Goal: Book appointment/travel/reservation

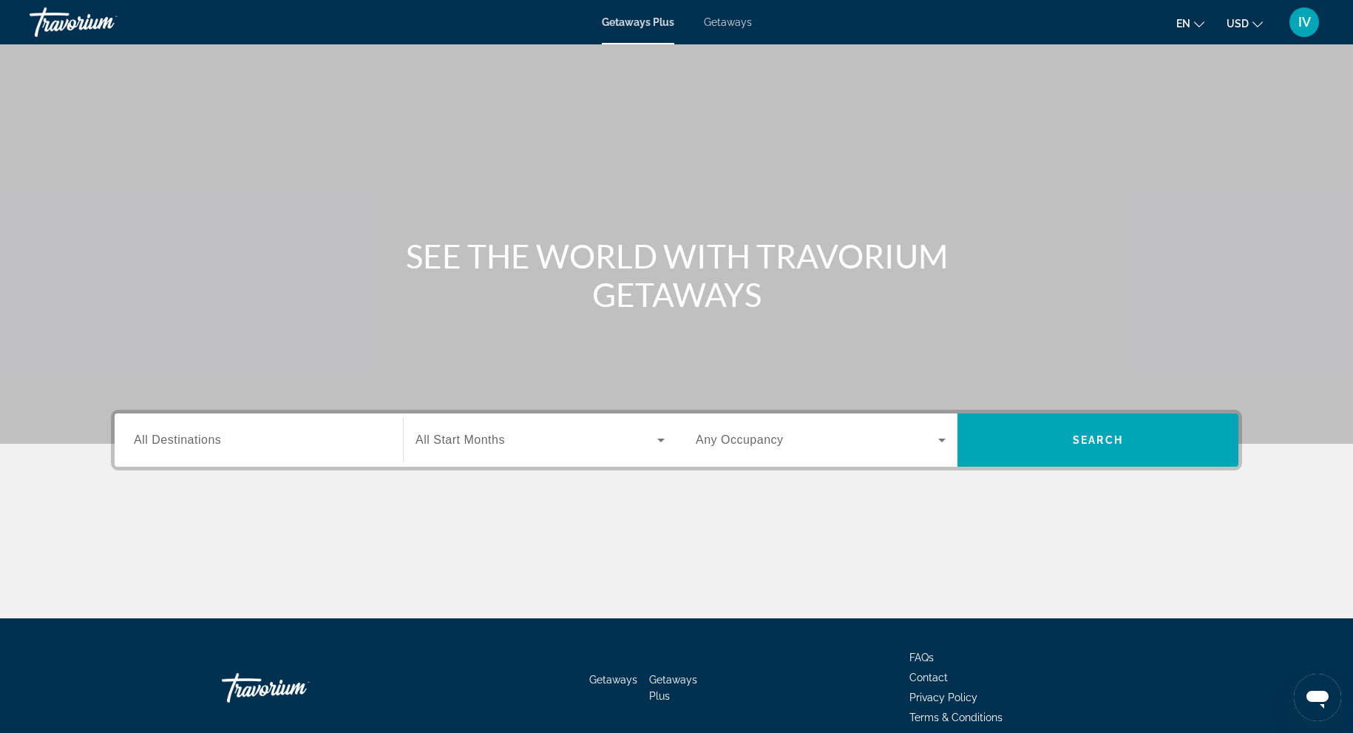
click at [738, 28] on div "Getaways Plus Getaways en English Español Français Italiano Português русский U…" at bounding box center [676, 22] width 1353 height 38
click at [738, 24] on span "Getaways" at bounding box center [728, 22] width 48 height 12
click at [319, 442] on input "Destination All Destinations" at bounding box center [259, 441] width 250 height 18
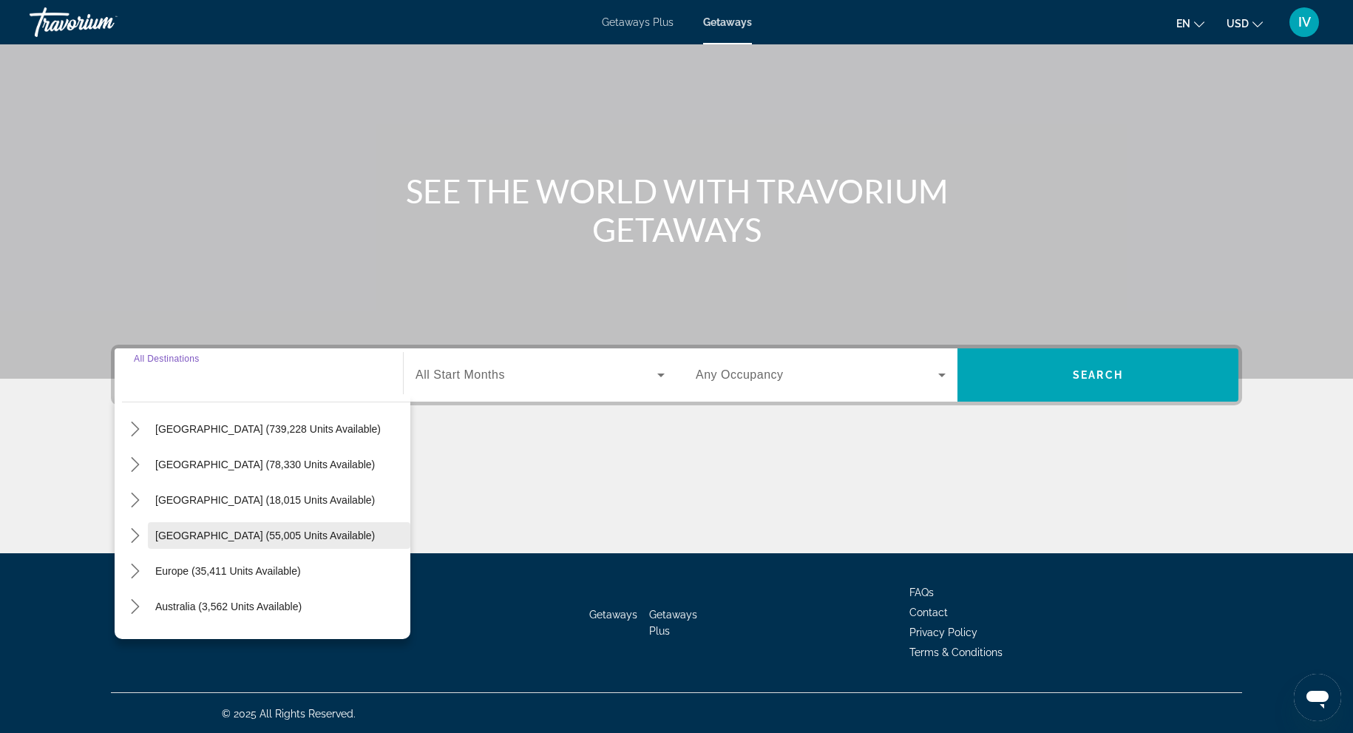
scroll to position [38, 0]
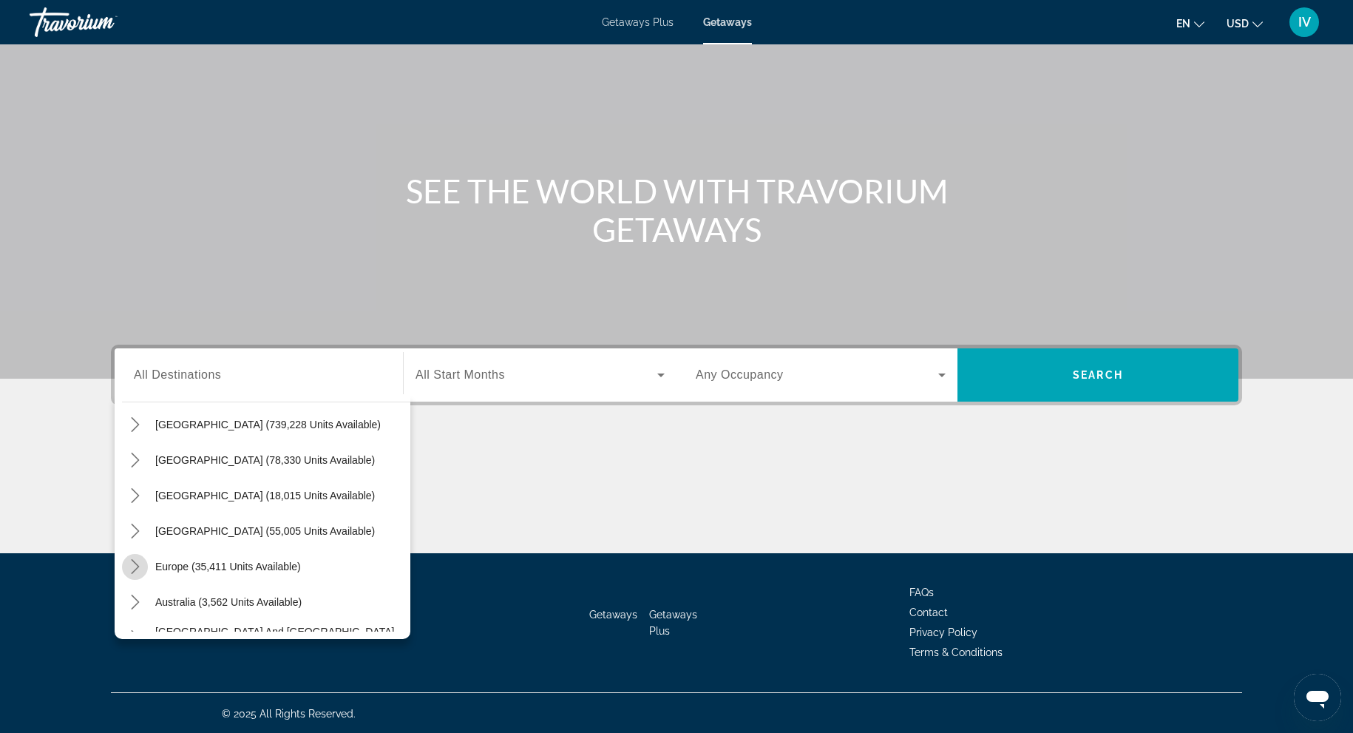
click at [137, 565] on icon "Toggle Europe (35,411 units available) submenu" at bounding box center [135, 566] width 8 height 15
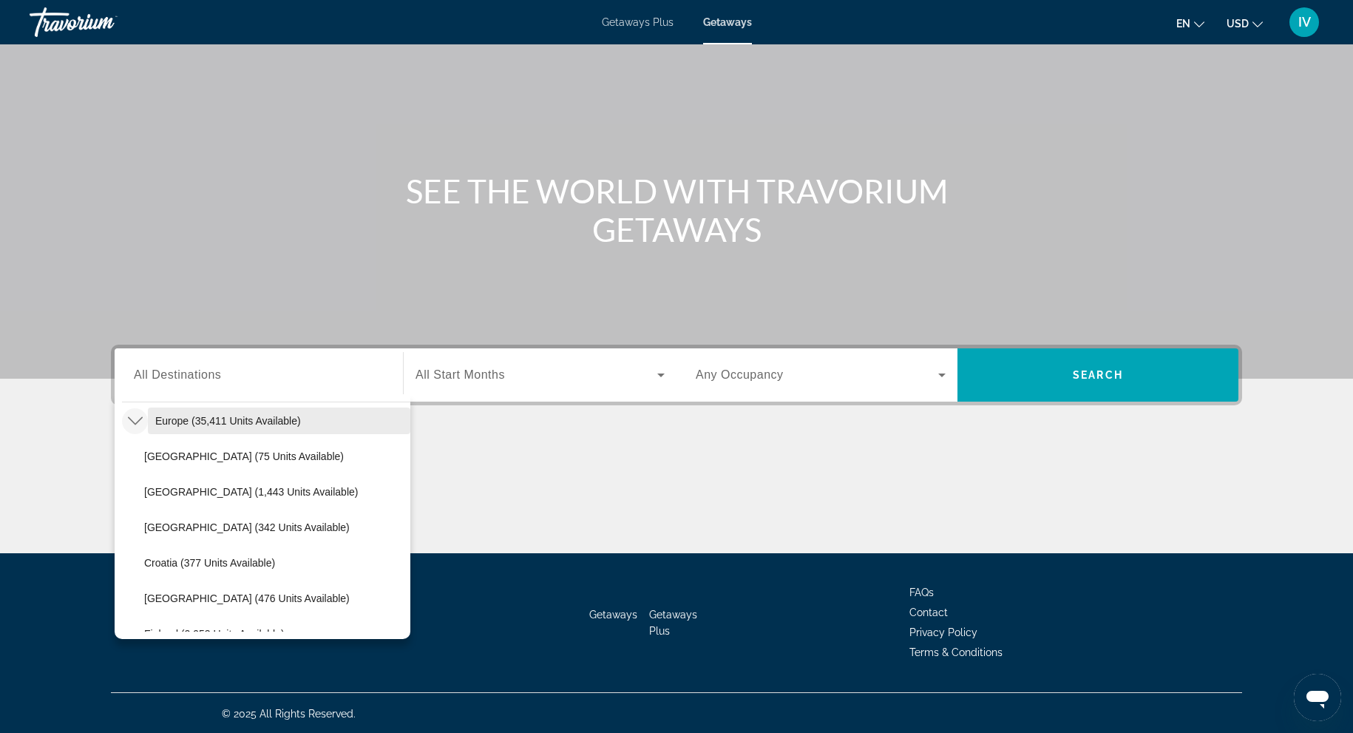
click at [157, 417] on span "Europe (35,411 units available)" at bounding box center [228, 421] width 146 height 12
type input "**********"
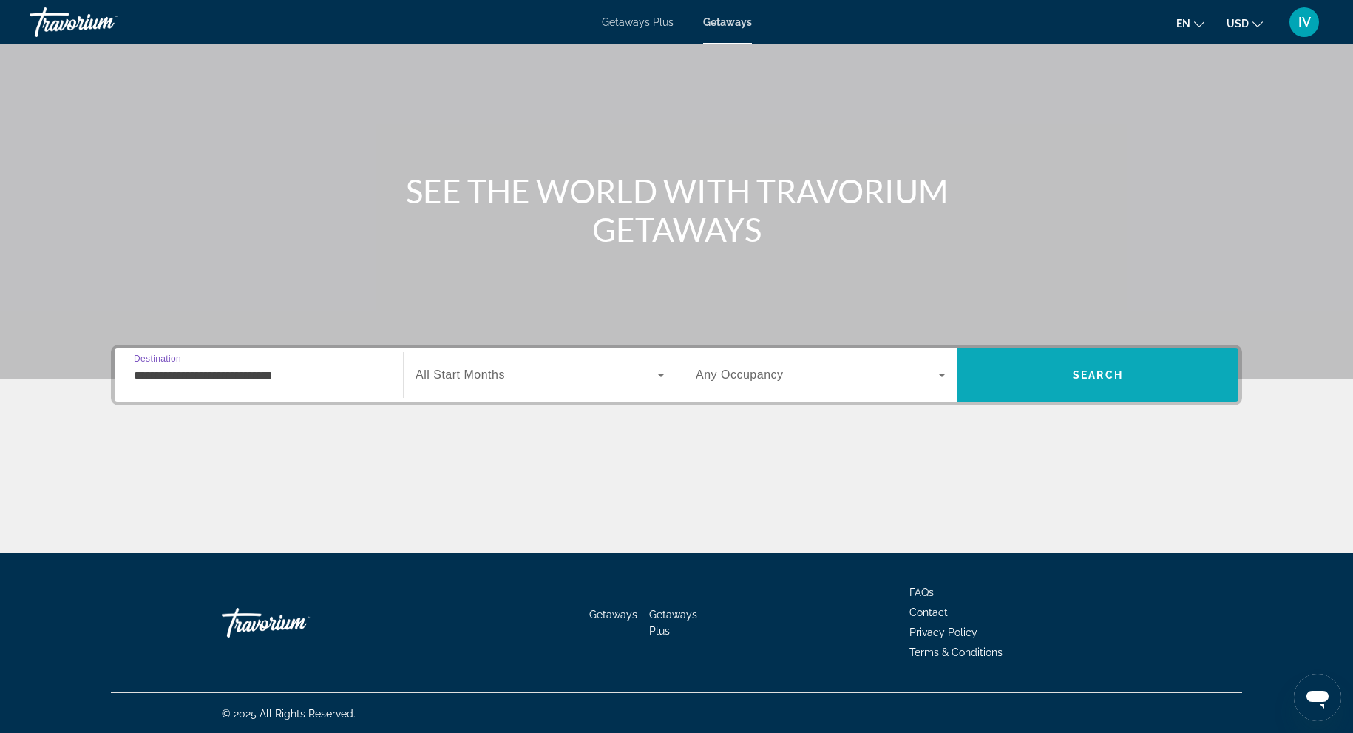
click at [1067, 381] on span "Search" at bounding box center [1097, 374] width 281 height 35
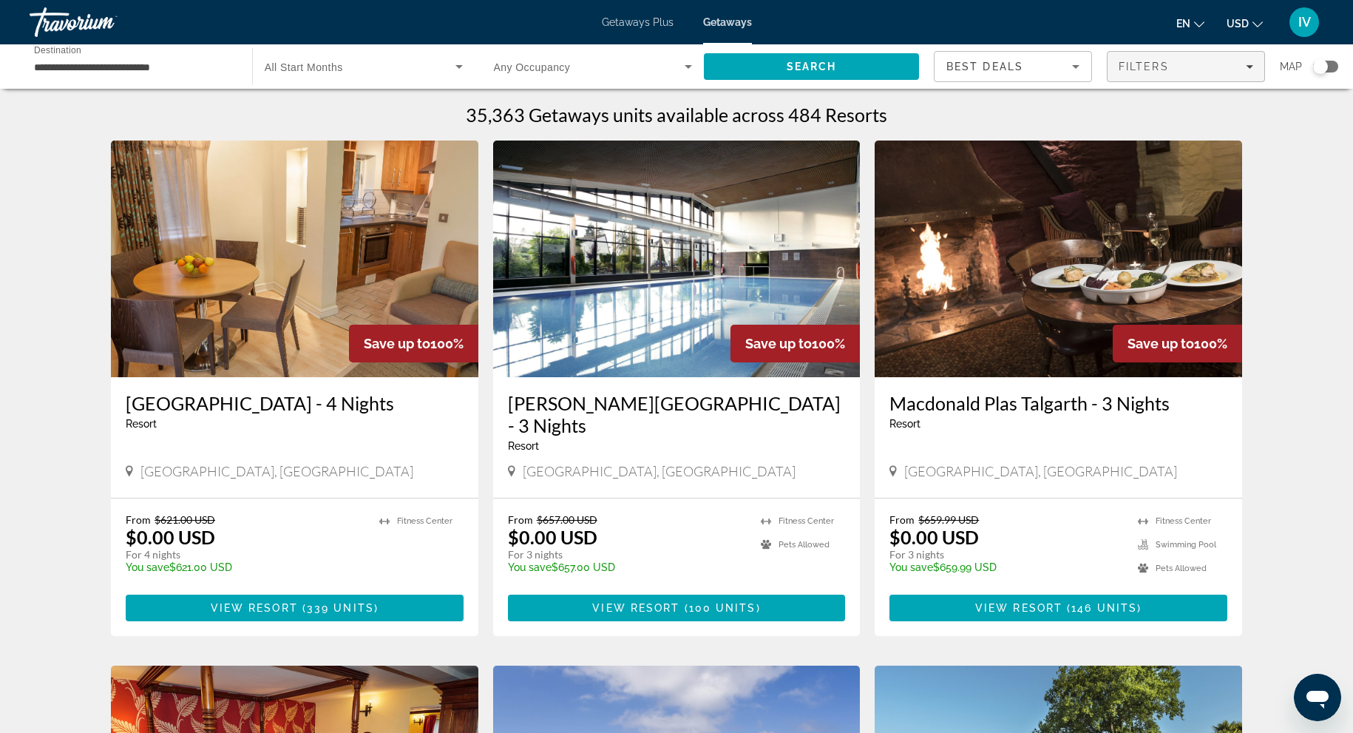
click at [1158, 72] on span "Filters" at bounding box center [1143, 67] width 50 height 12
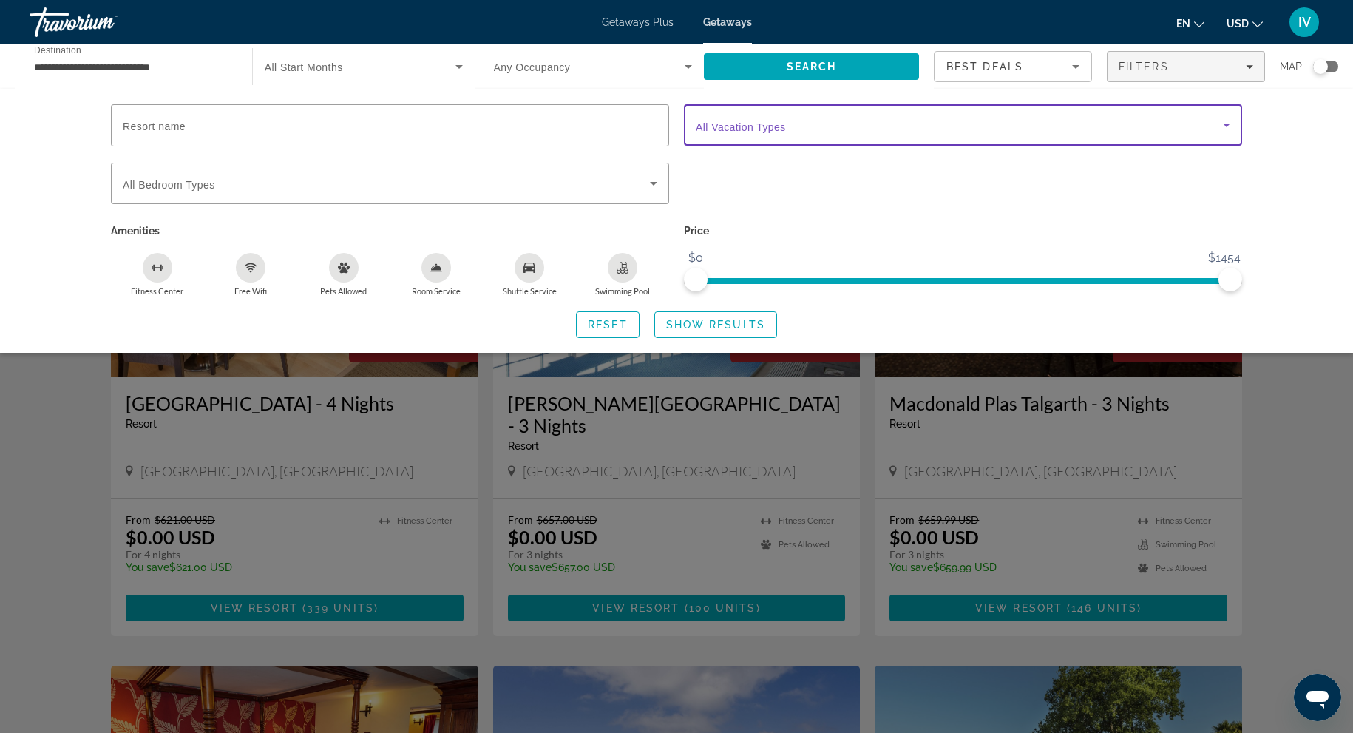
click at [872, 120] on span "Search widget" at bounding box center [959, 125] width 527 height 18
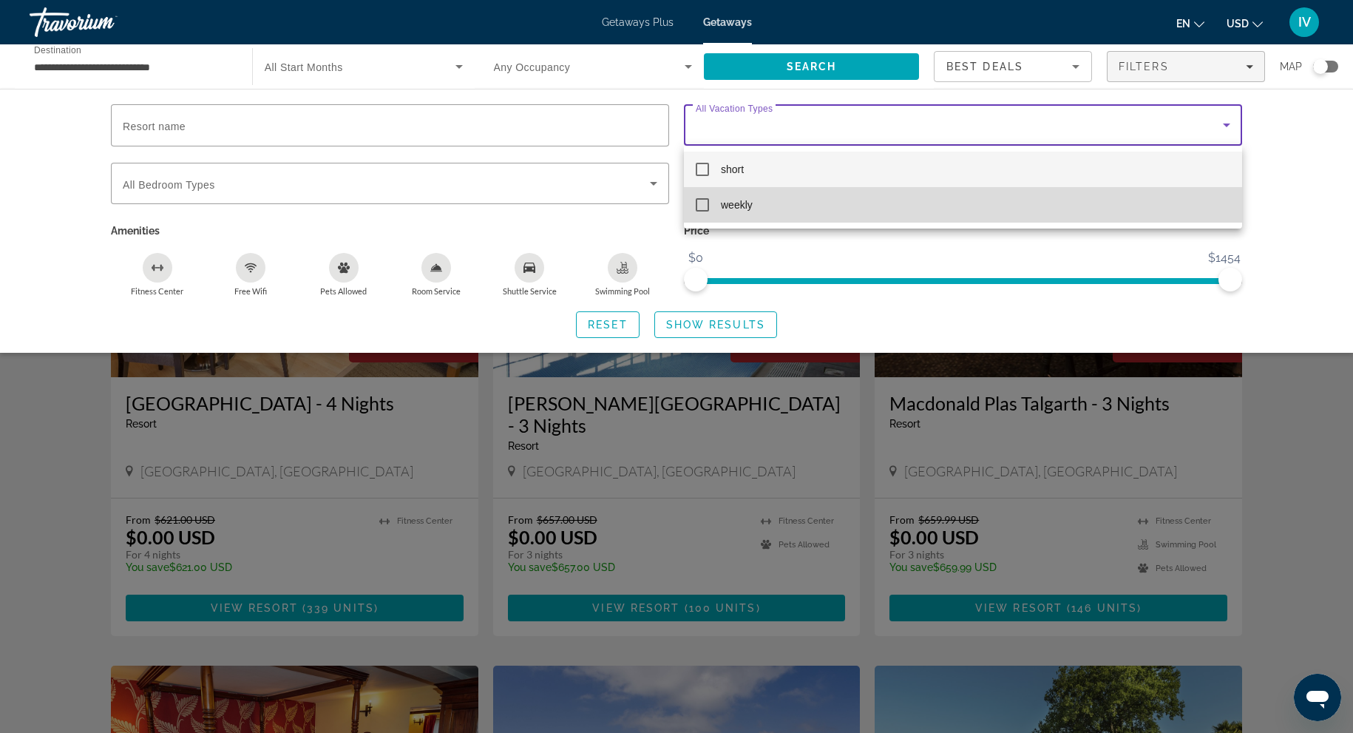
click at [704, 200] on mat-pseudo-checkbox at bounding box center [702, 204] width 13 height 13
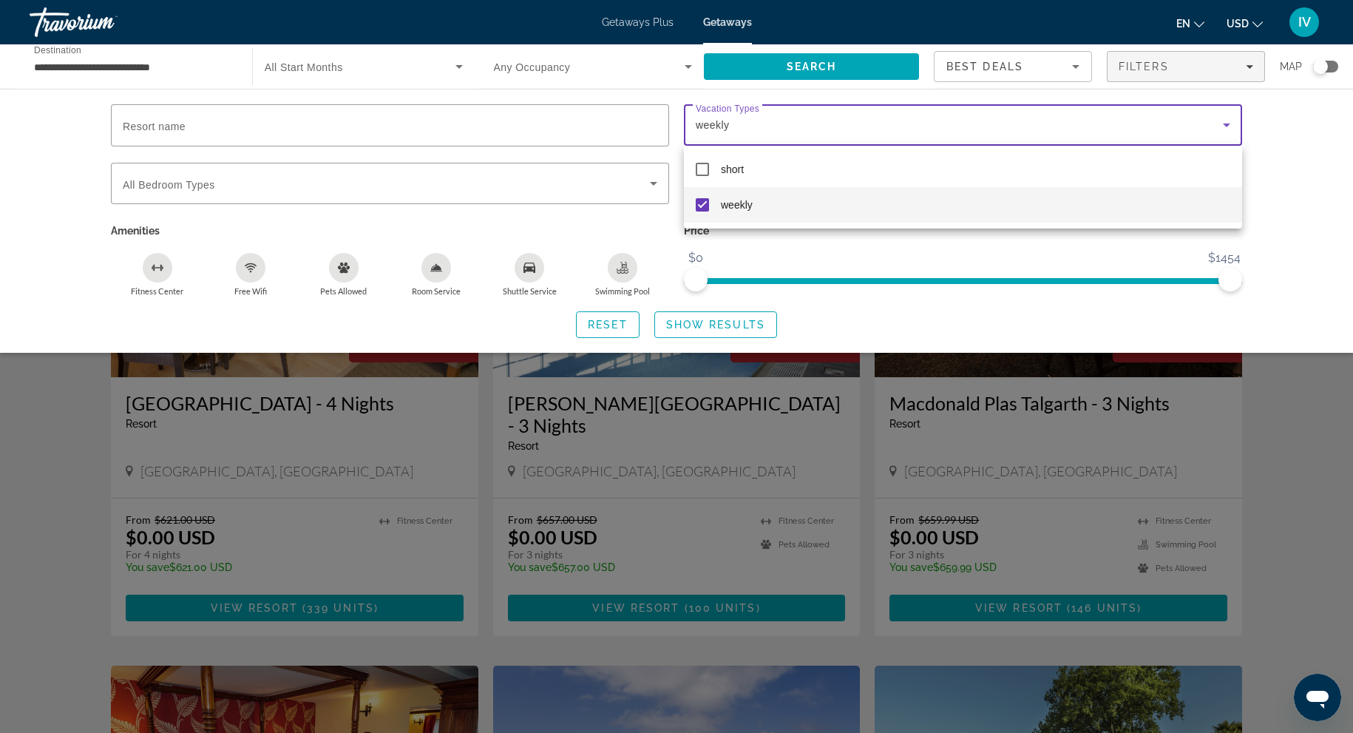
click at [705, 322] on div at bounding box center [676, 366] width 1353 height 733
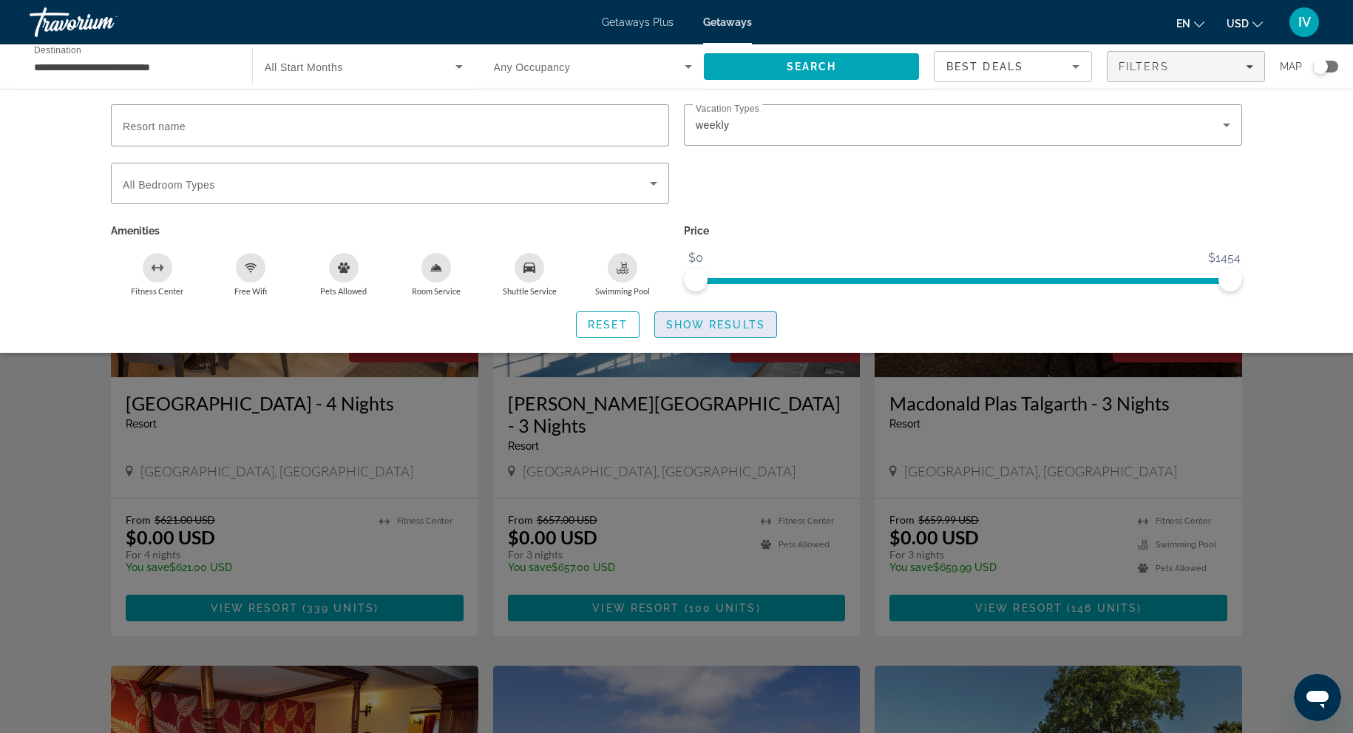
click at [722, 323] on span "Show Results" at bounding box center [715, 325] width 99 height 12
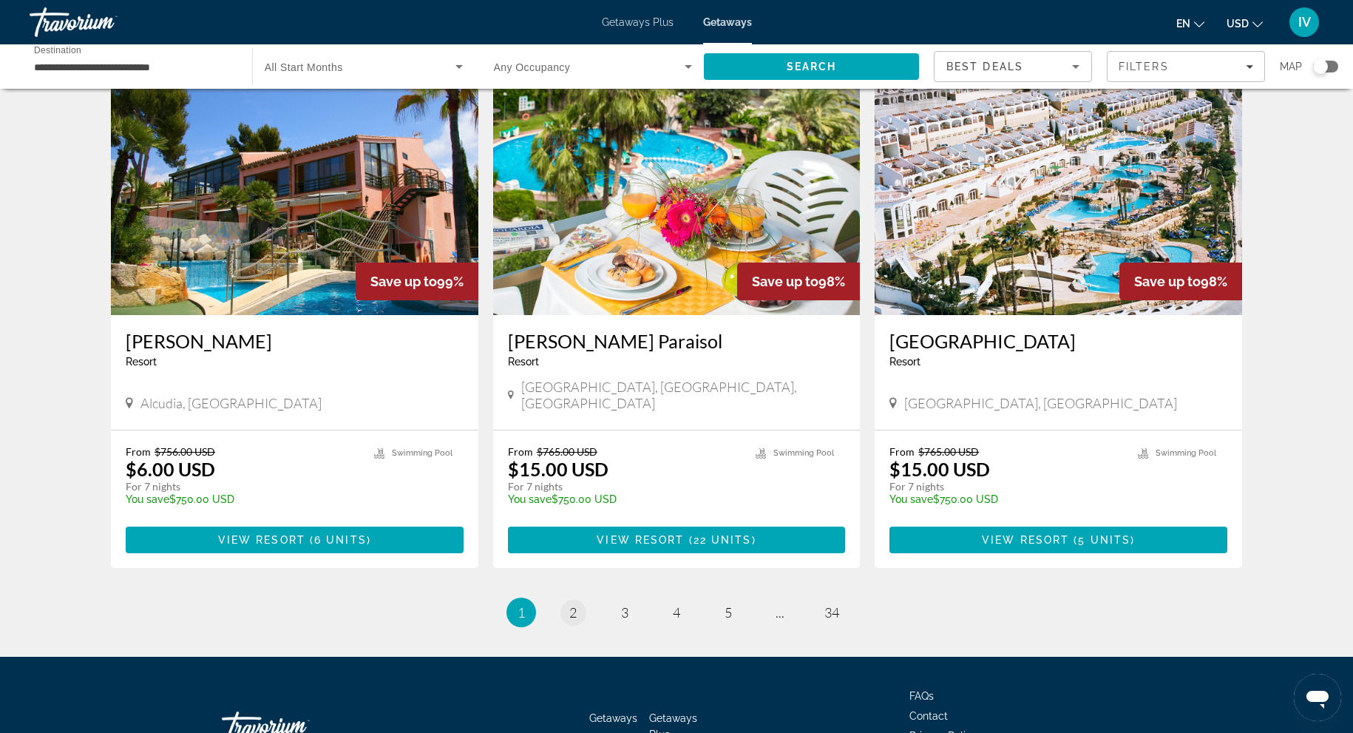
scroll to position [1644, 0]
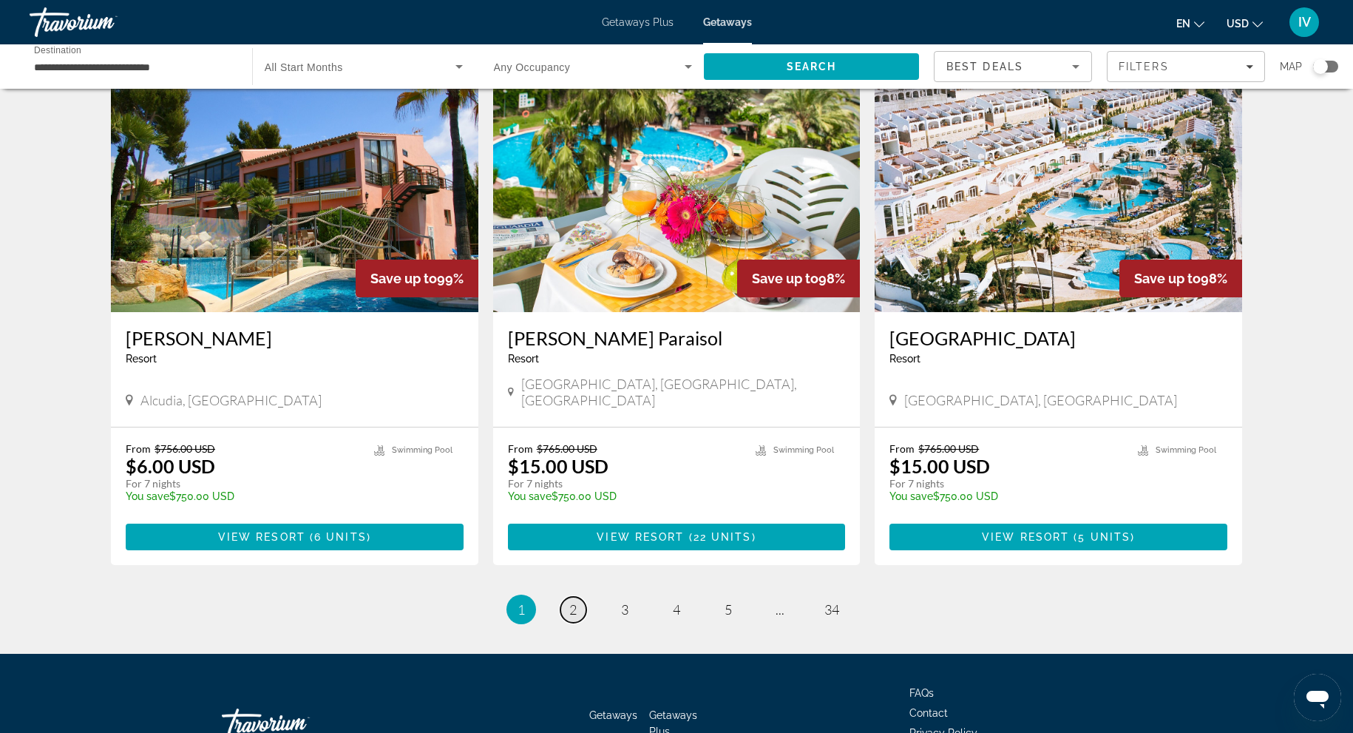
click at [577, 597] on link "page 2" at bounding box center [573, 610] width 26 height 26
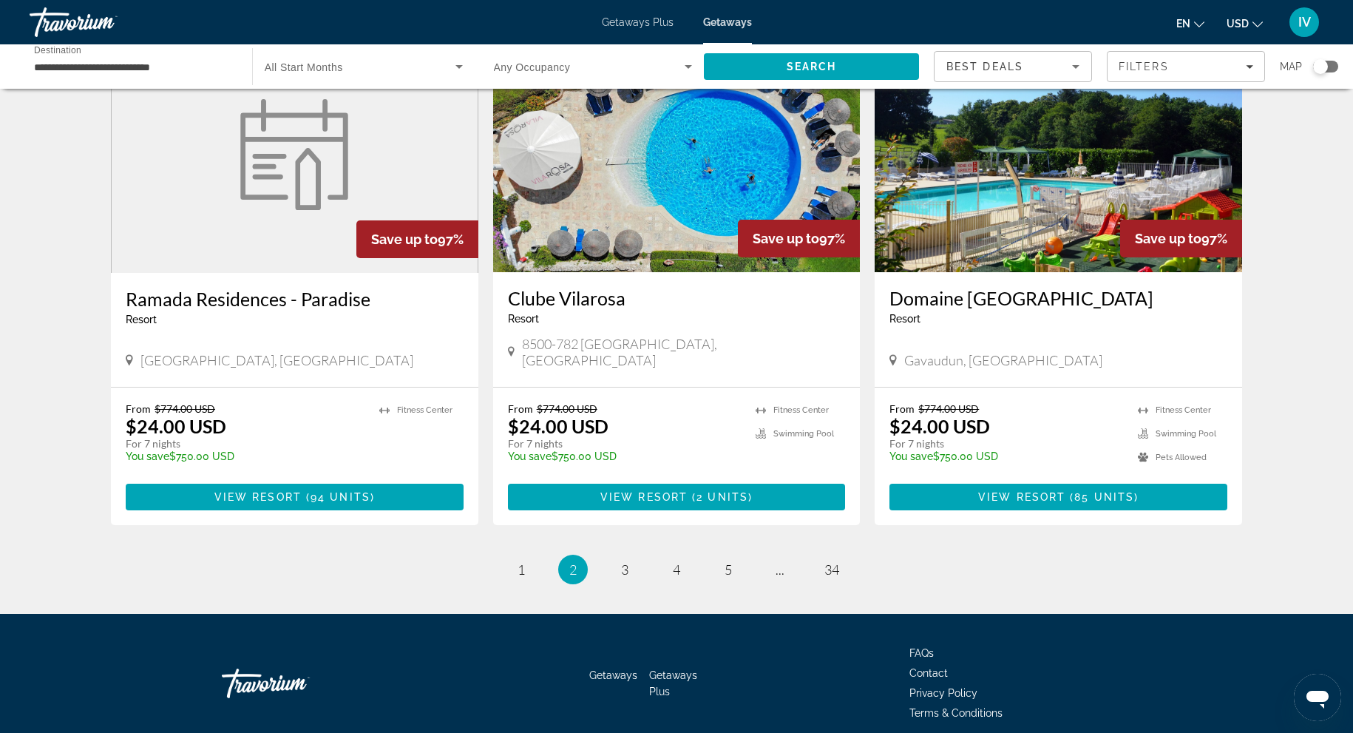
scroll to position [1657, 0]
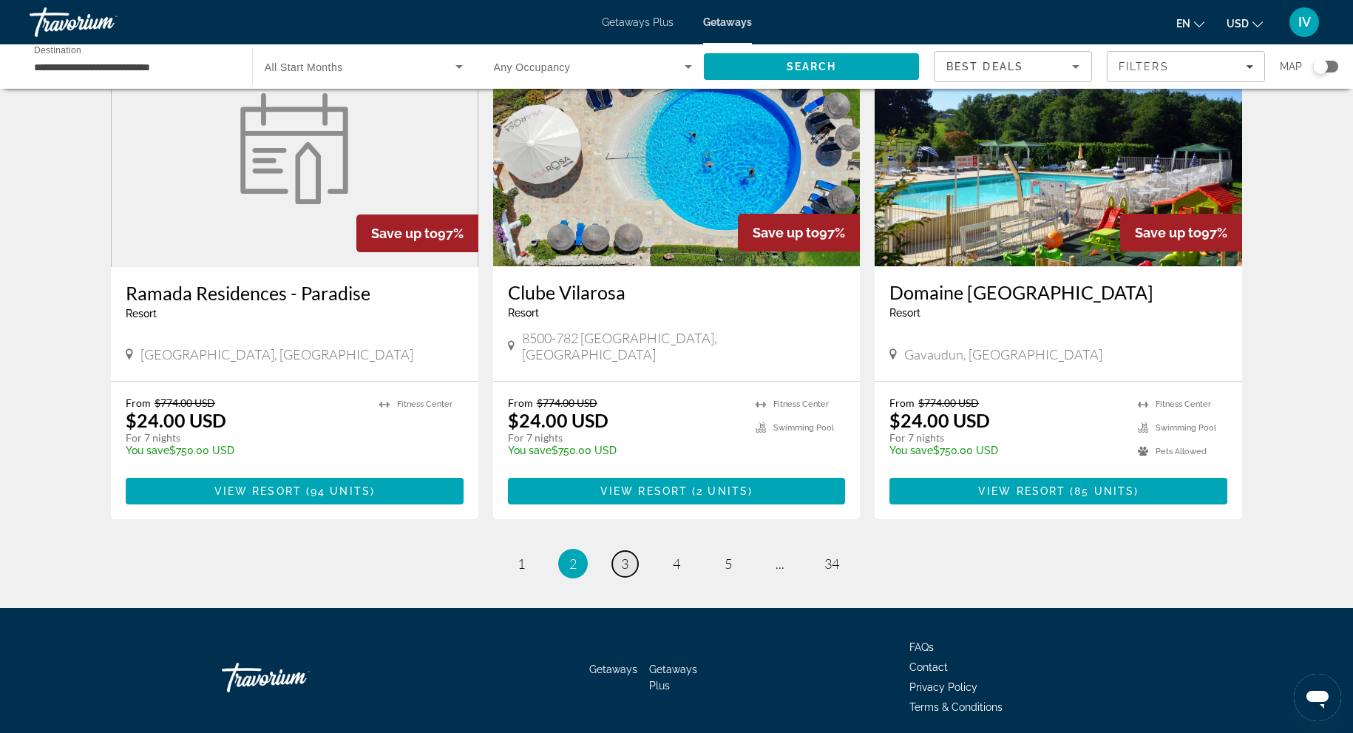
click at [625, 555] on span "3" at bounding box center [624, 563] width 7 height 16
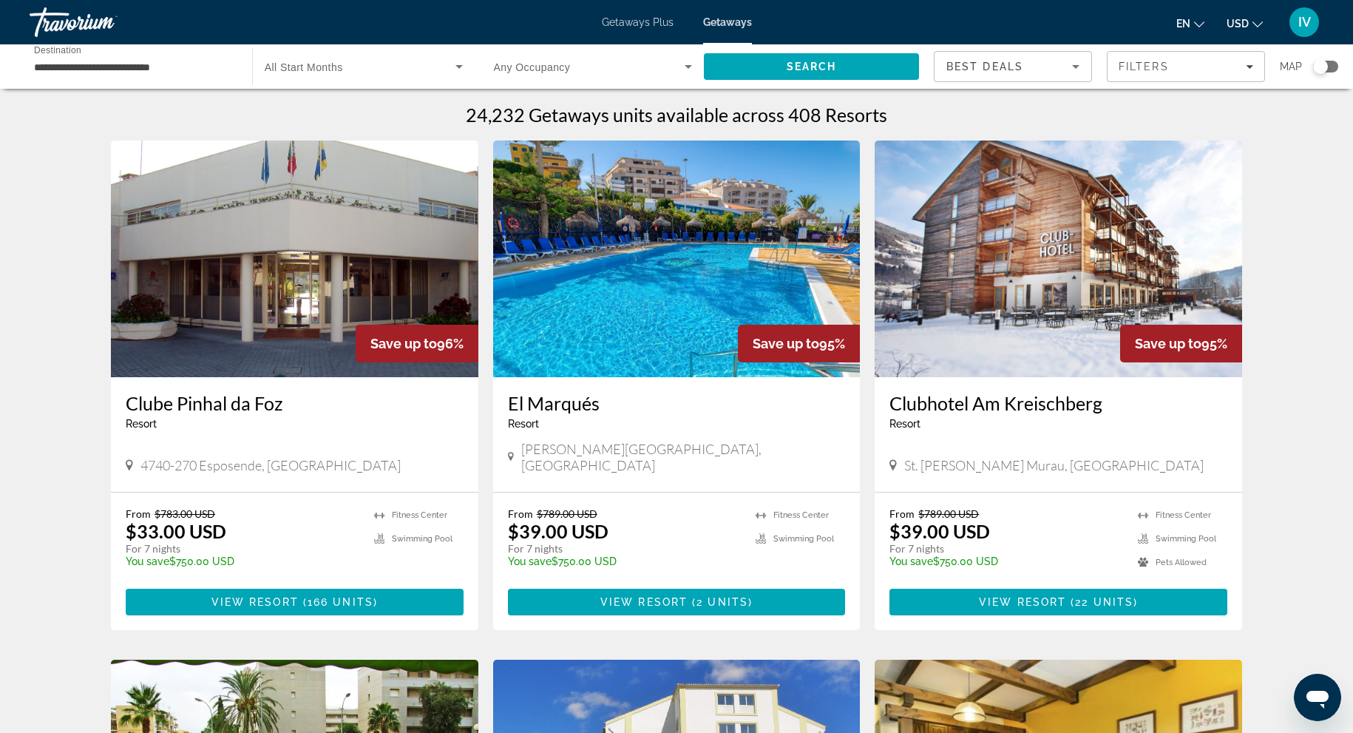
click at [1038, 274] on img "Main content" at bounding box center [1057, 258] width 367 height 237
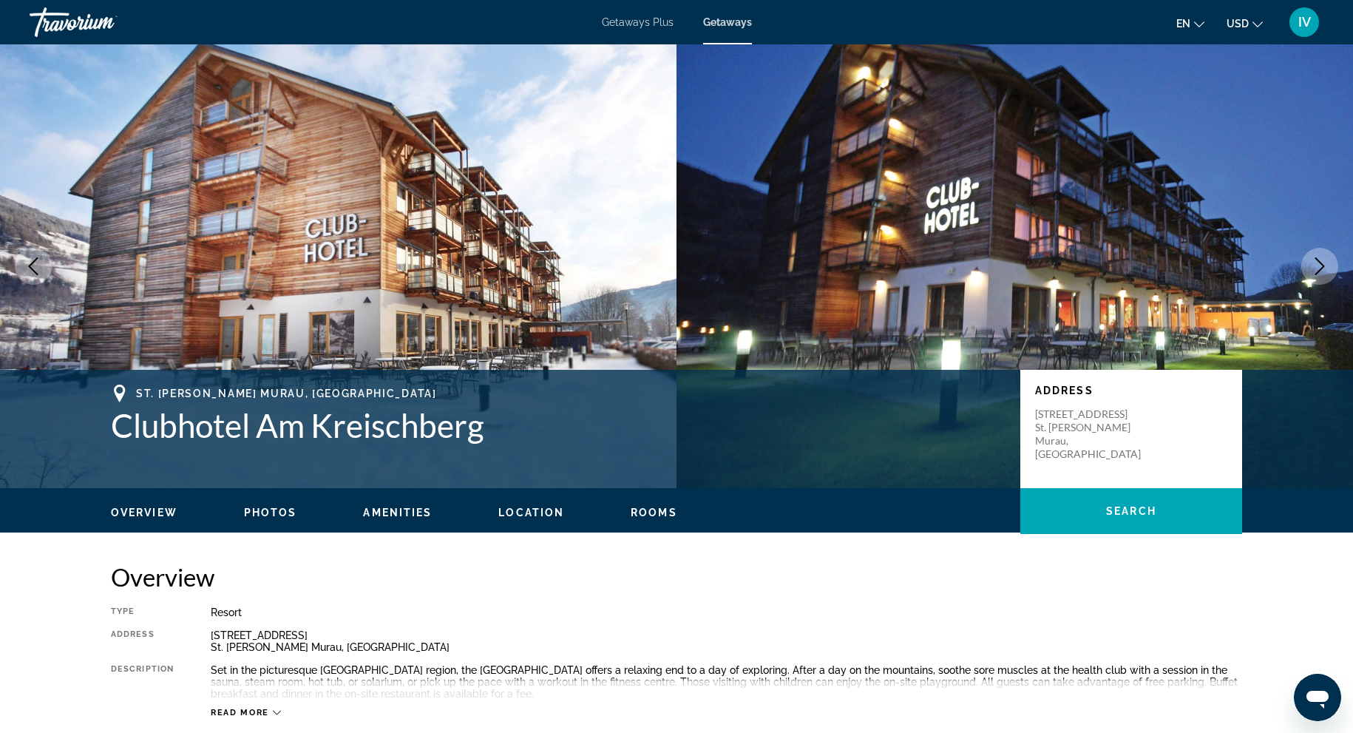
click at [1339, 266] on img "Main content" at bounding box center [1014, 266] width 676 height 444
click at [1331, 268] on button "Next image" at bounding box center [1319, 266] width 37 height 37
click at [1324, 270] on icon "Next image" at bounding box center [1320, 266] width 18 height 18
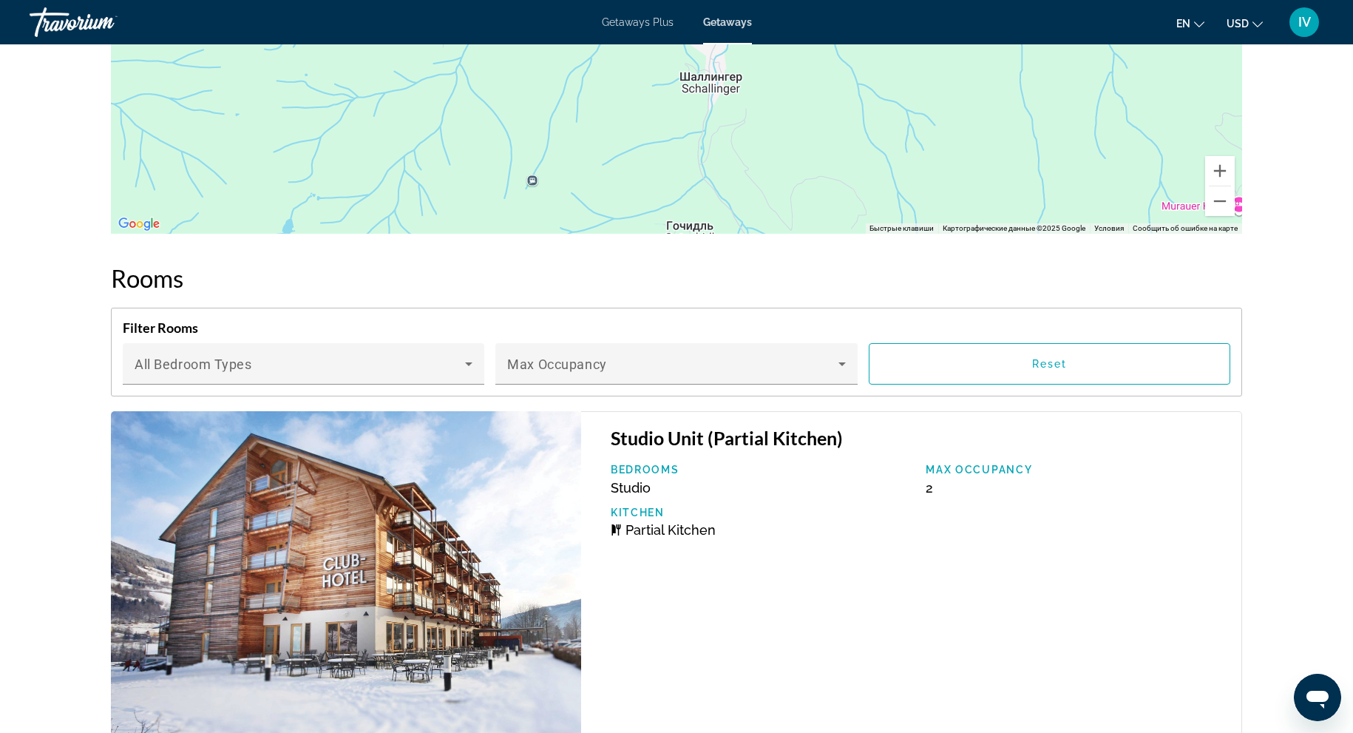
scroll to position [2029, 0]
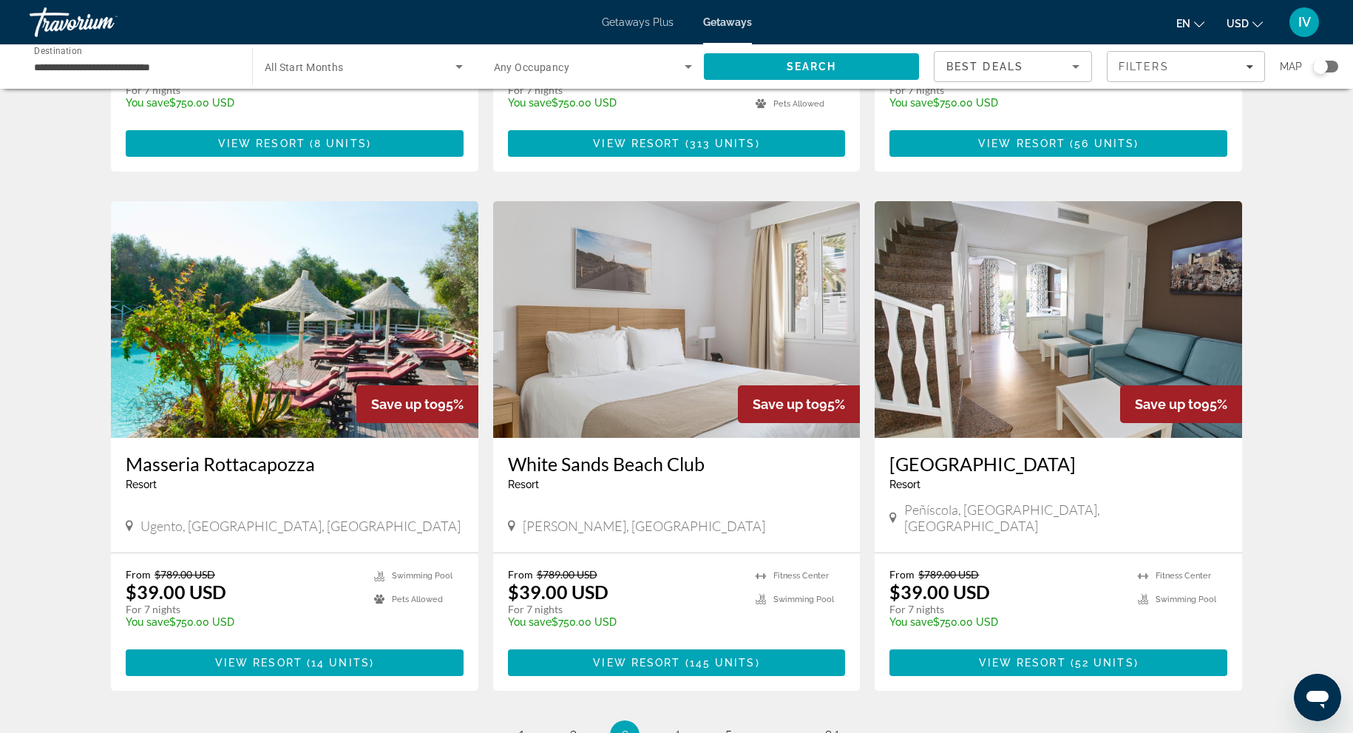
scroll to position [1478, 0]
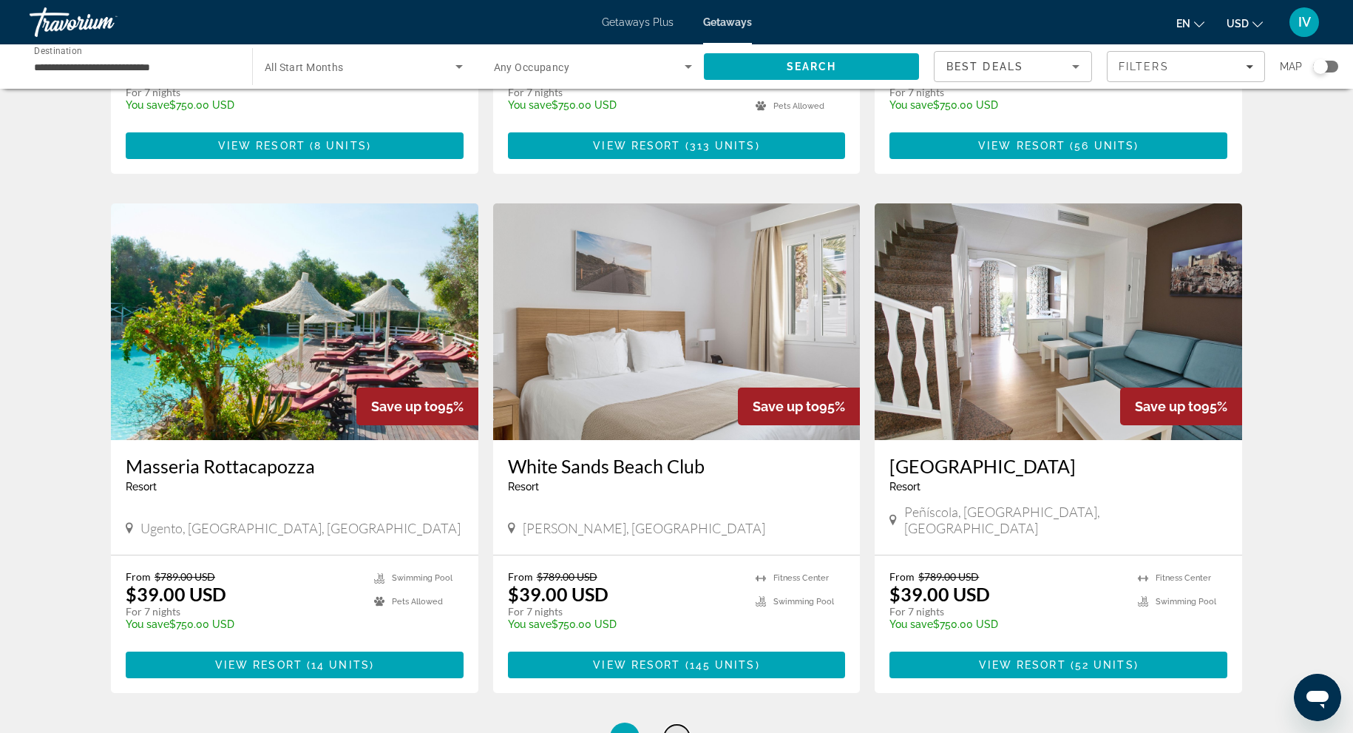
click at [681, 724] on link "page 4" at bounding box center [677, 737] width 26 height 26
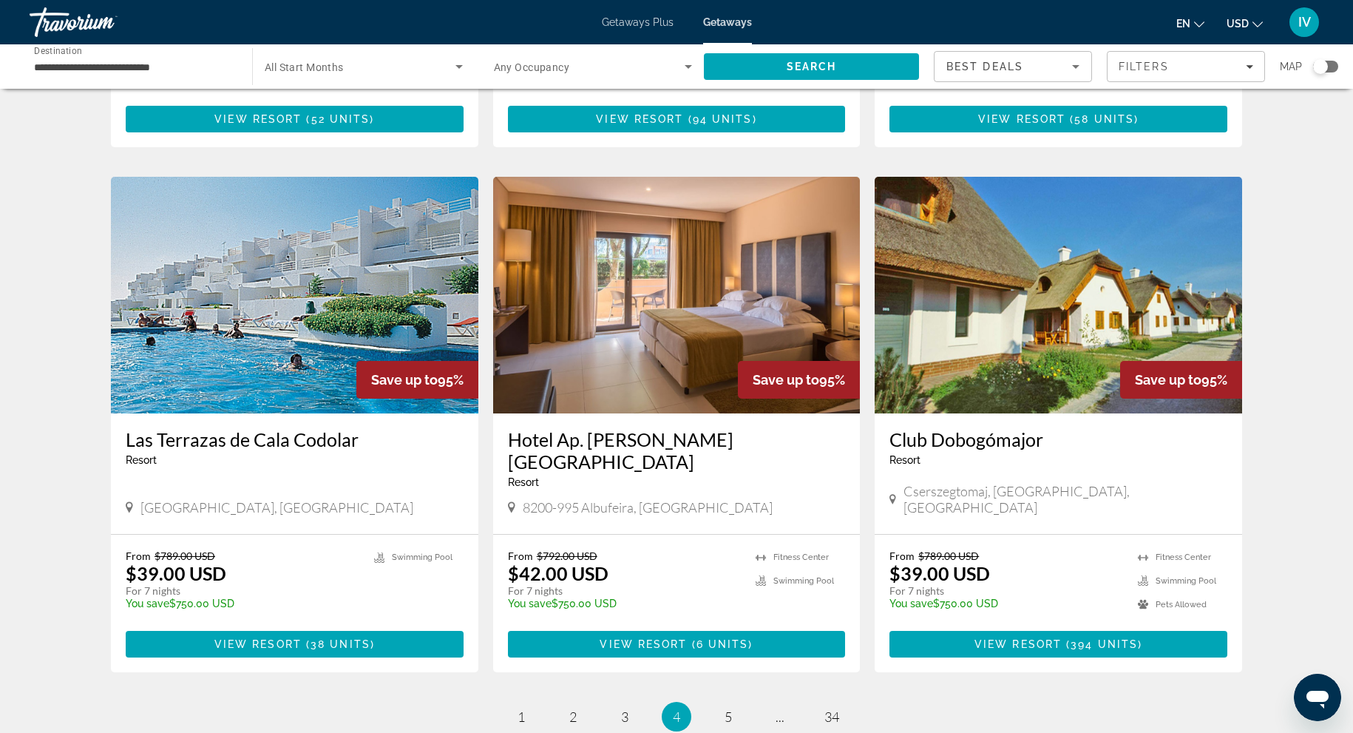
scroll to position [1481, 0]
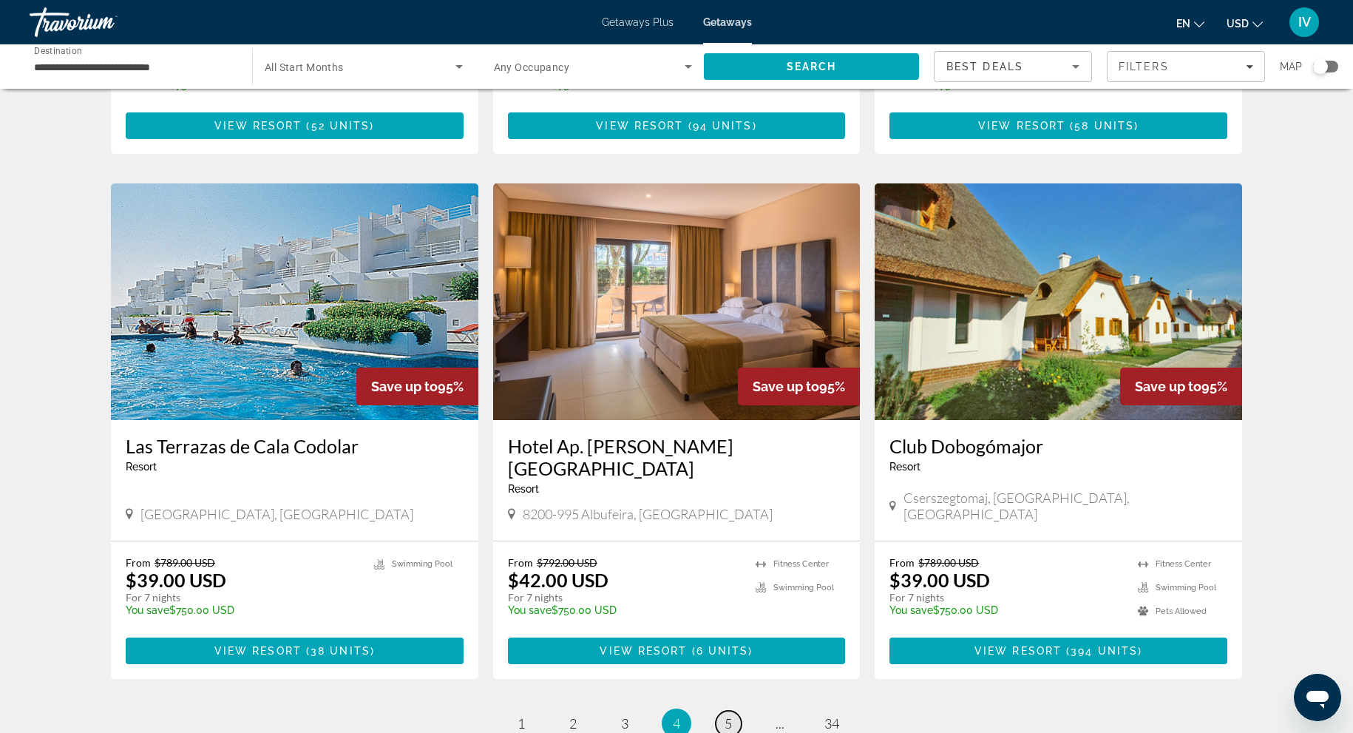
click at [727, 715] on span "5" at bounding box center [727, 723] width 7 height 16
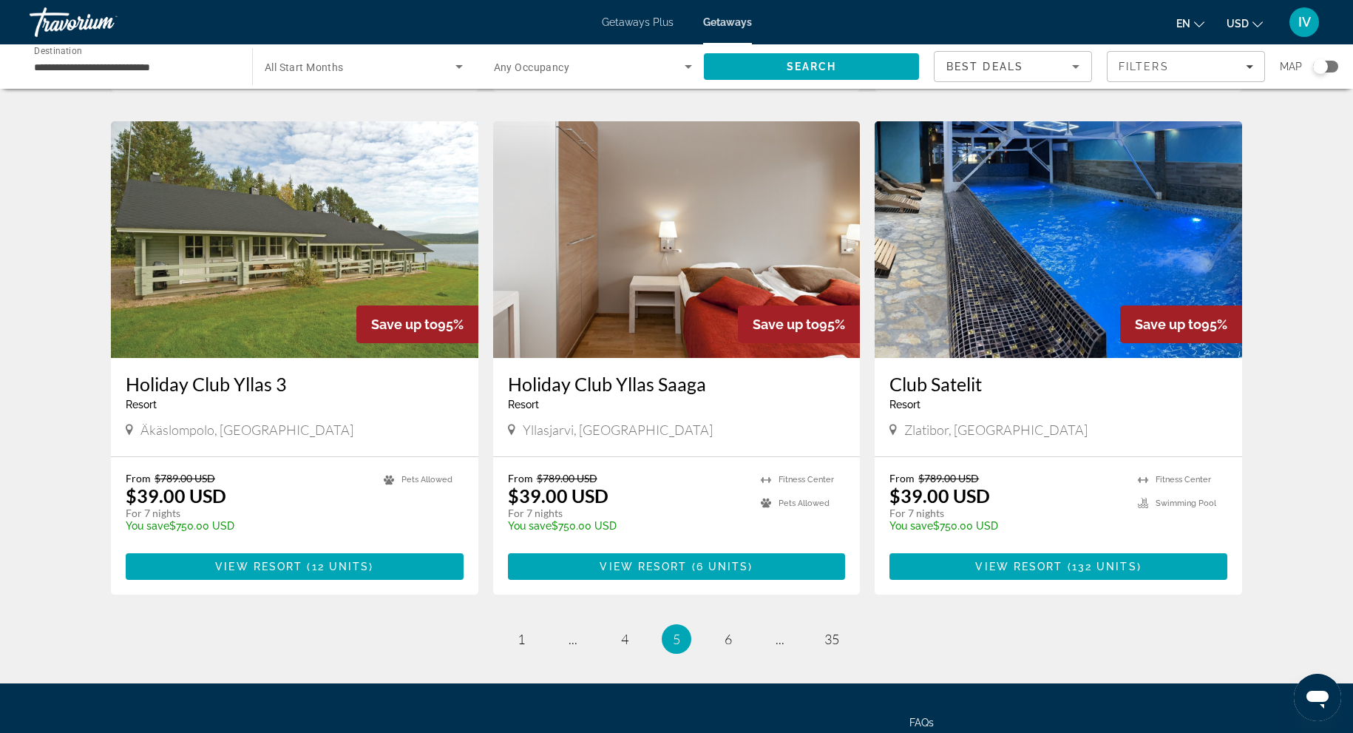
scroll to position [1570, 0]
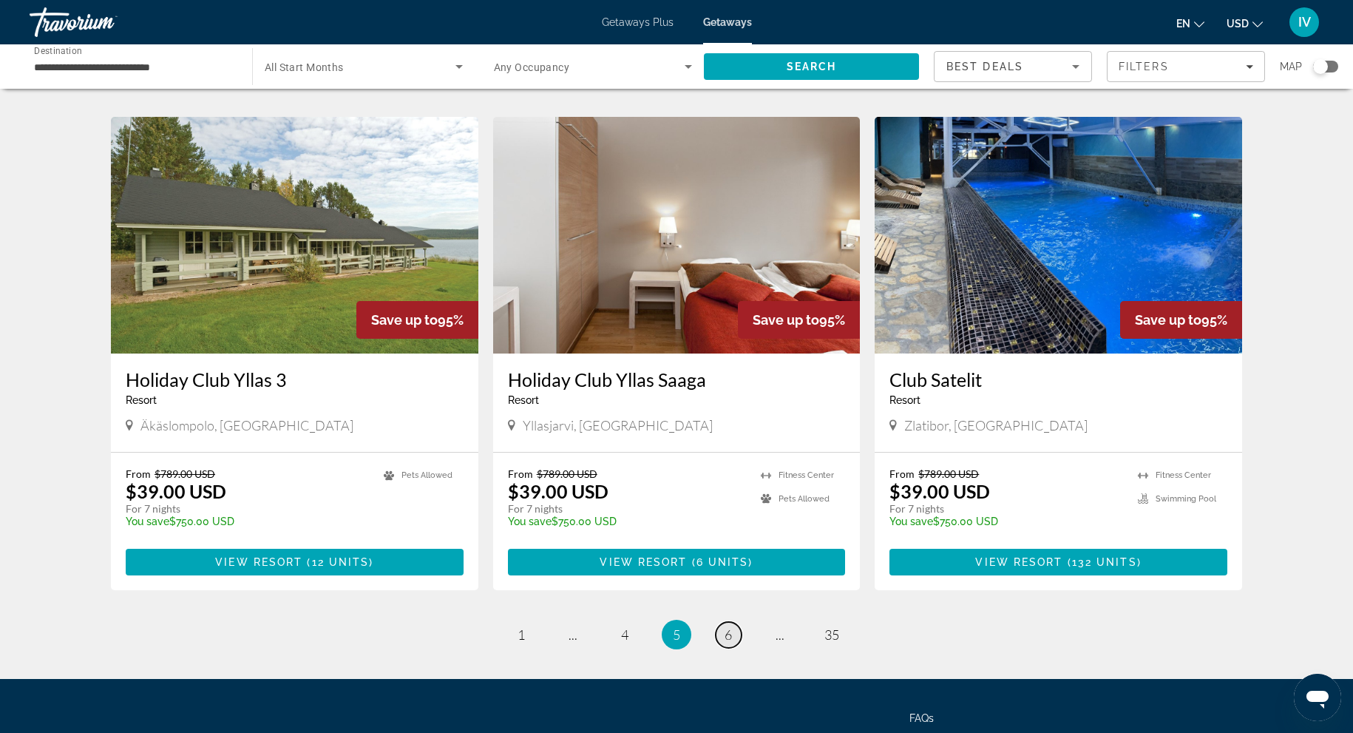
click at [733, 622] on link "page 6" at bounding box center [729, 635] width 26 height 26
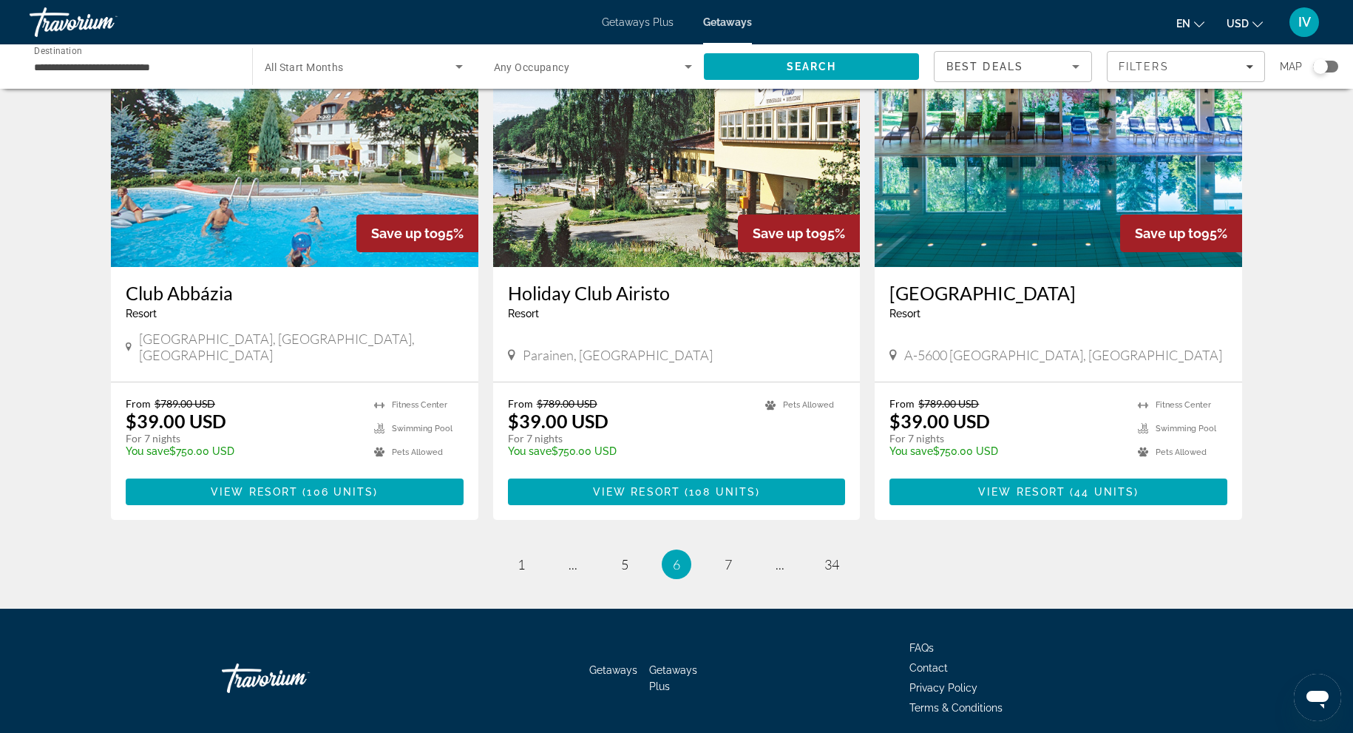
scroll to position [1657, 0]
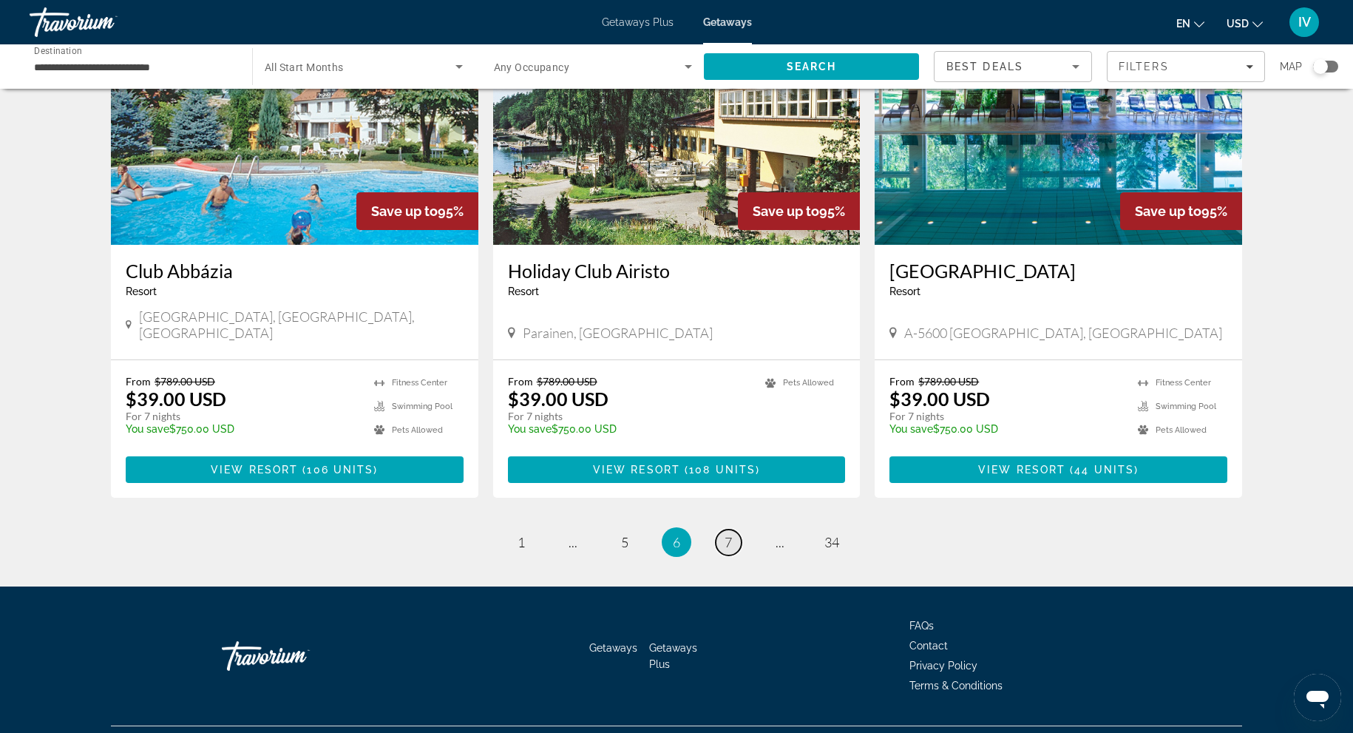
click at [731, 534] on span "7" at bounding box center [727, 542] width 7 height 16
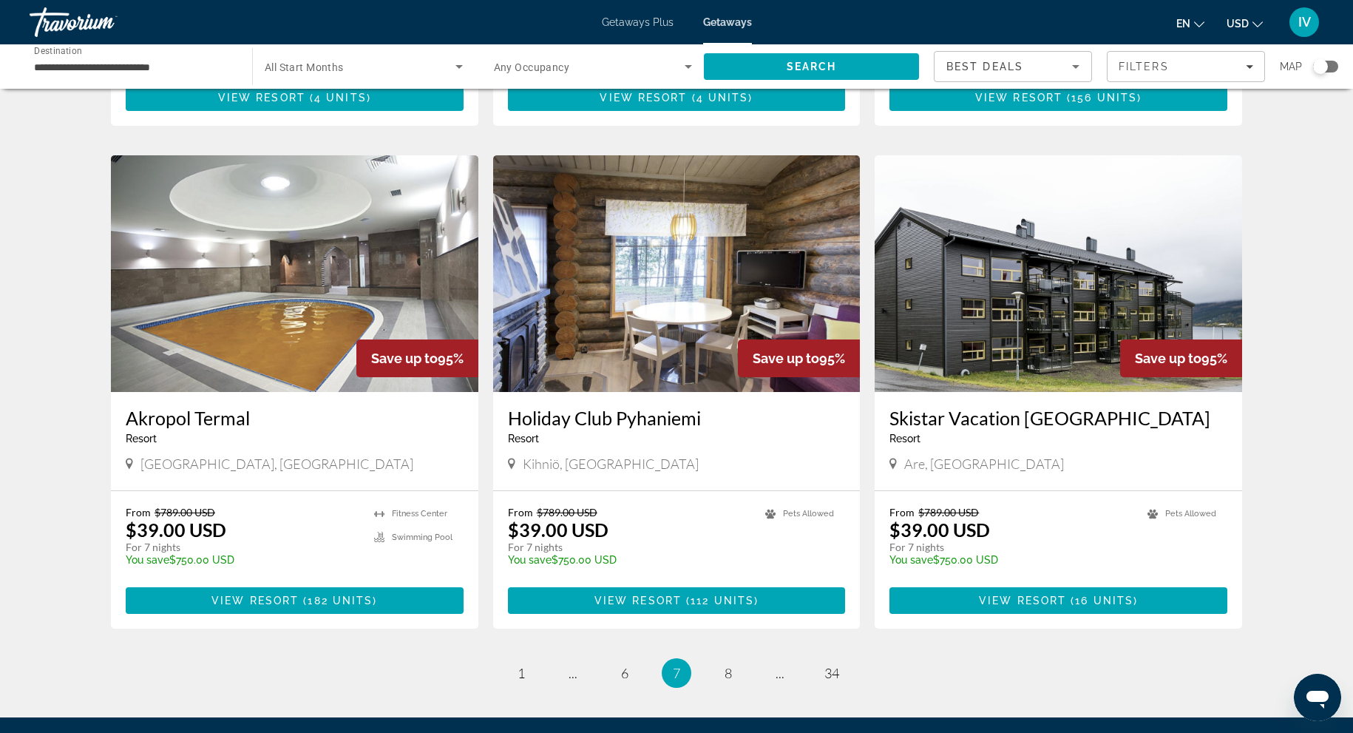
scroll to position [1539, 0]
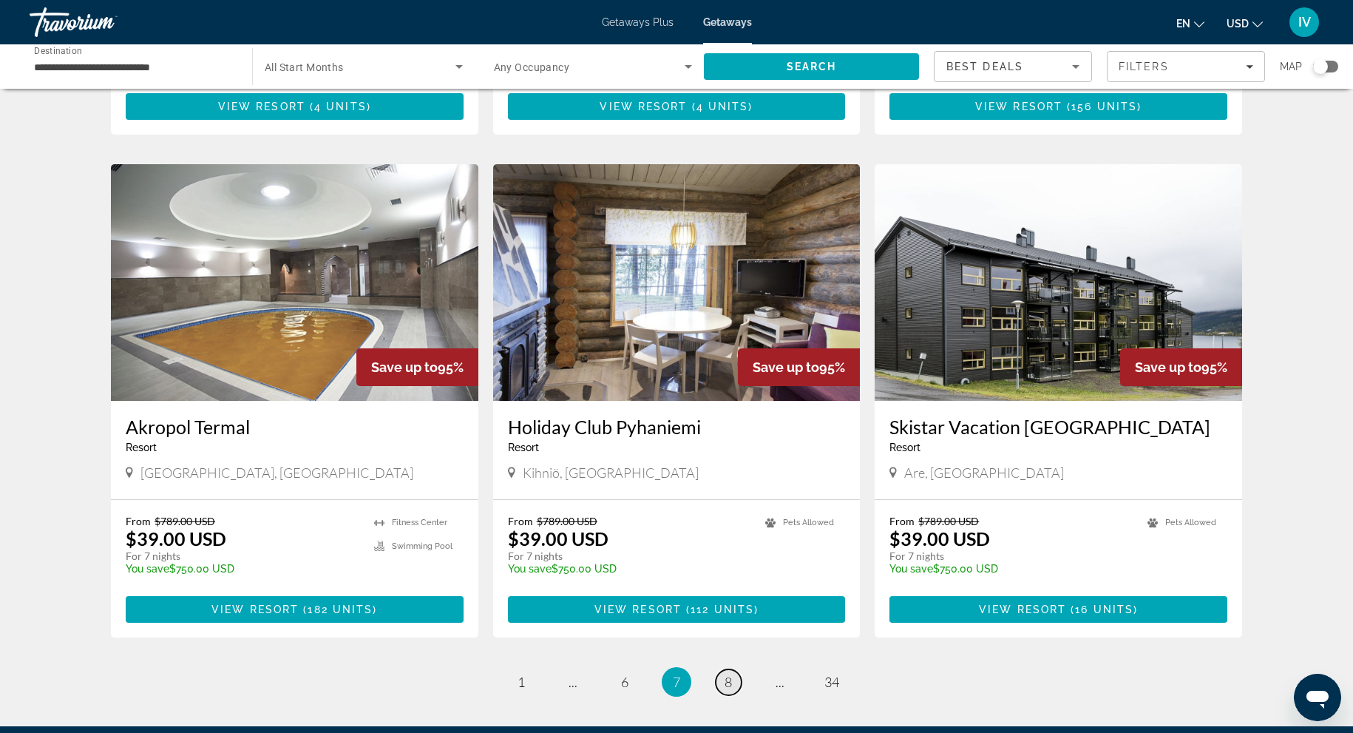
click at [736, 669] on link "page 8" at bounding box center [729, 682] width 26 height 26
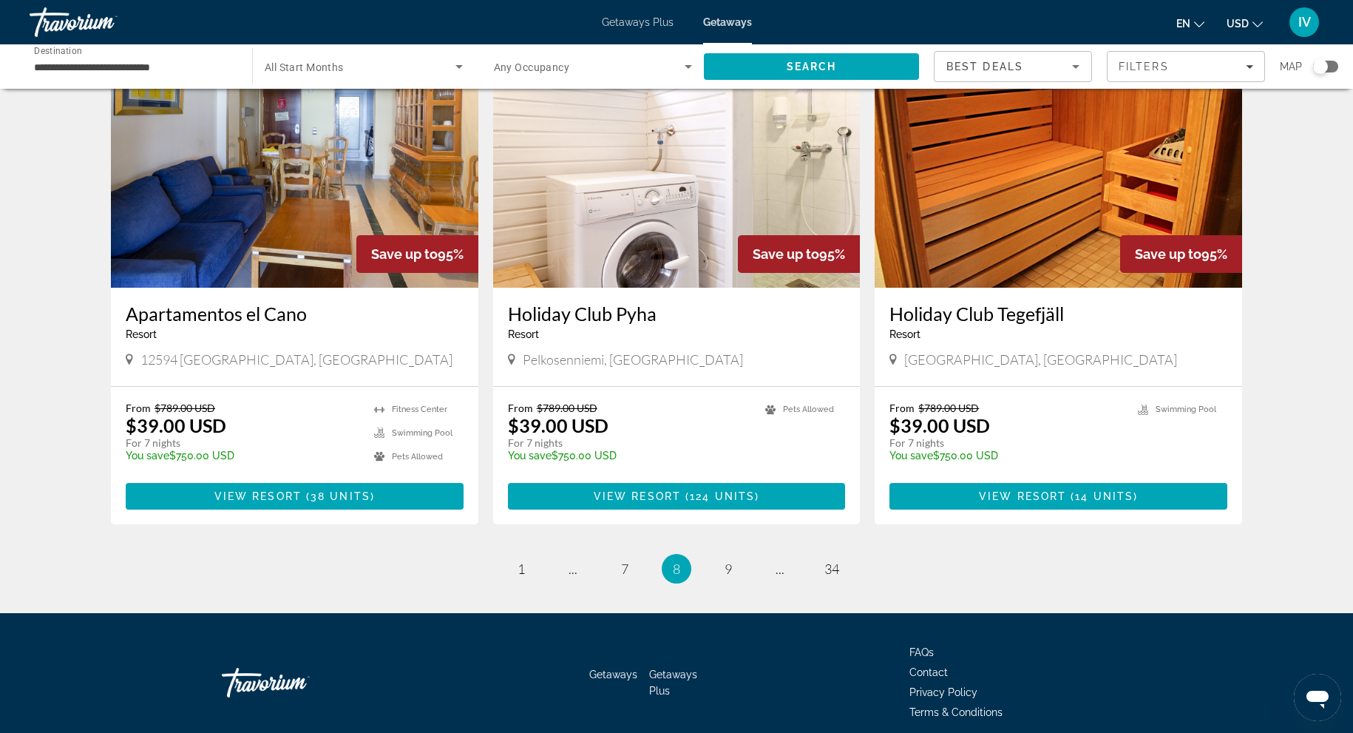
scroll to position [1657, 0]
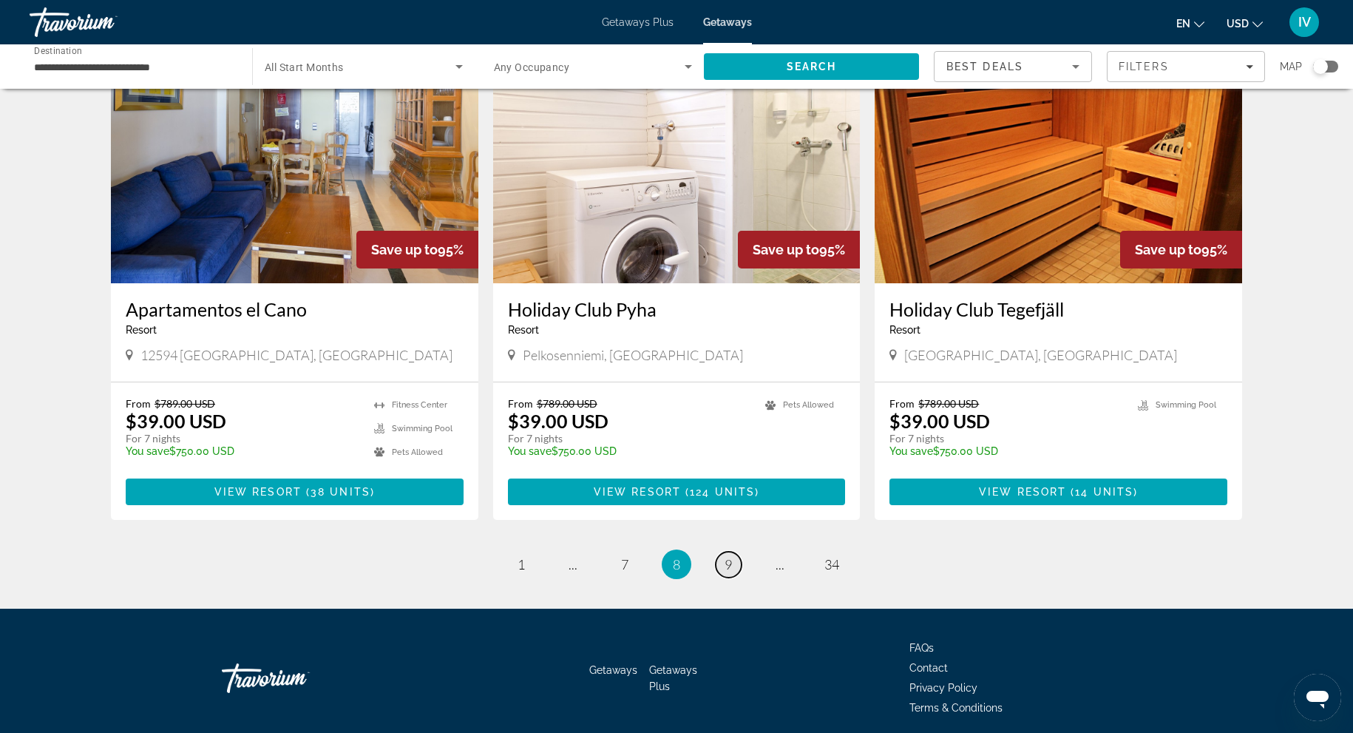
click at [732, 551] on link "page 9" at bounding box center [729, 564] width 26 height 26
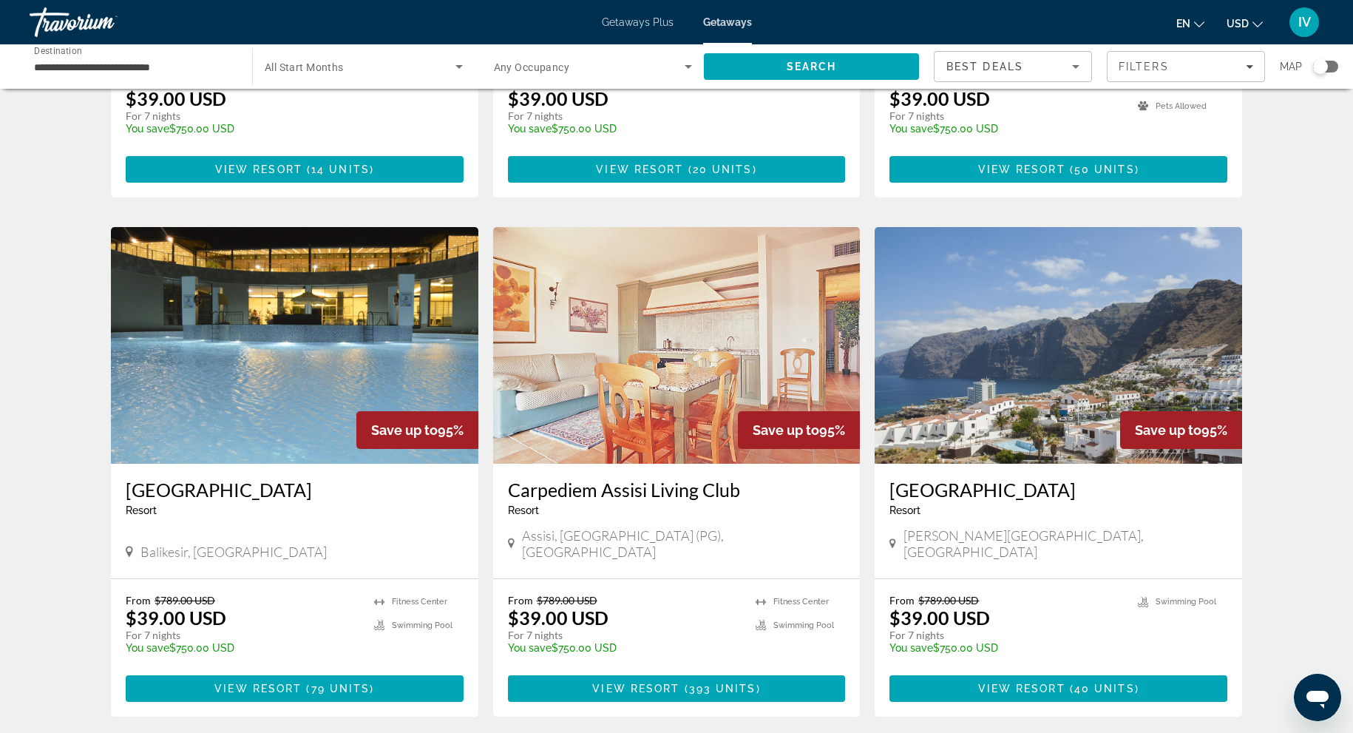
scroll to position [937, 0]
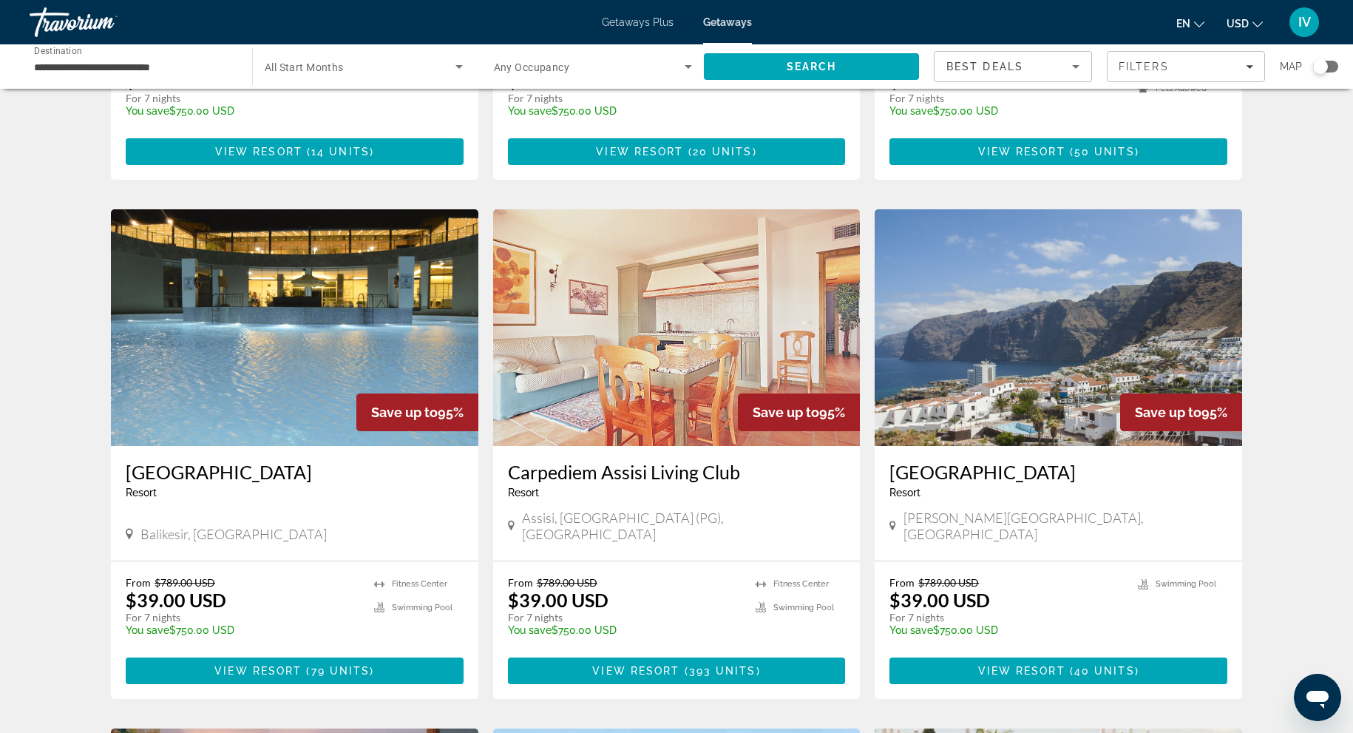
click at [346, 371] on img "Main content" at bounding box center [294, 327] width 367 height 237
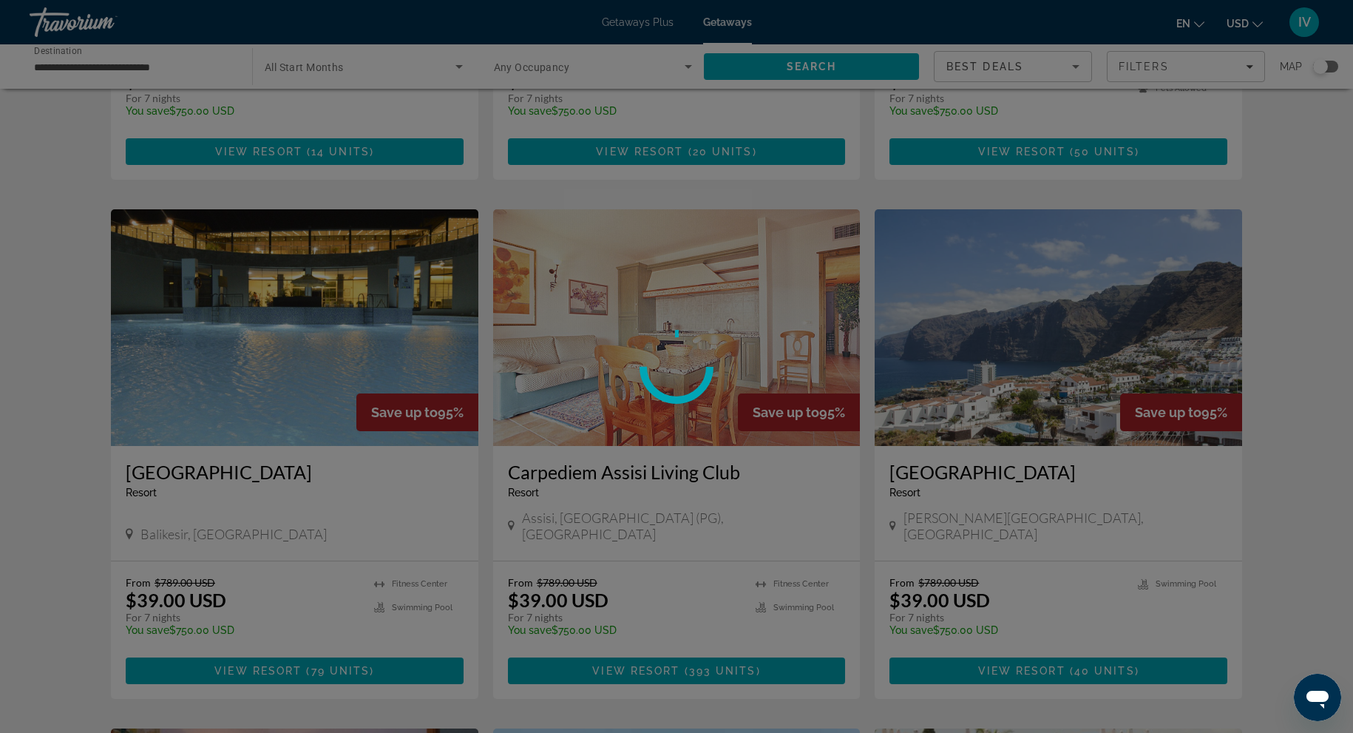
scroll to position [940, 0]
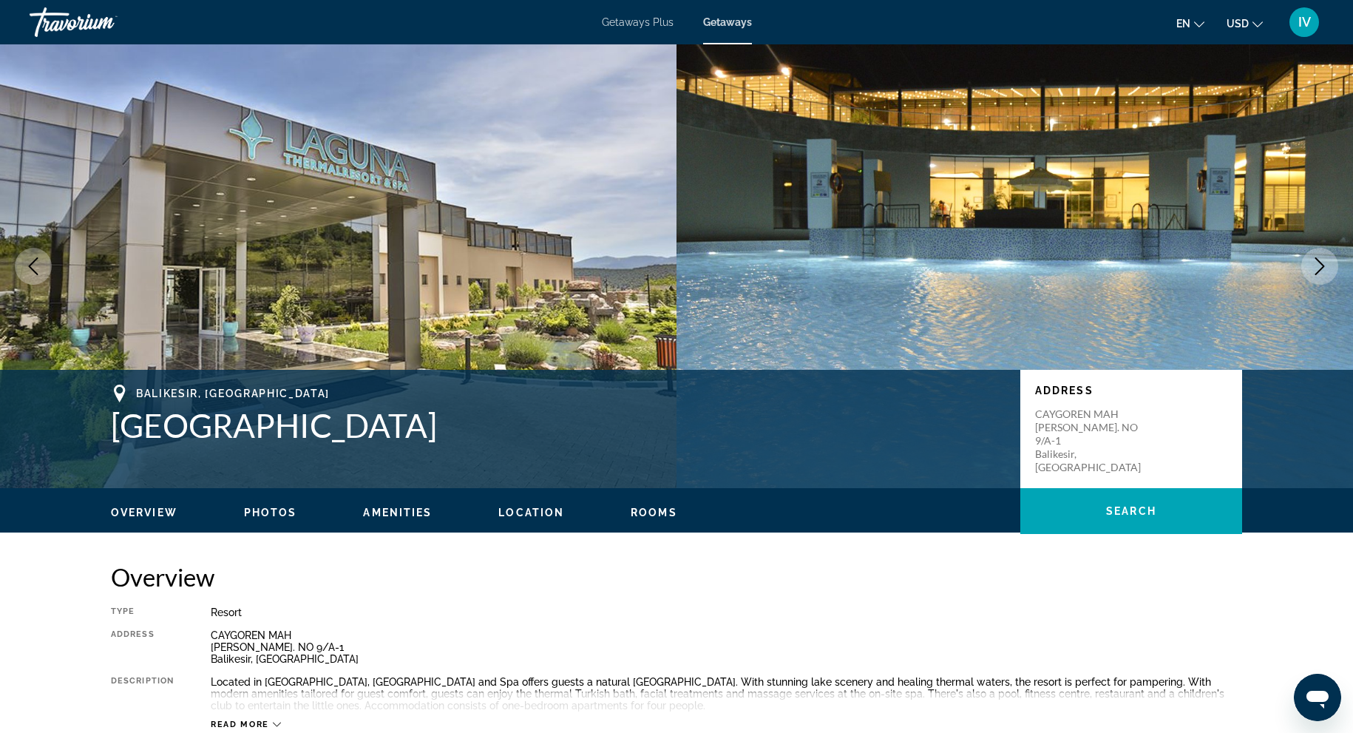
click at [1319, 266] on icon "Next image" at bounding box center [1320, 266] width 18 height 18
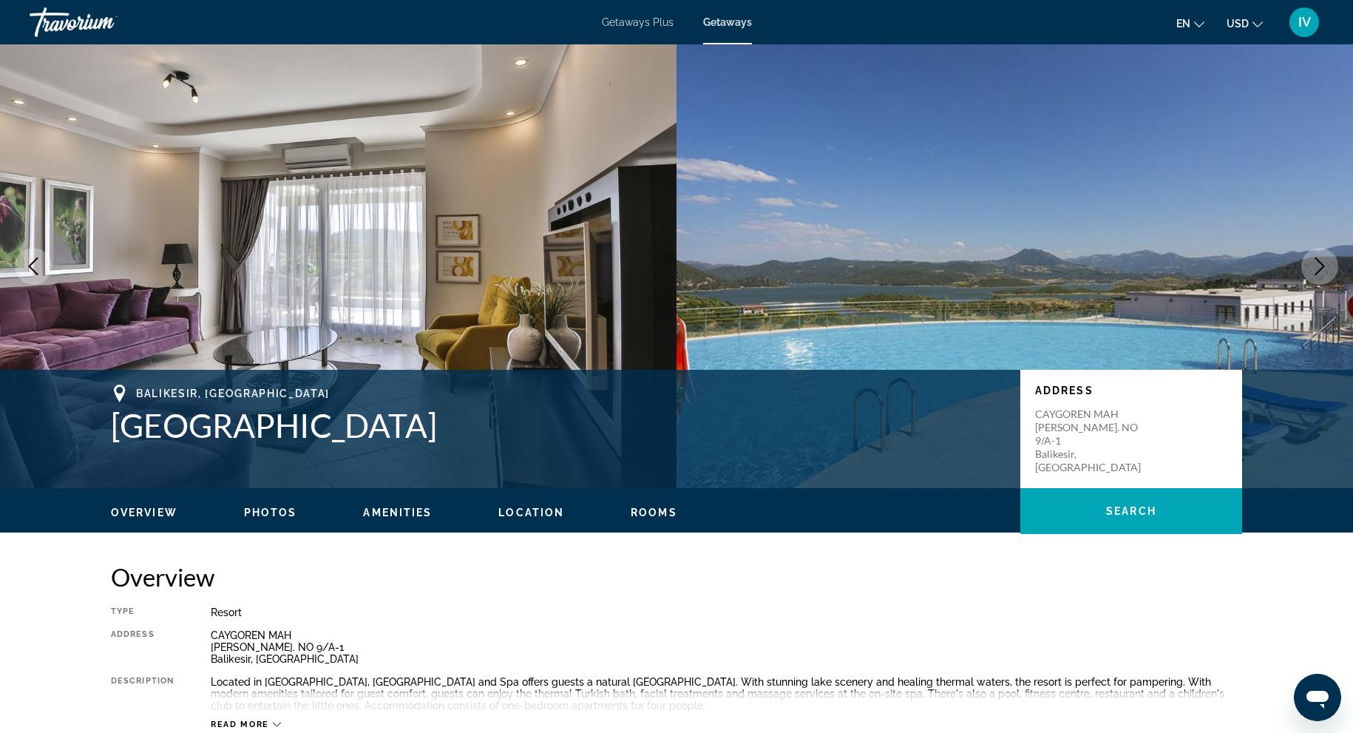
click at [1319, 266] on icon "Next image" at bounding box center [1320, 266] width 18 height 18
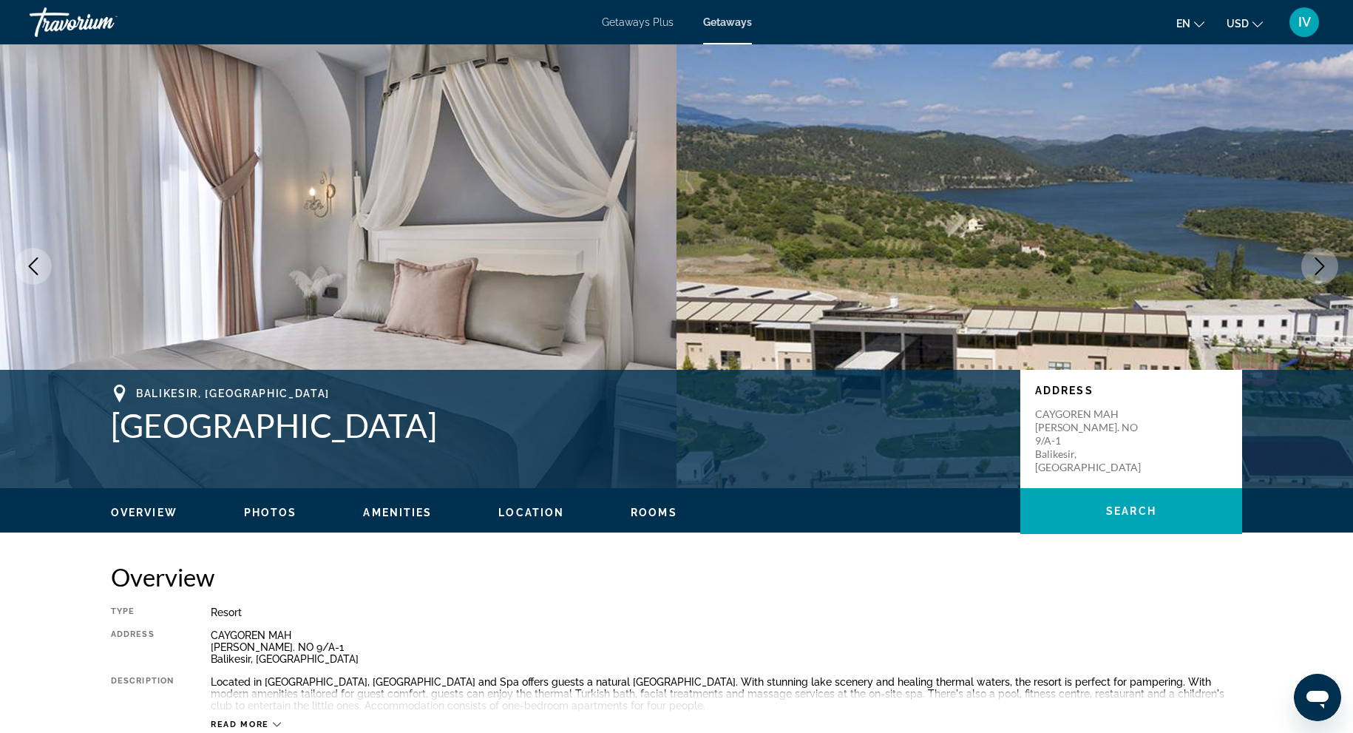
click at [1319, 266] on icon "Next image" at bounding box center [1320, 266] width 18 height 18
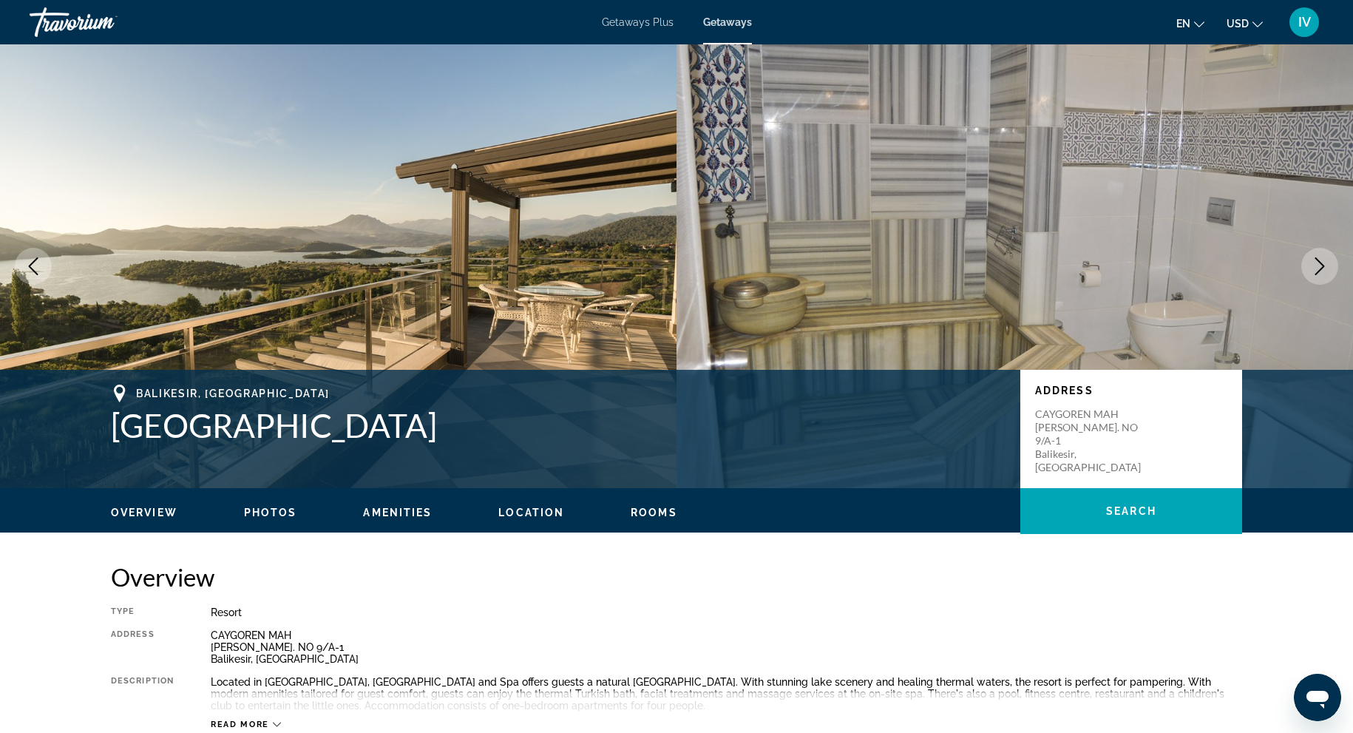
click at [1319, 266] on icon "Next image" at bounding box center [1320, 266] width 18 height 18
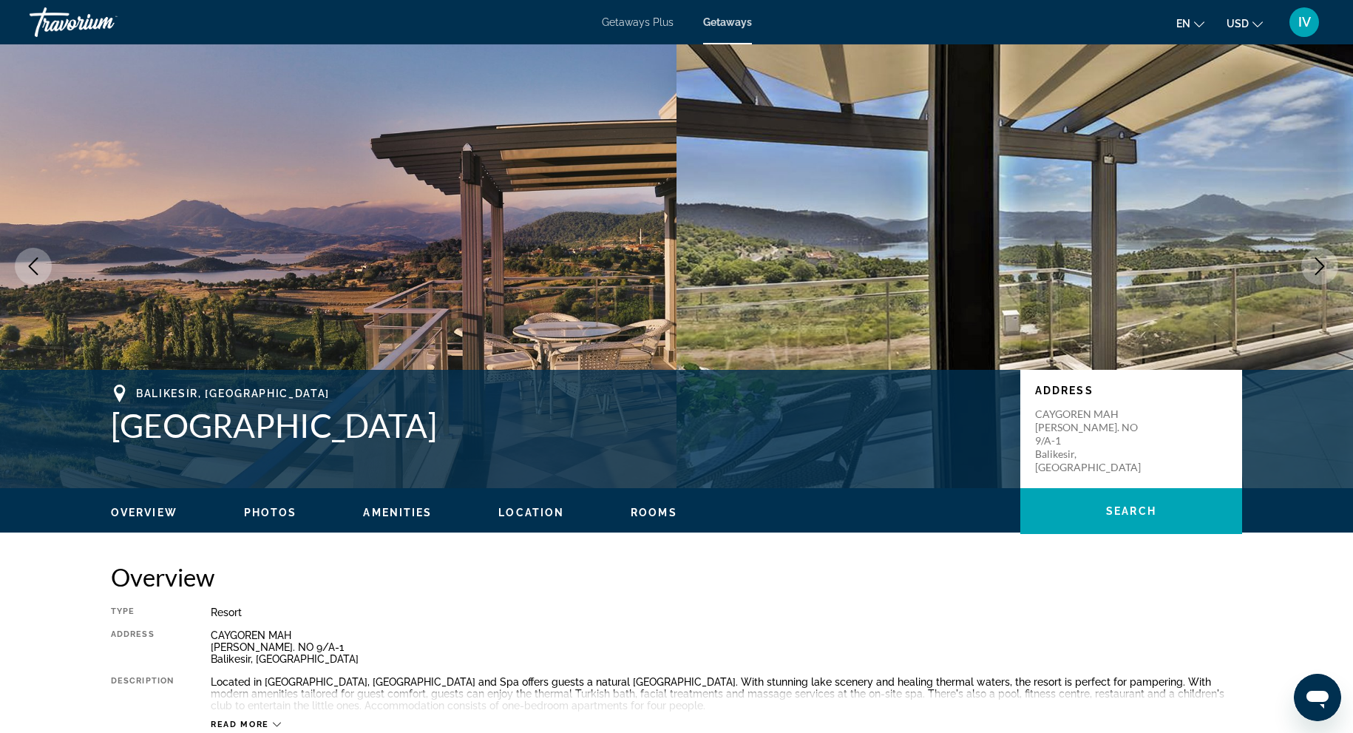
click at [1319, 266] on icon "Next image" at bounding box center [1320, 266] width 18 height 18
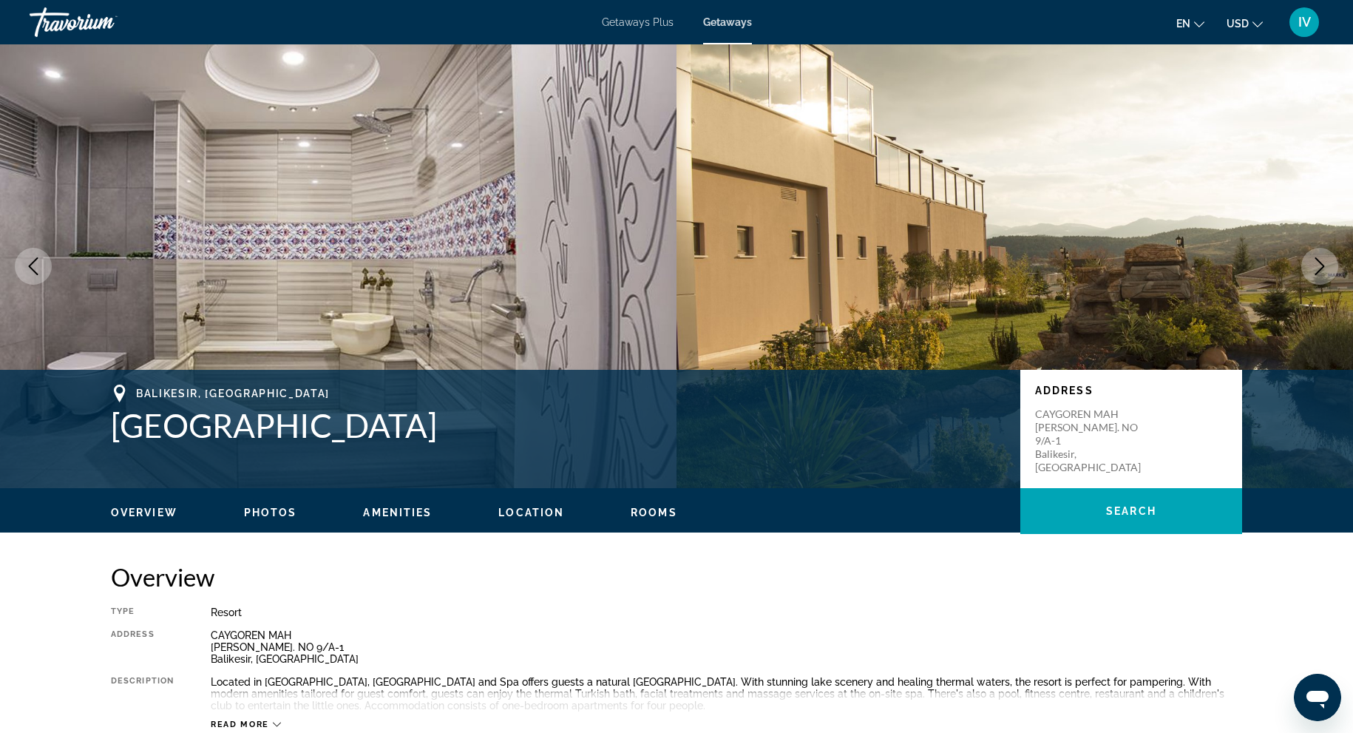
click at [1319, 266] on icon "Next image" at bounding box center [1320, 266] width 18 height 18
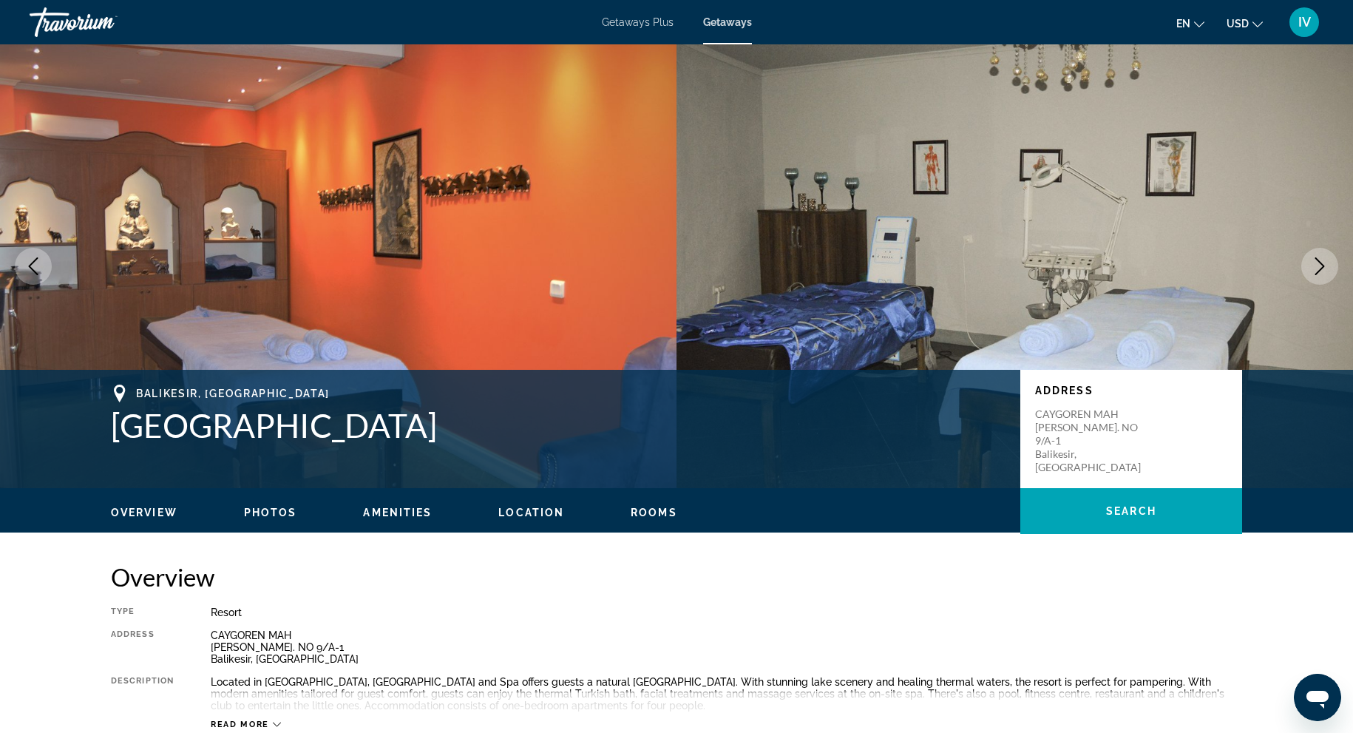
click at [1319, 266] on icon "Next image" at bounding box center [1320, 266] width 18 height 18
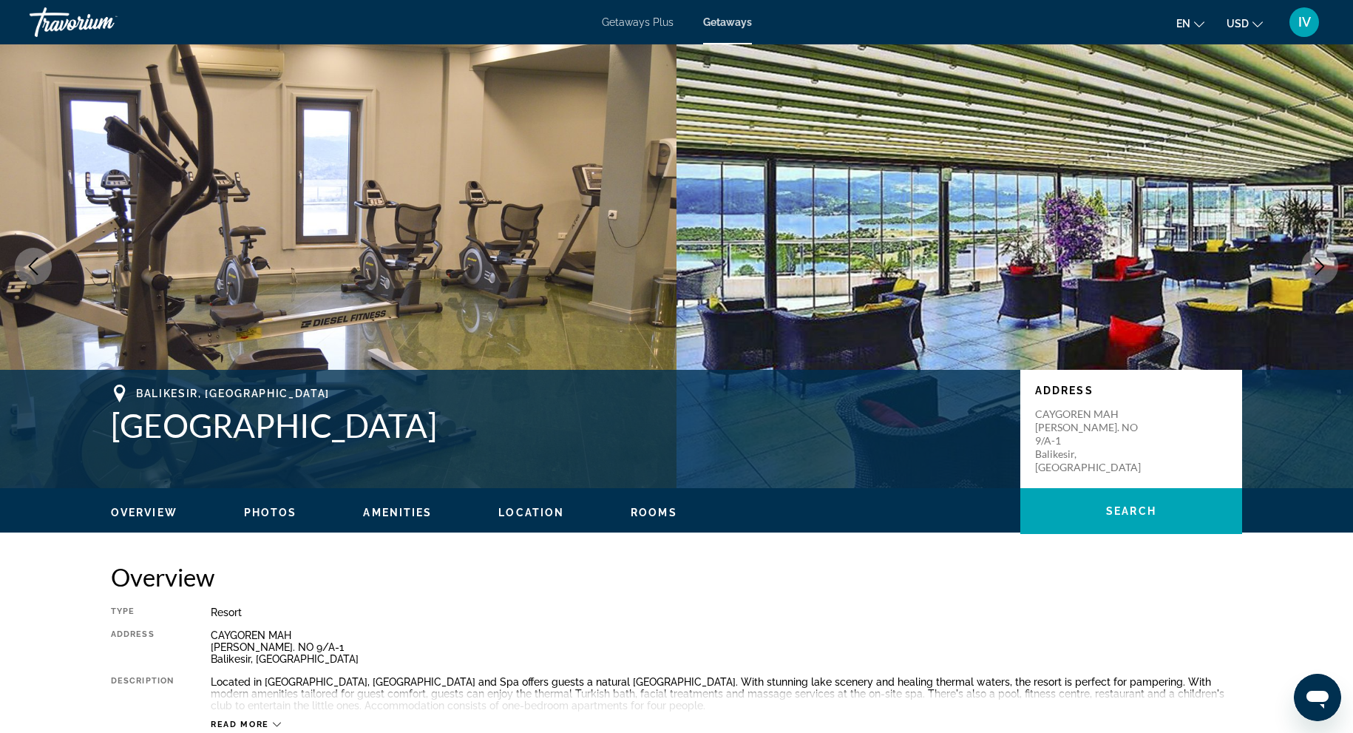
click at [1319, 266] on icon "Next image" at bounding box center [1320, 266] width 18 height 18
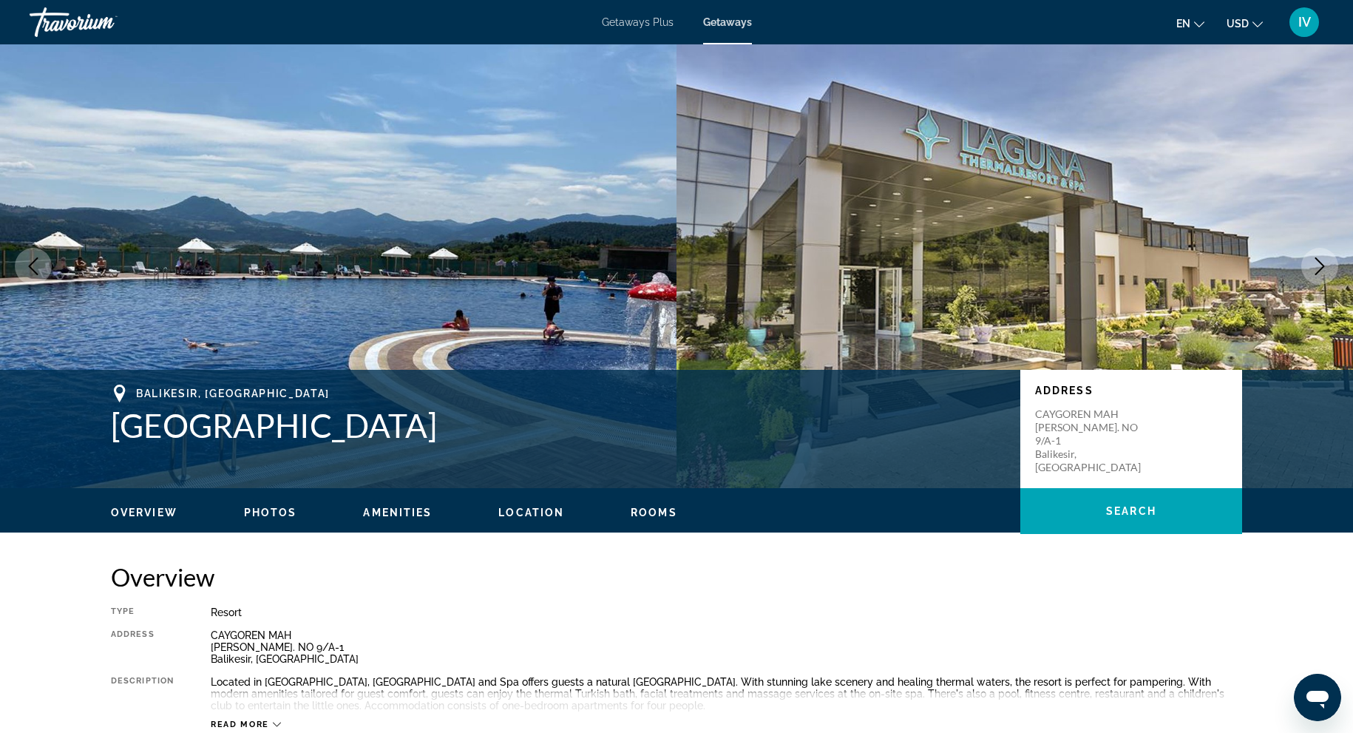
click at [1319, 266] on icon "Next image" at bounding box center [1320, 266] width 18 height 18
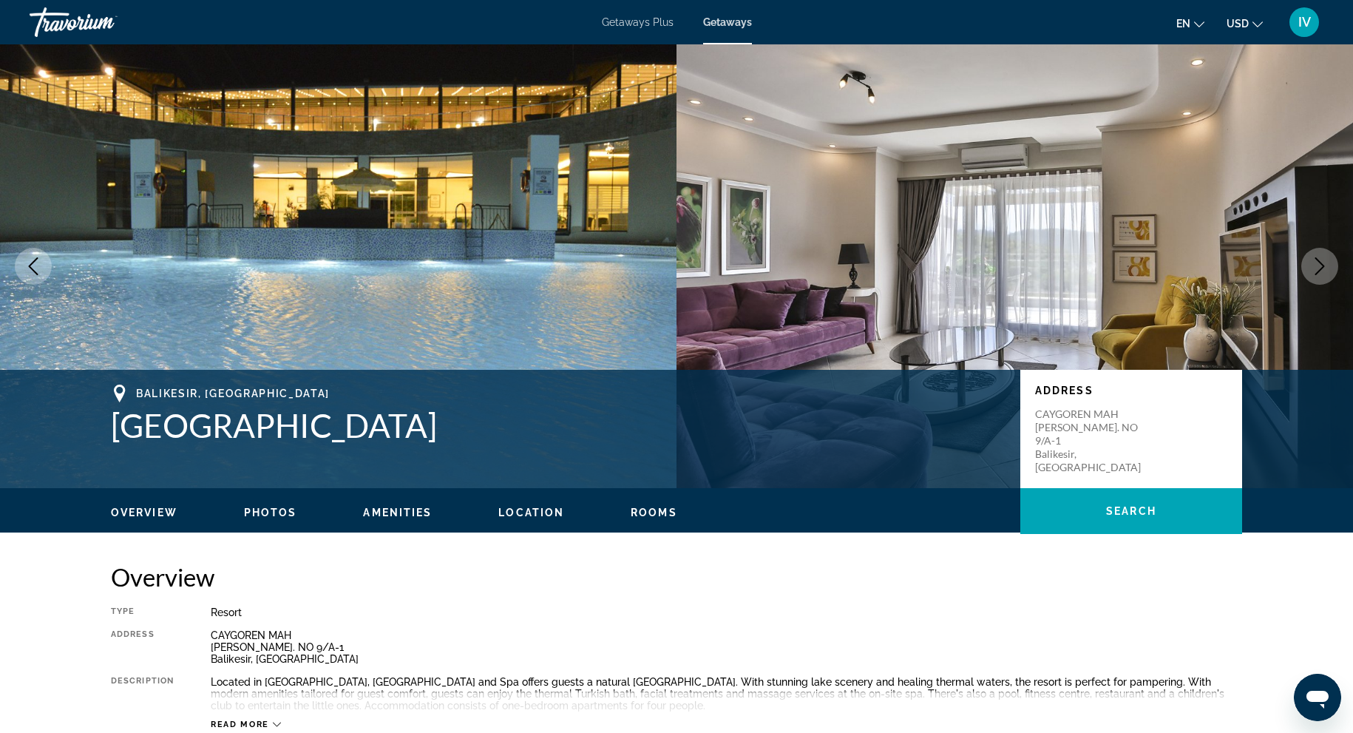
click at [1327, 271] on icon "Next image" at bounding box center [1320, 266] width 18 height 18
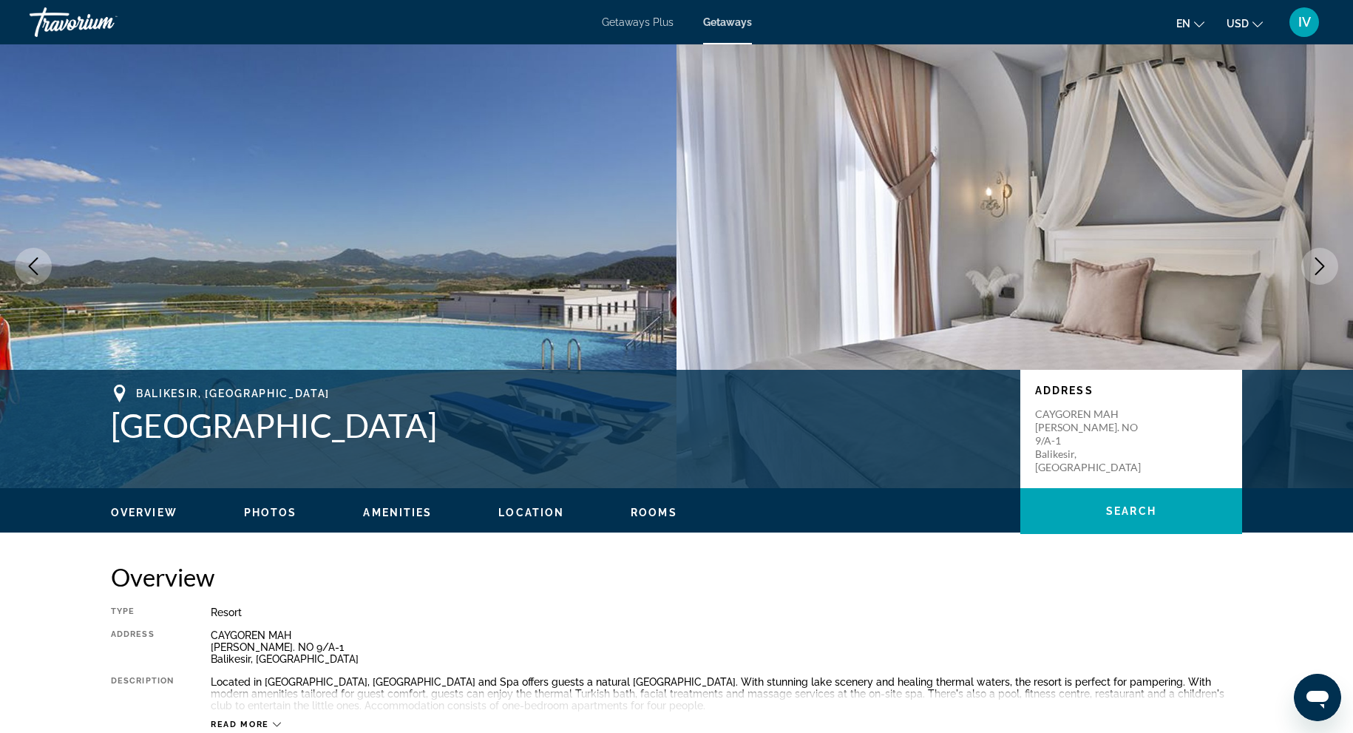
click at [1327, 271] on icon "Next image" at bounding box center [1320, 266] width 18 height 18
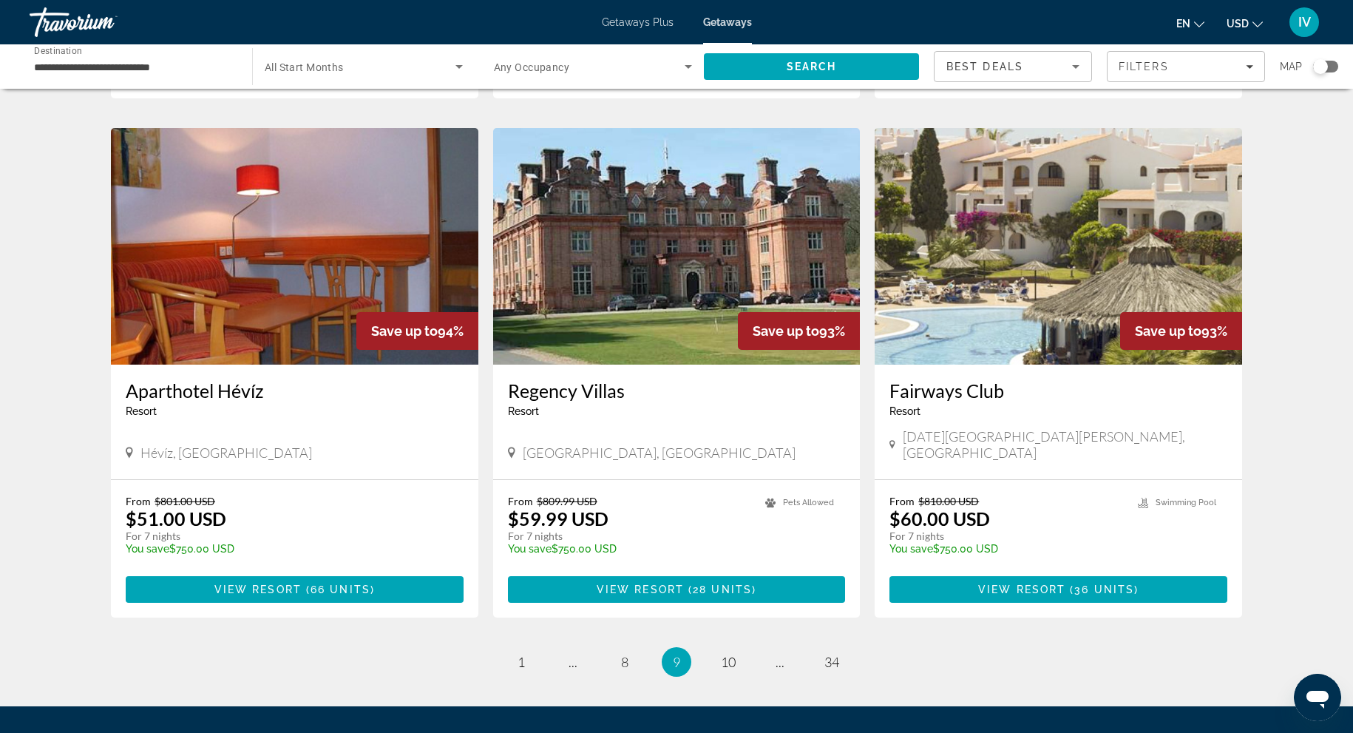
scroll to position [1550, 0]
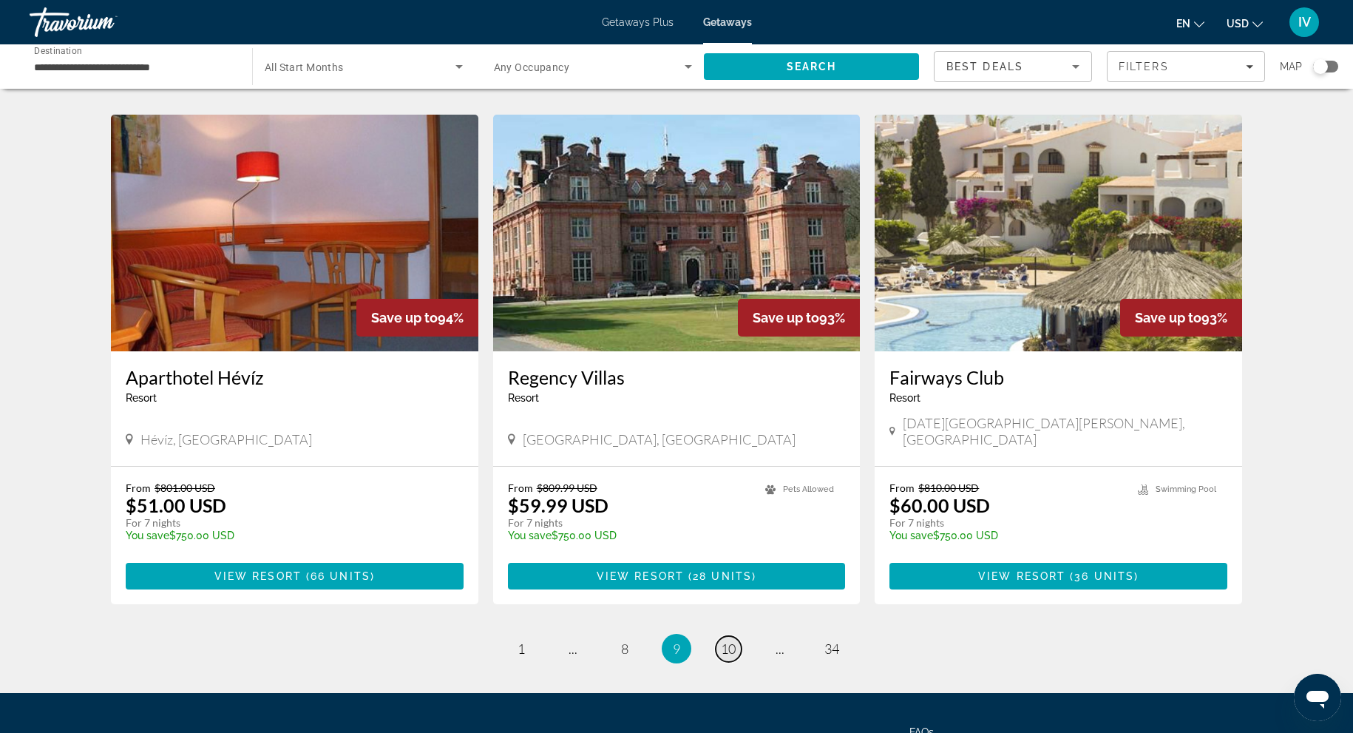
click at [730, 640] on span "10" at bounding box center [728, 648] width 15 height 16
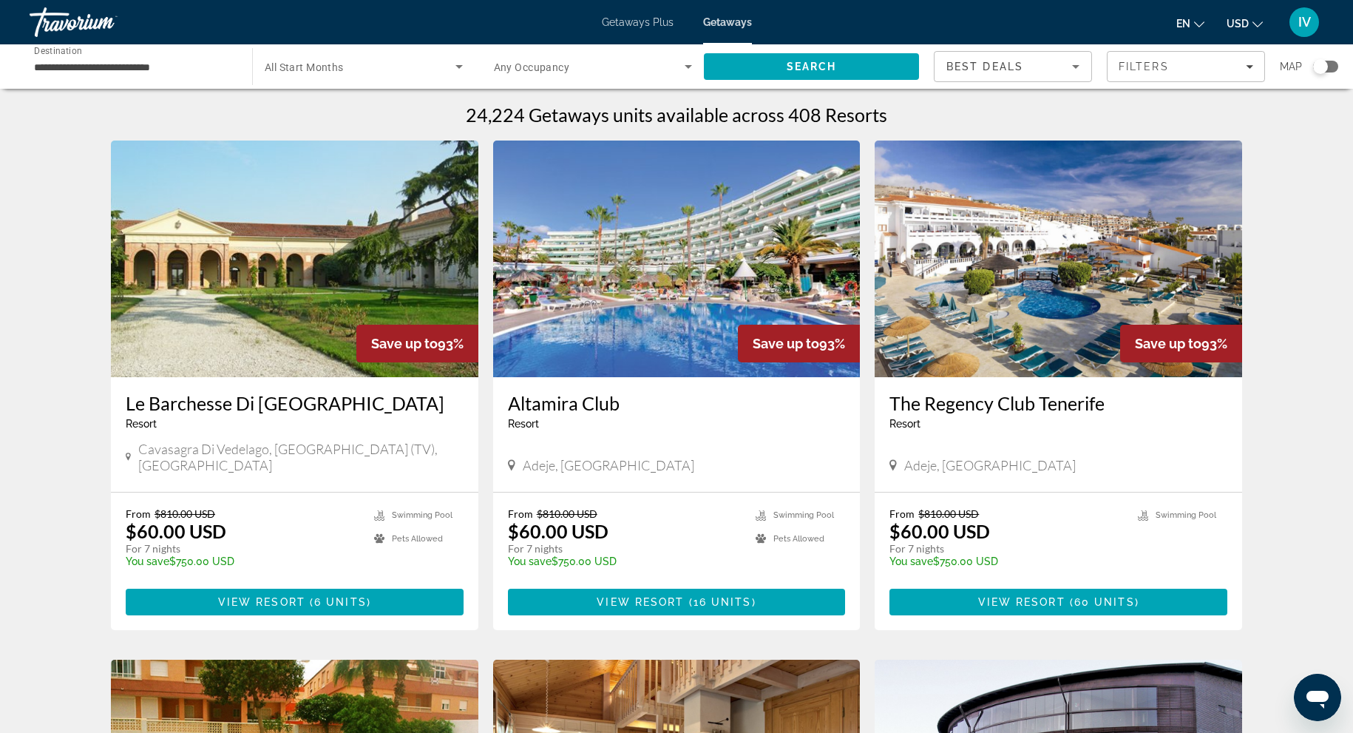
click at [1024, 367] on img "Main content" at bounding box center [1057, 258] width 367 height 237
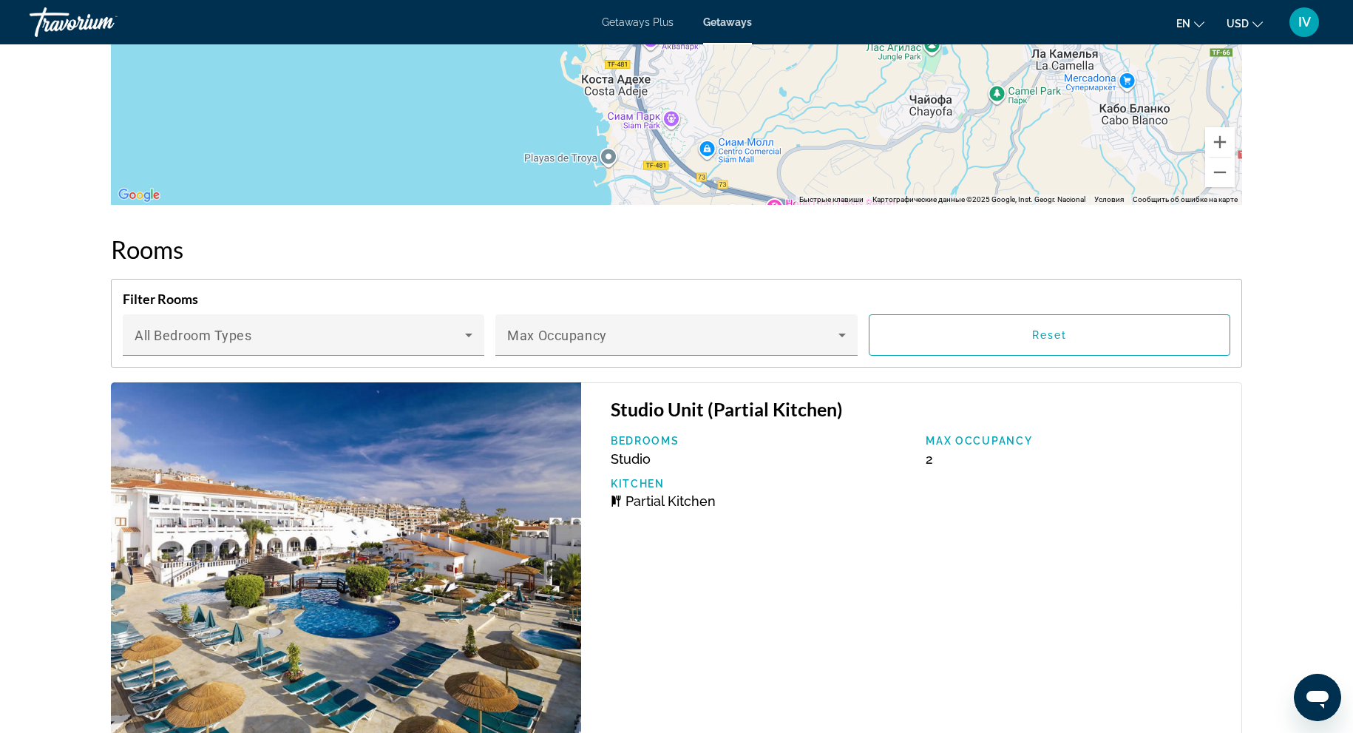
scroll to position [2126, 0]
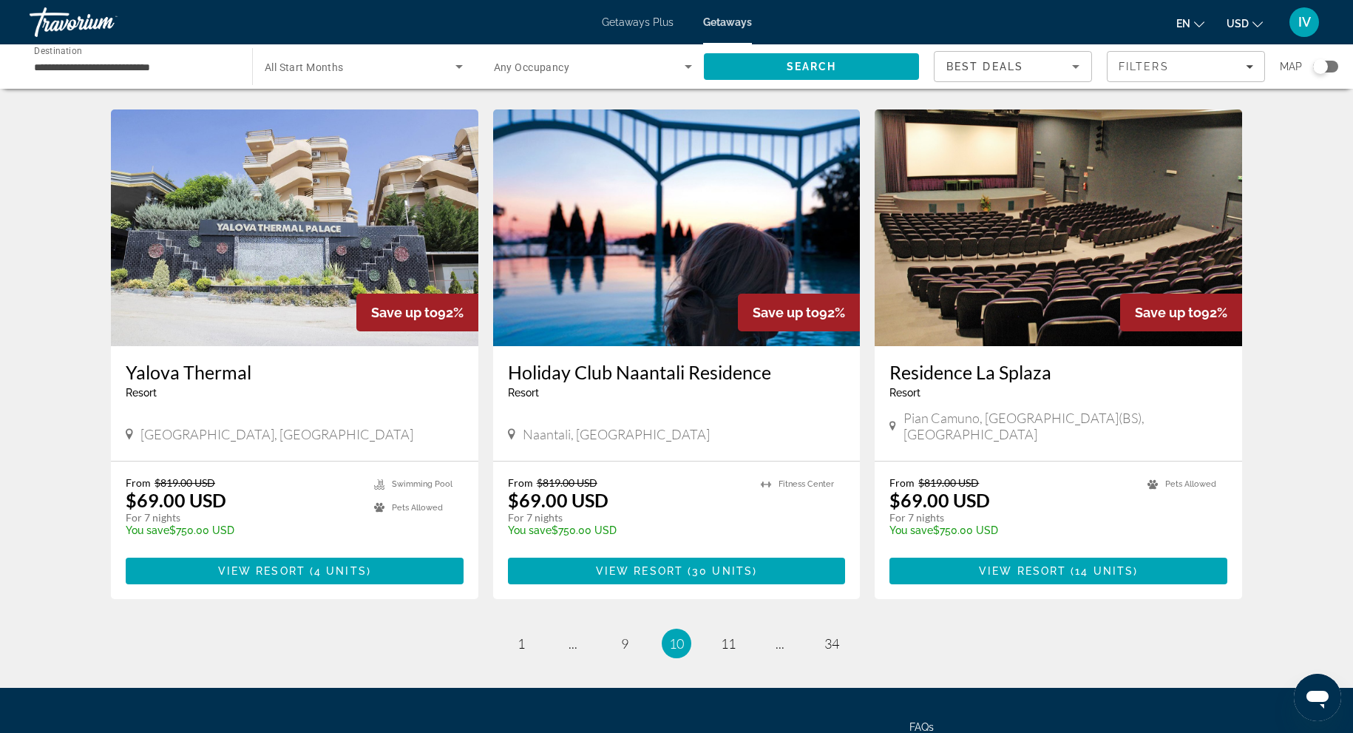
scroll to position [1588, 0]
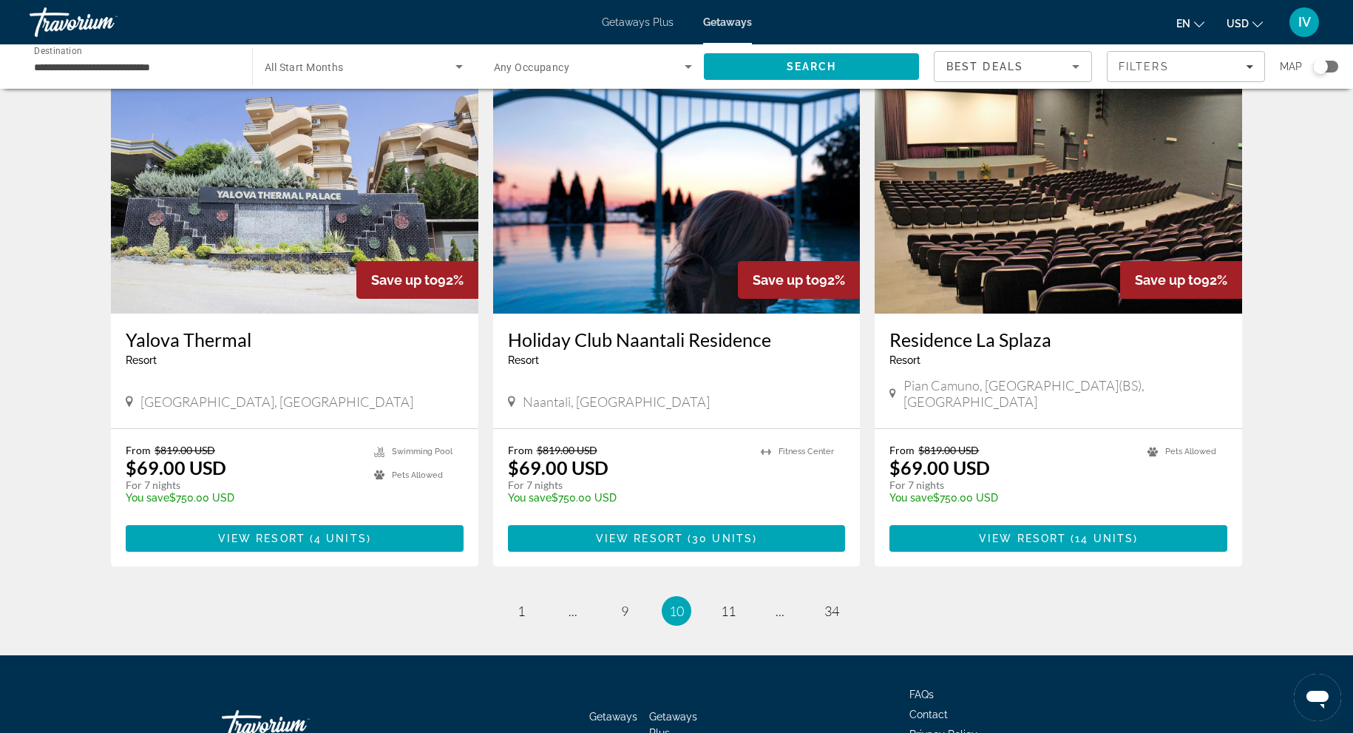
click at [225, 214] on img "Main content" at bounding box center [294, 195] width 367 height 237
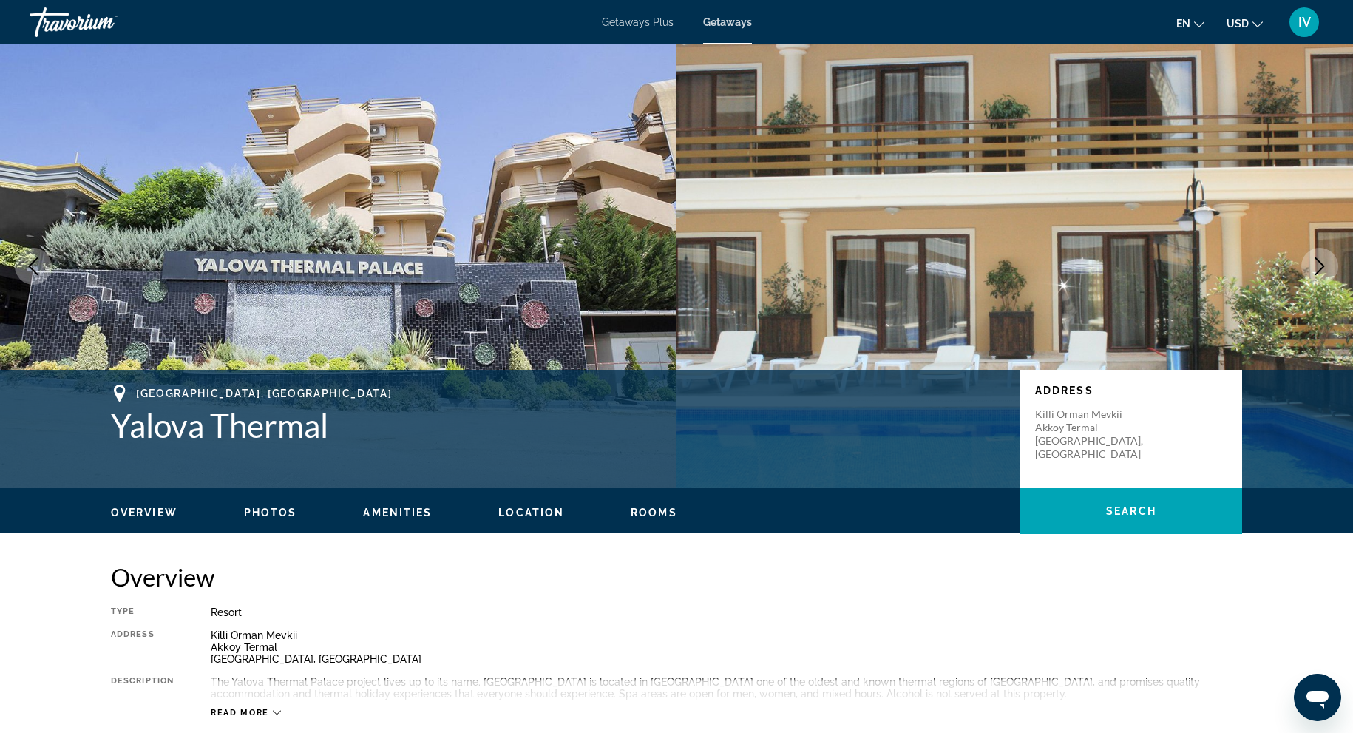
click at [1326, 259] on icon "Next image" at bounding box center [1320, 266] width 18 height 18
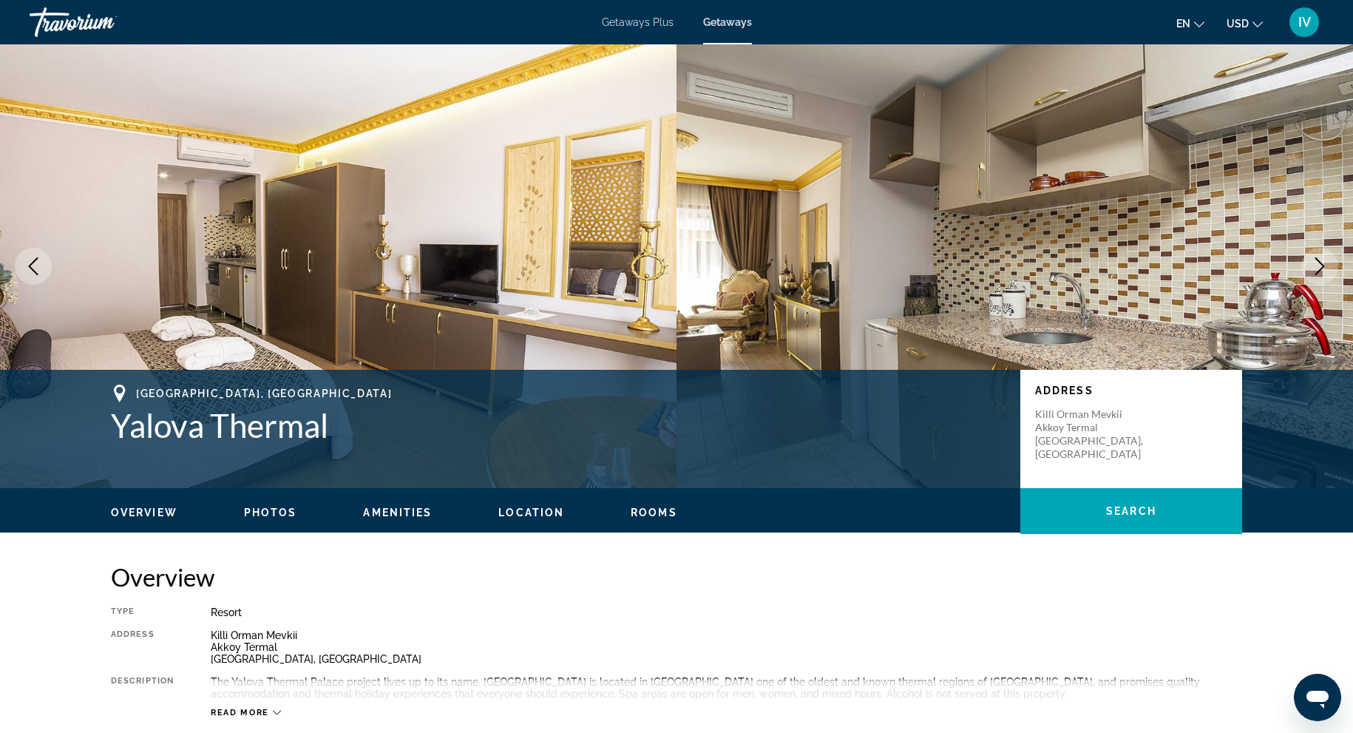
click at [1326, 259] on icon "Next image" at bounding box center [1320, 266] width 18 height 18
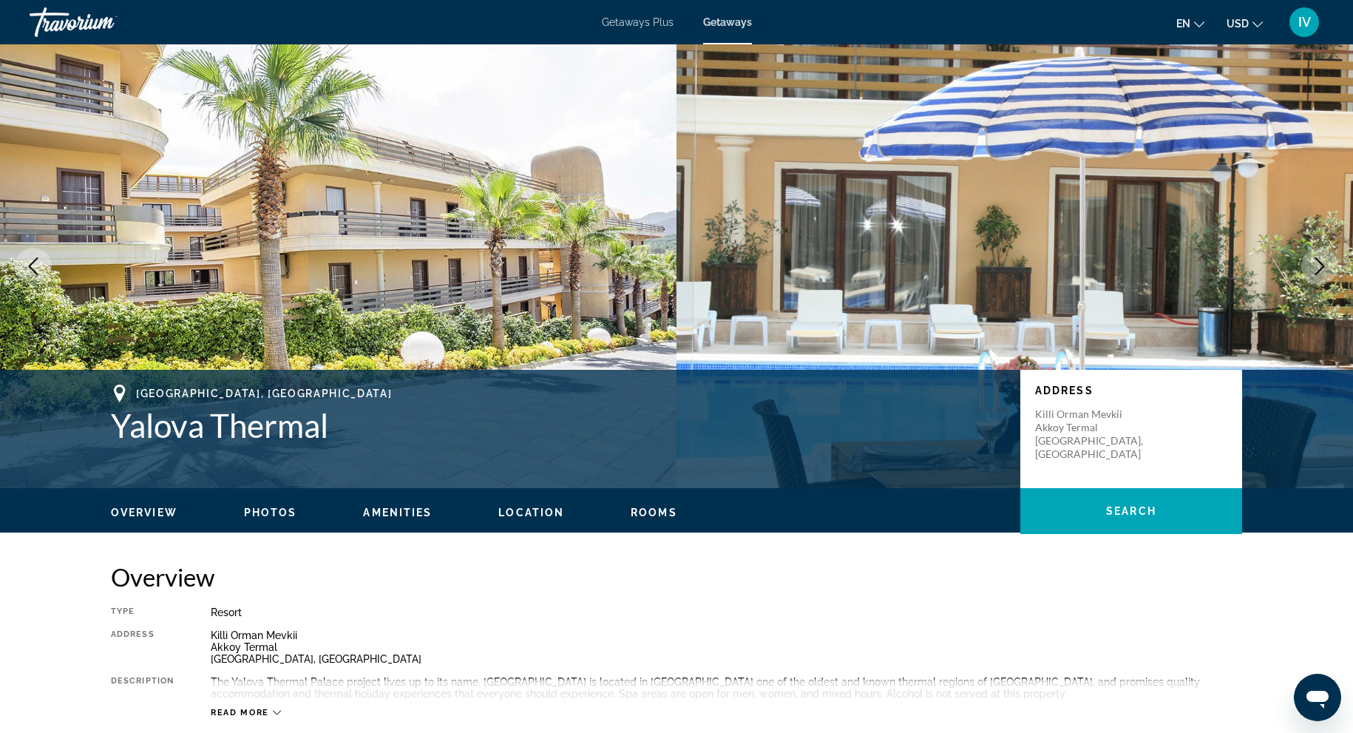
click at [1326, 259] on icon "Next image" at bounding box center [1320, 266] width 18 height 18
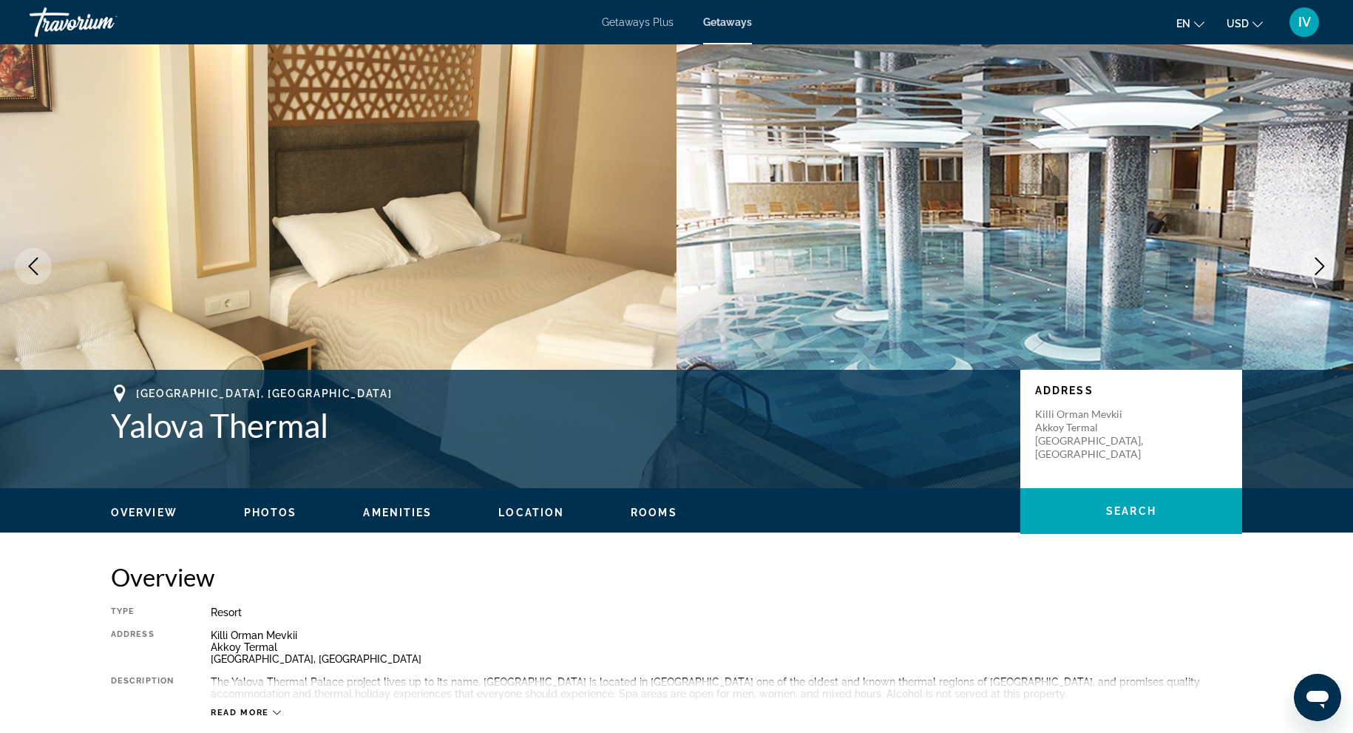
click at [1326, 259] on icon "Next image" at bounding box center [1320, 266] width 18 height 18
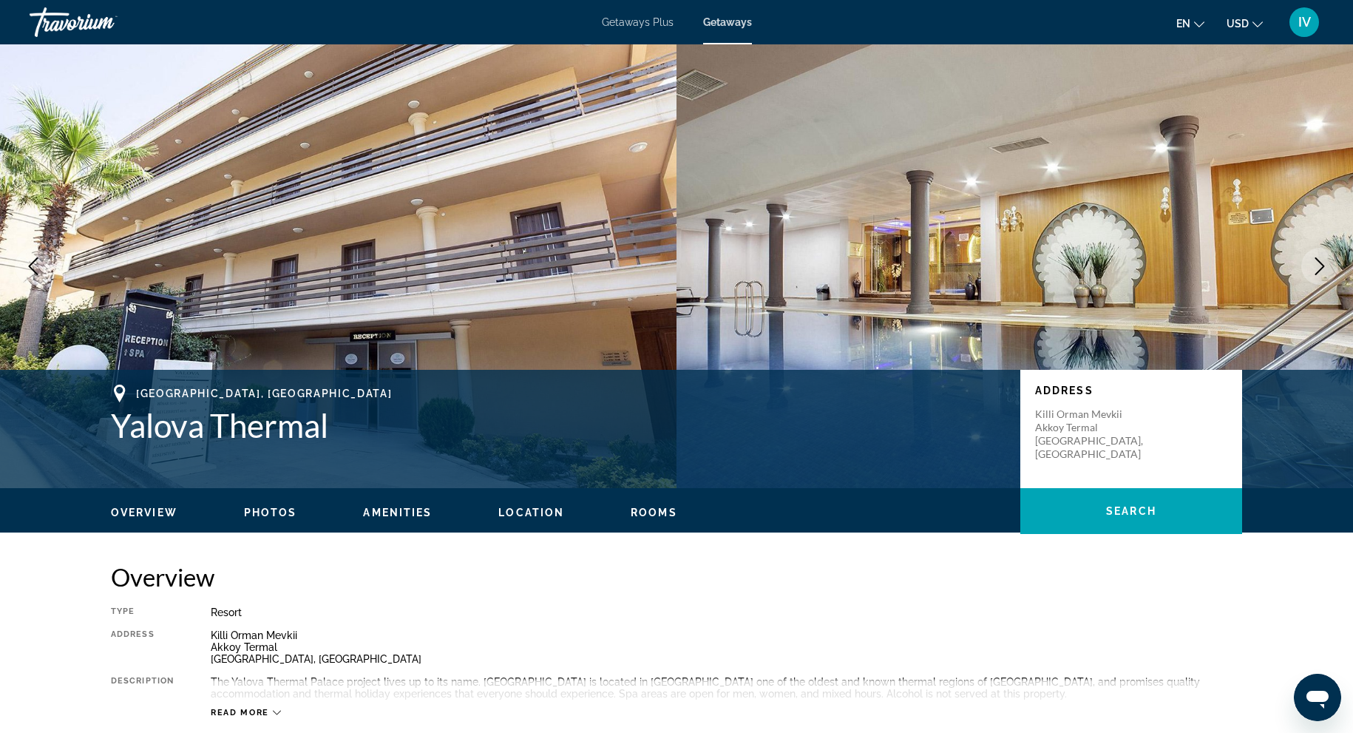
click at [1326, 259] on icon "Next image" at bounding box center [1320, 266] width 18 height 18
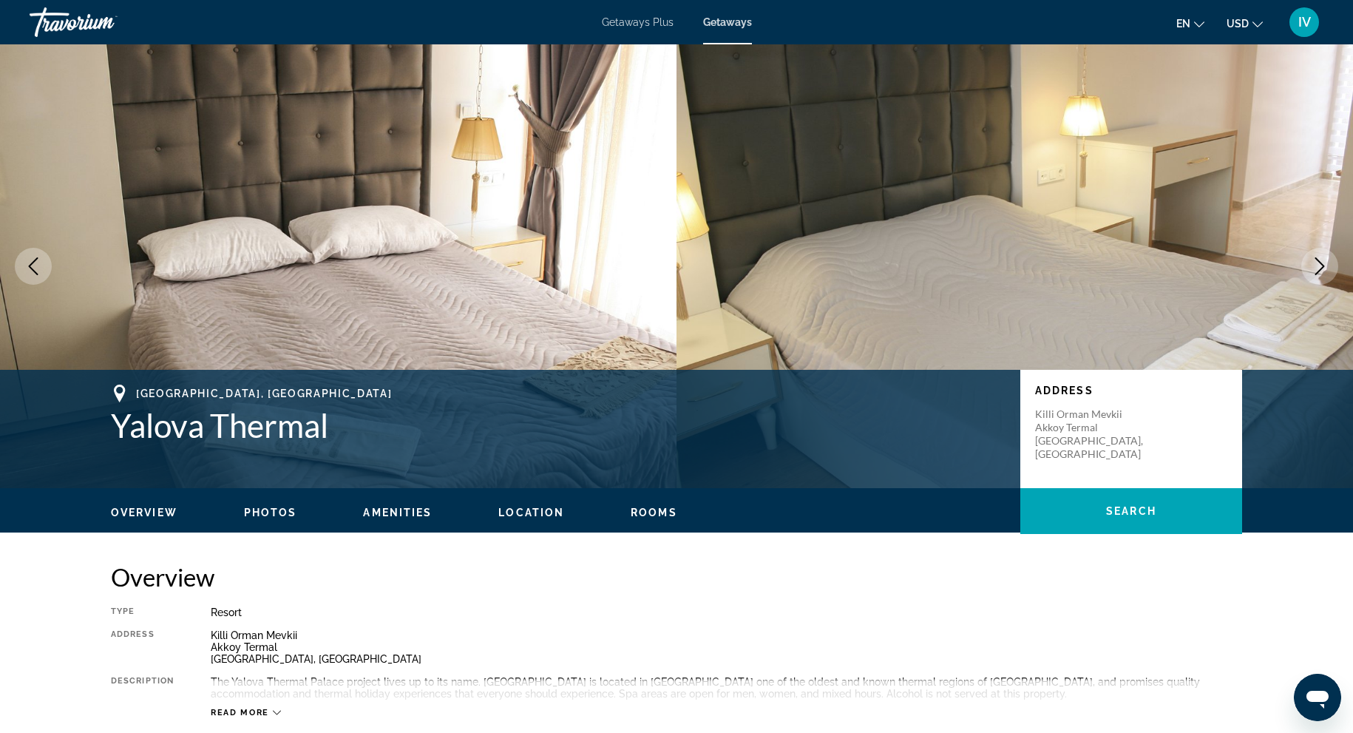
click at [1326, 259] on icon "Next image" at bounding box center [1320, 266] width 18 height 18
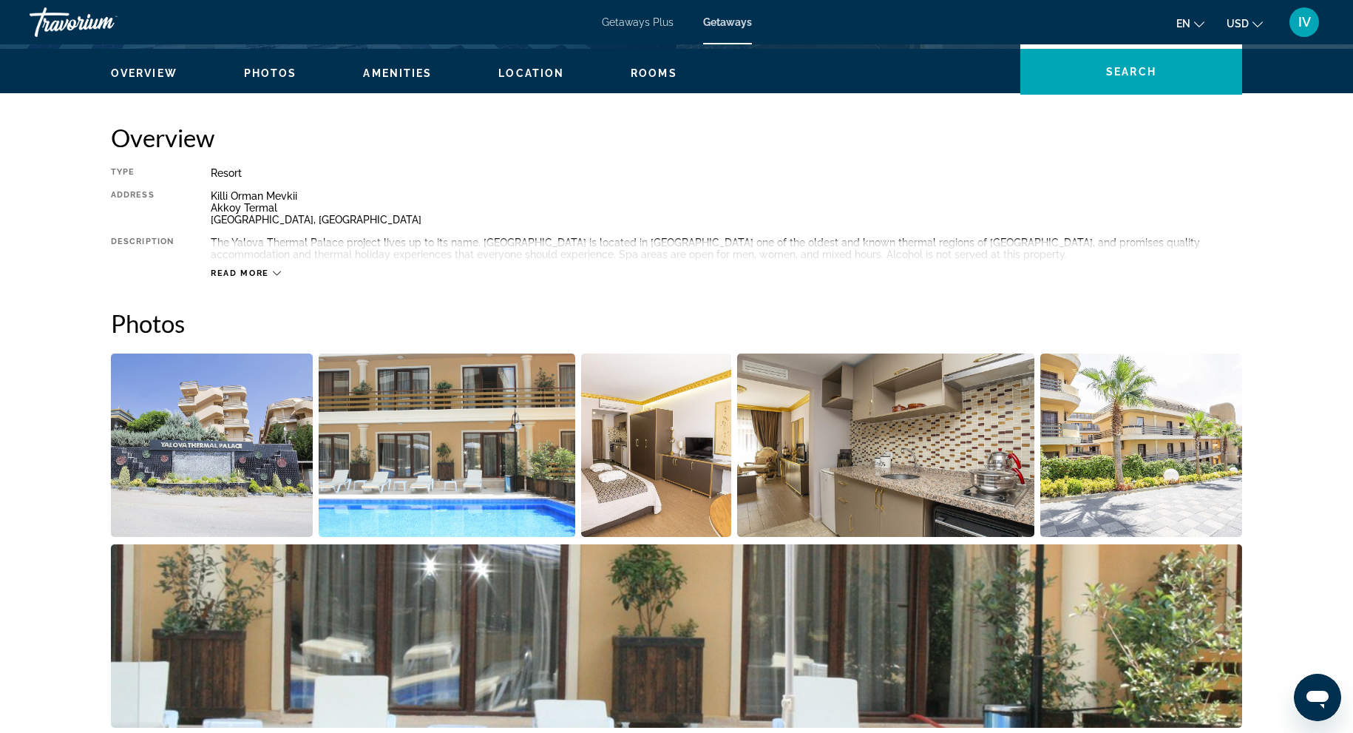
scroll to position [452, 0]
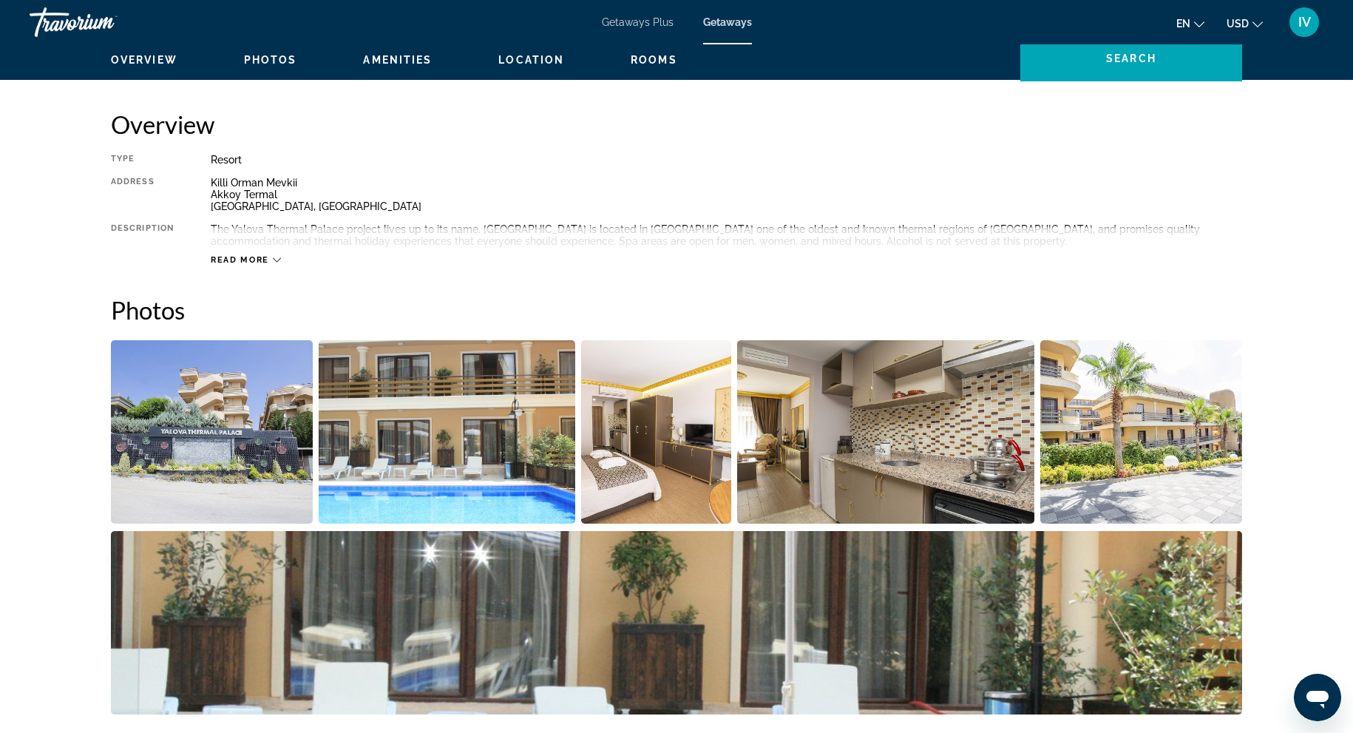
click at [274, 260] on icon "Main content" at bounding box center [277, 260] width 8 height 8
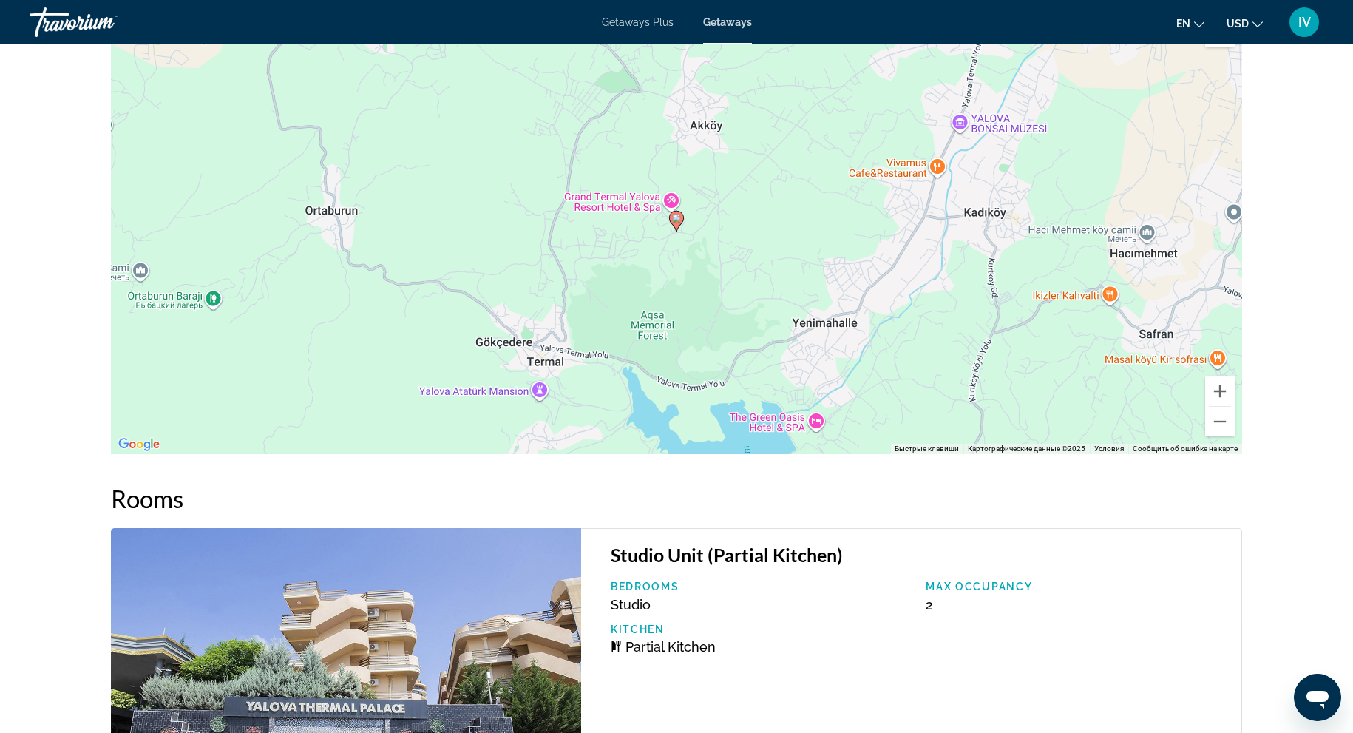
scroll to position [2059, 0]
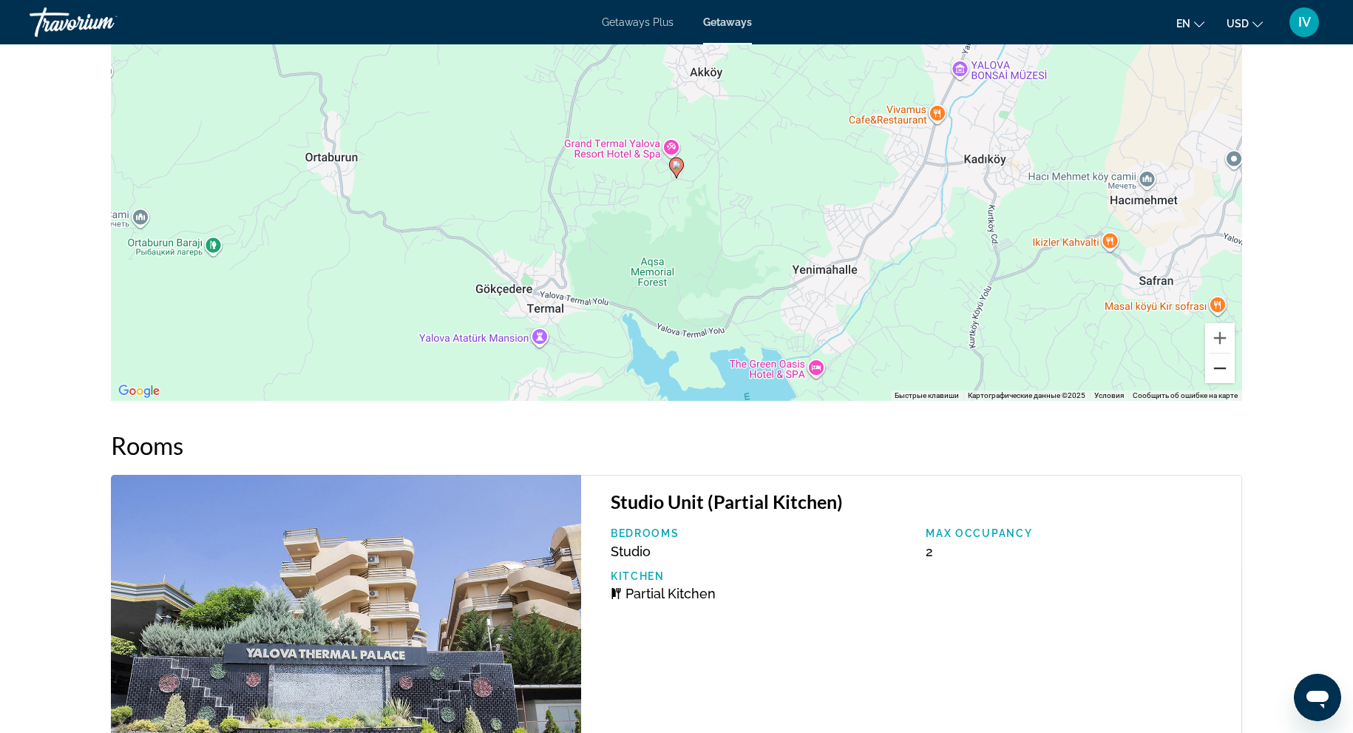
click at [1223, 371] on button "Уменьшить" at bounding box center [1220, 368] width 30 height 30
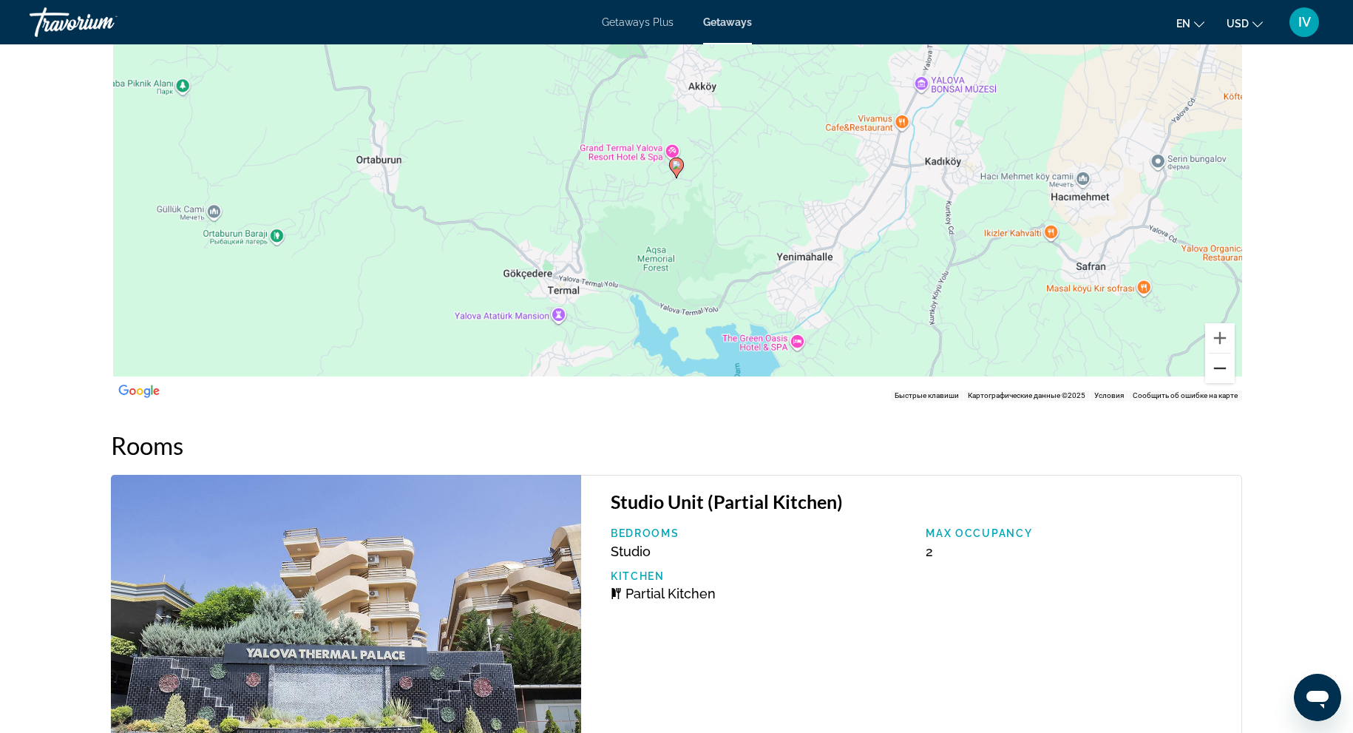
click at [1223, 371] on button "Уменьшить" at bounding box center [1220, 368] width 30 height 30
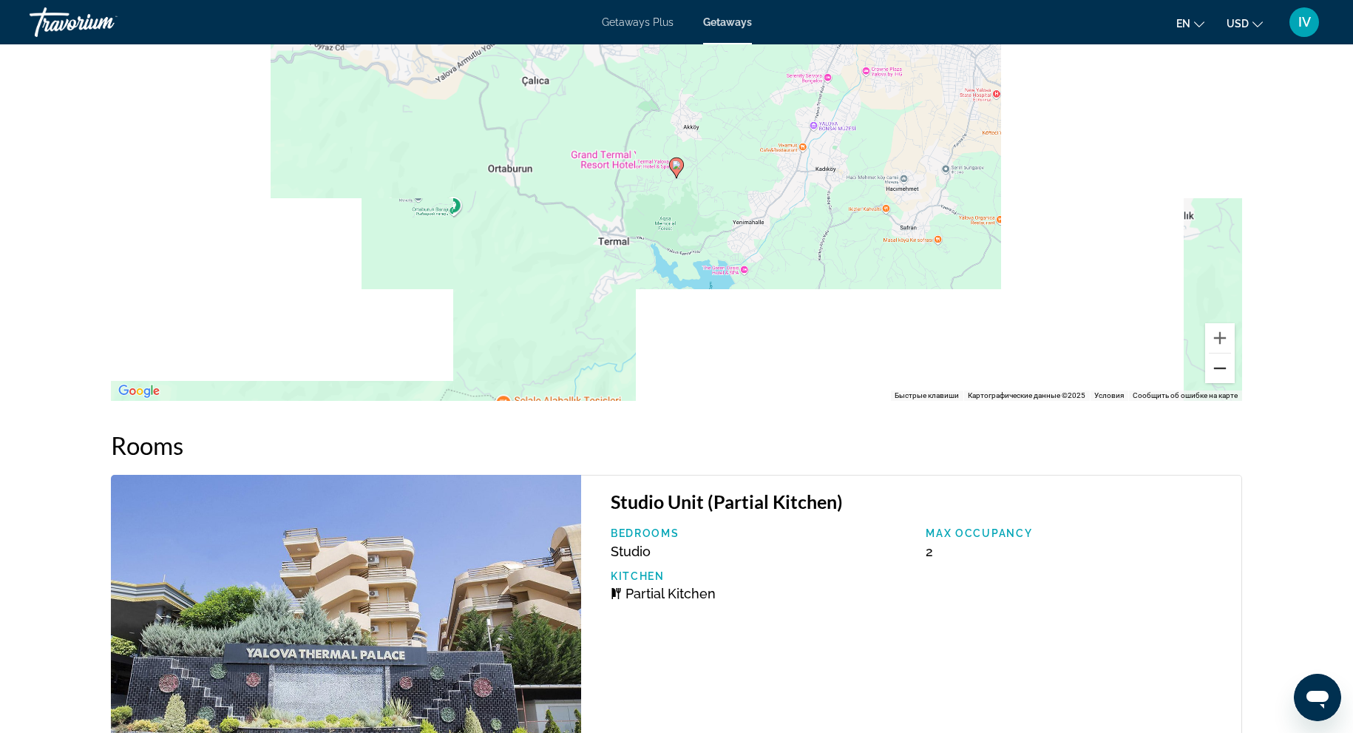
click at [1223, 371] on button "Уменьшить" at bounding box center [1220, 368] width 30 height 30
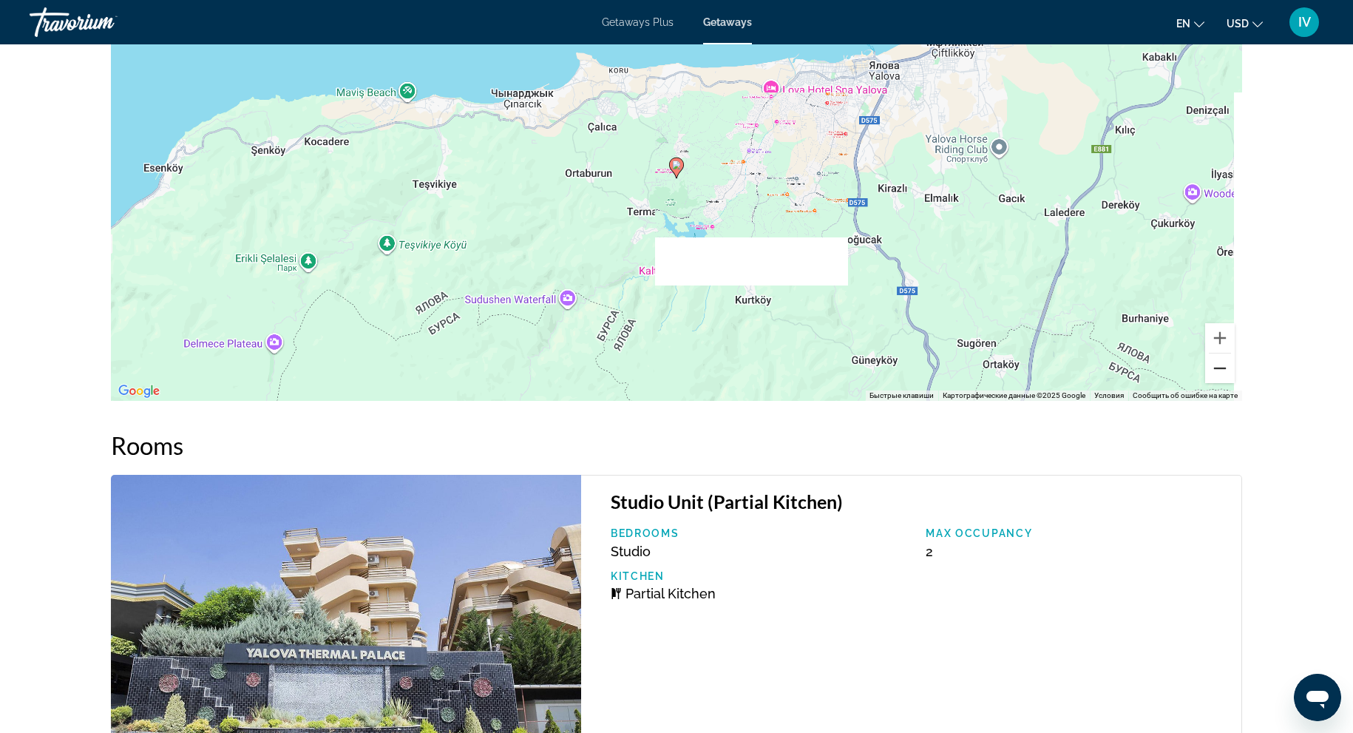
click at [1223, 371] on button "Уменьшить" at bounding box center [1220, 368] width 30 height 30
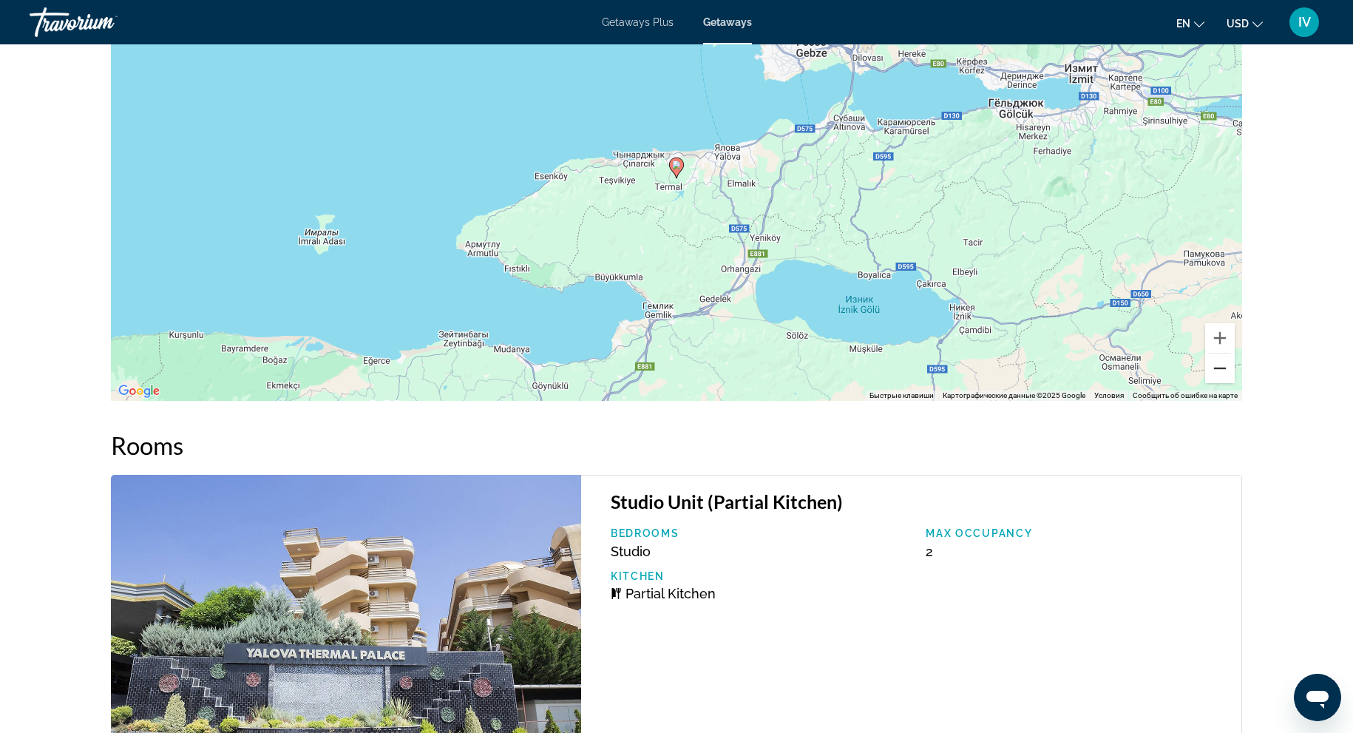
click at [1223, 371] on button "Уменьшить" at bounding box center [1220, 368] width 30 height 30
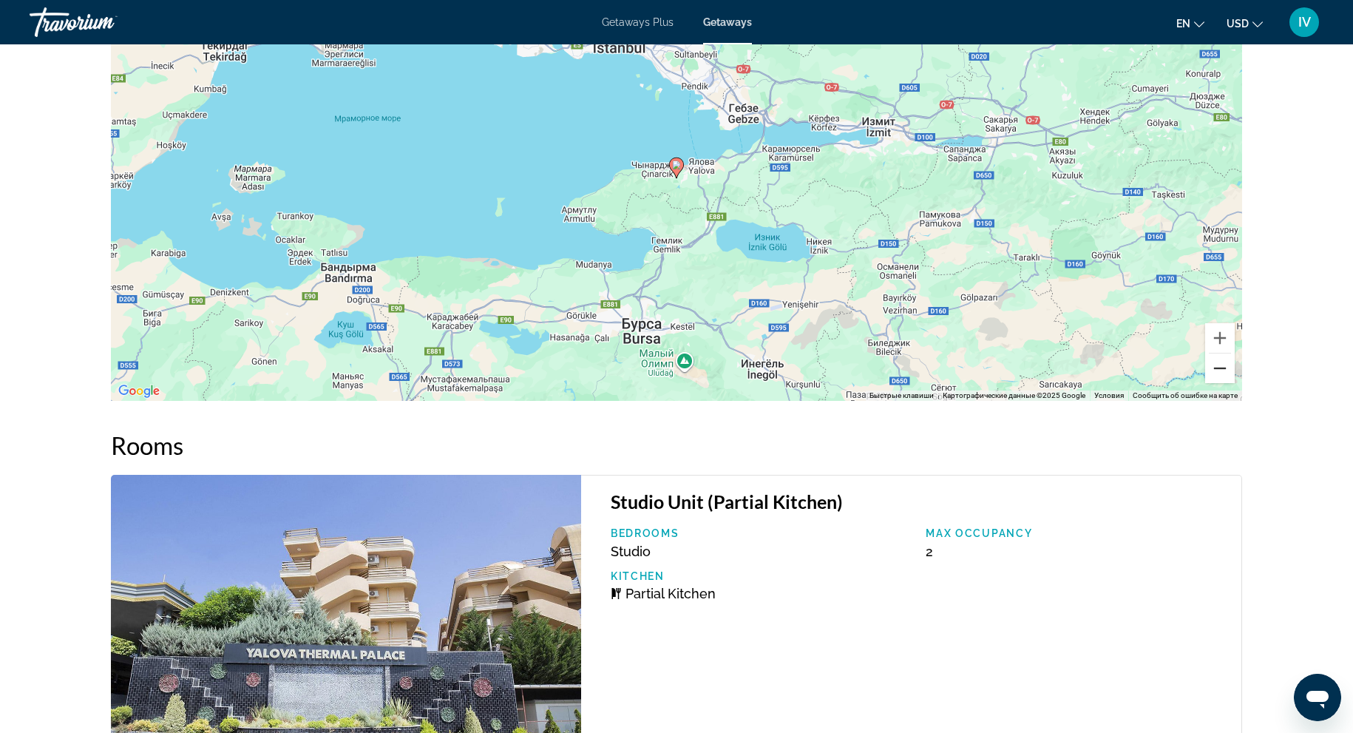
click at [1223, 371] on button "Уменьшить" at bounding box center [1220, 368] width 30 height 30
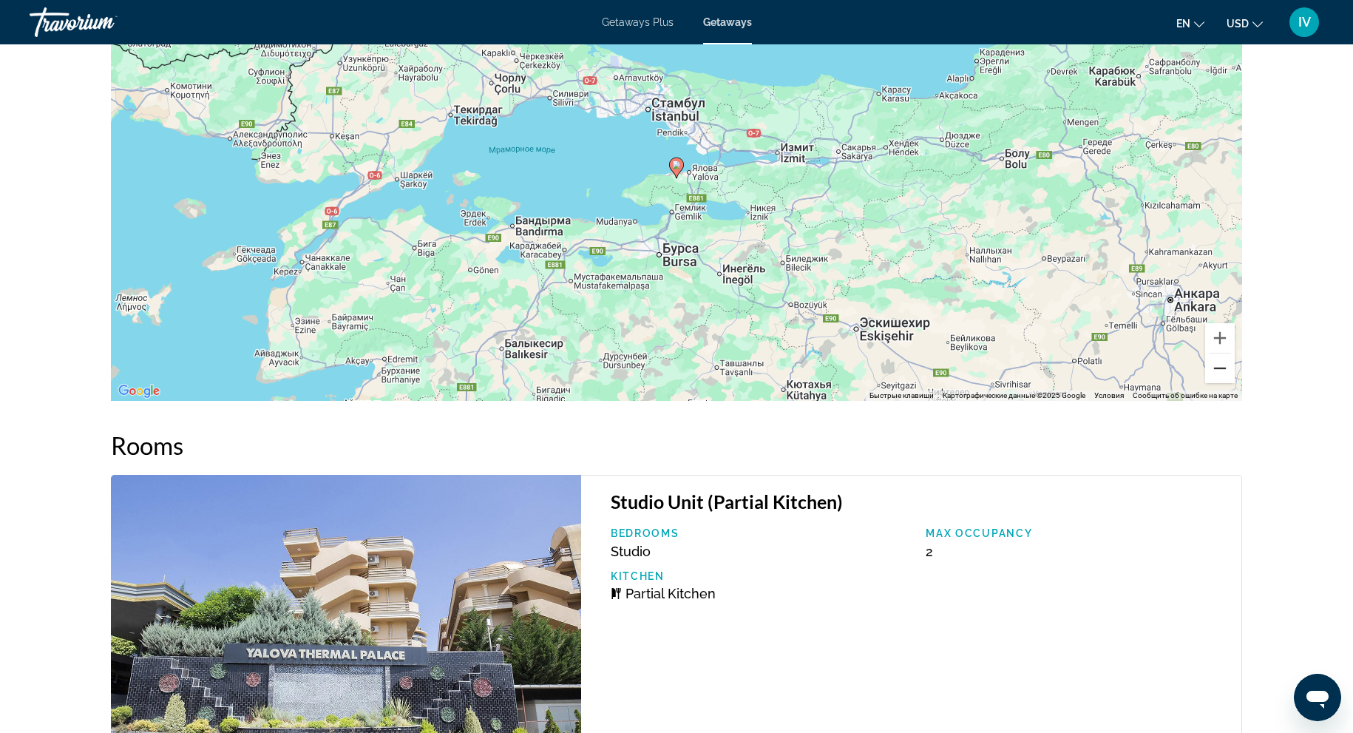
click at [1223, 371] on button "Уменьшить" at bounding box center [1220, 368] width 30 height 30
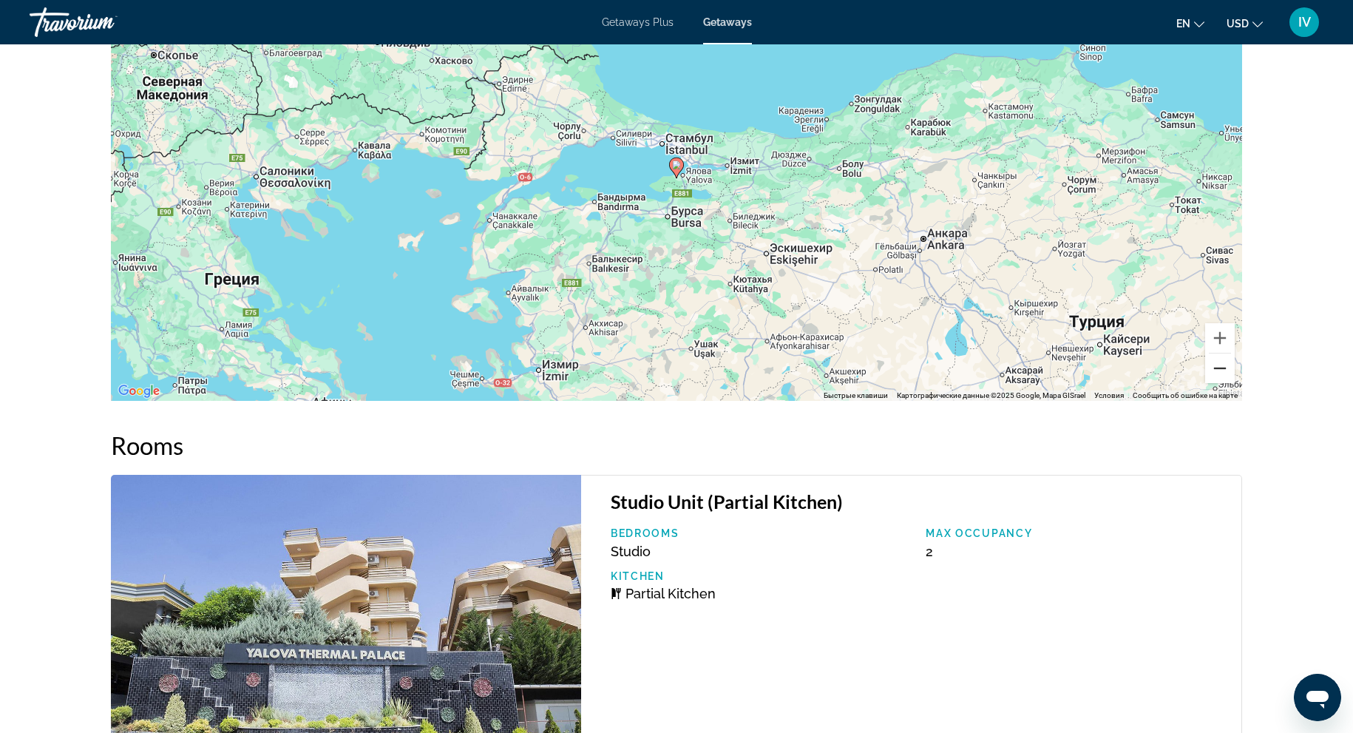
click at [1223, 371] on button "Уменьшить" at bounding box center [1220, 368] width 30 height 30
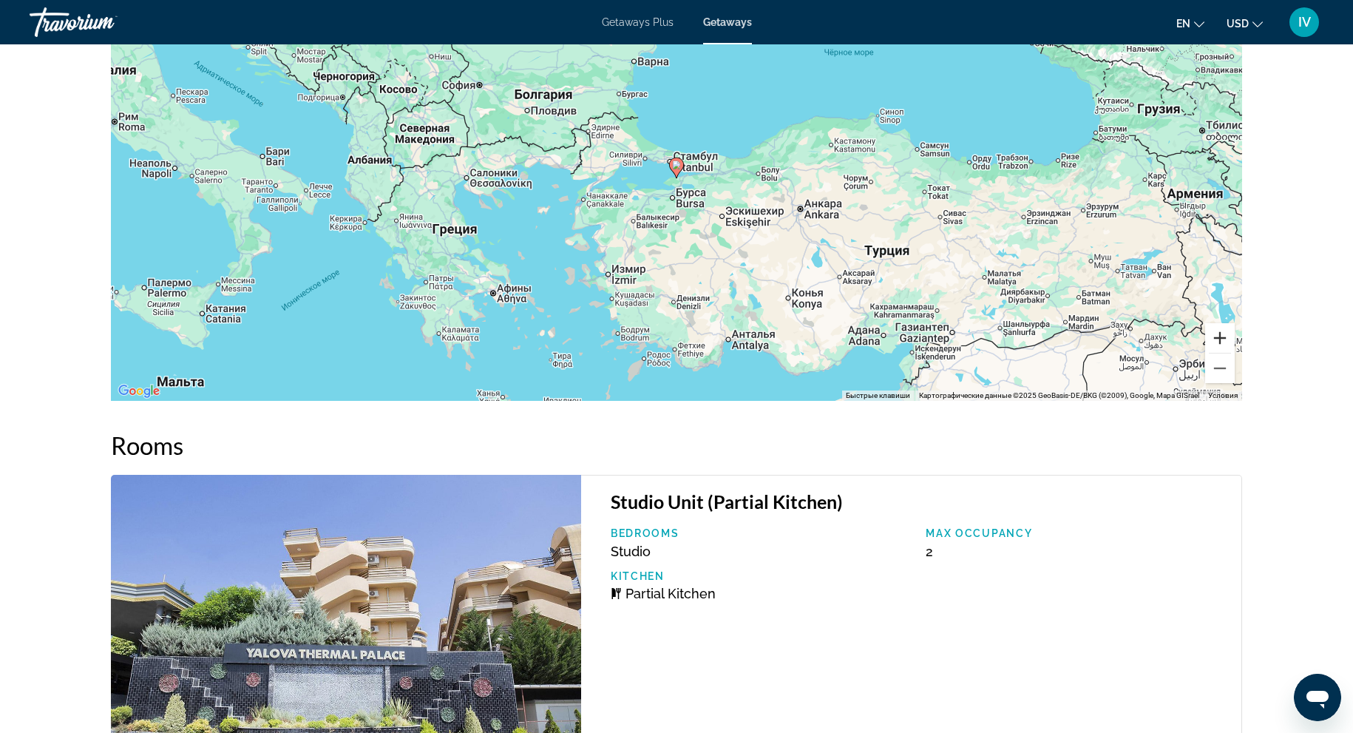
click at [1222, 334] on button "Увеличить" at bounding box center [1220, 338] width 30 height 30
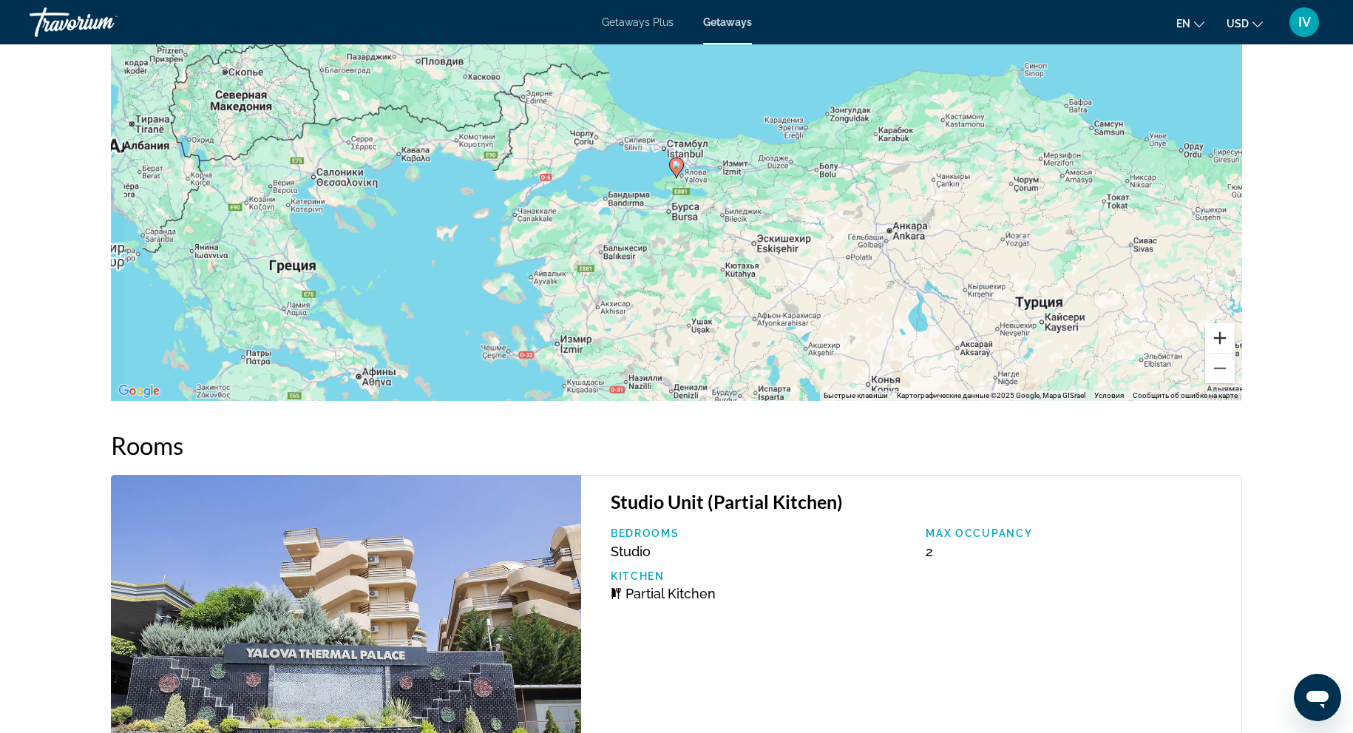
click at [1222, 334] on button "Увеличить" at bounding box center [1220, 338] width 30 height 30
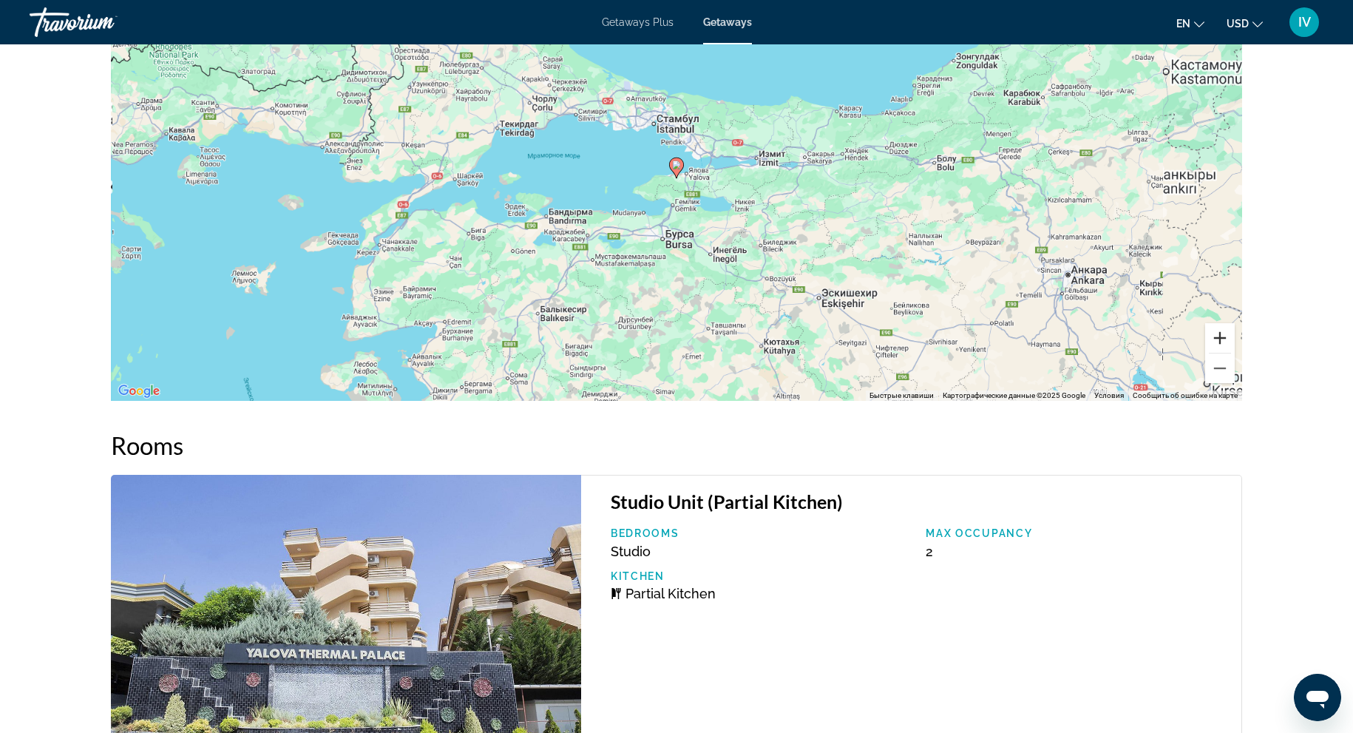
click at [1222, 334] on button "Увеличить" at bounding box center [1220, 338] width 30 height 30
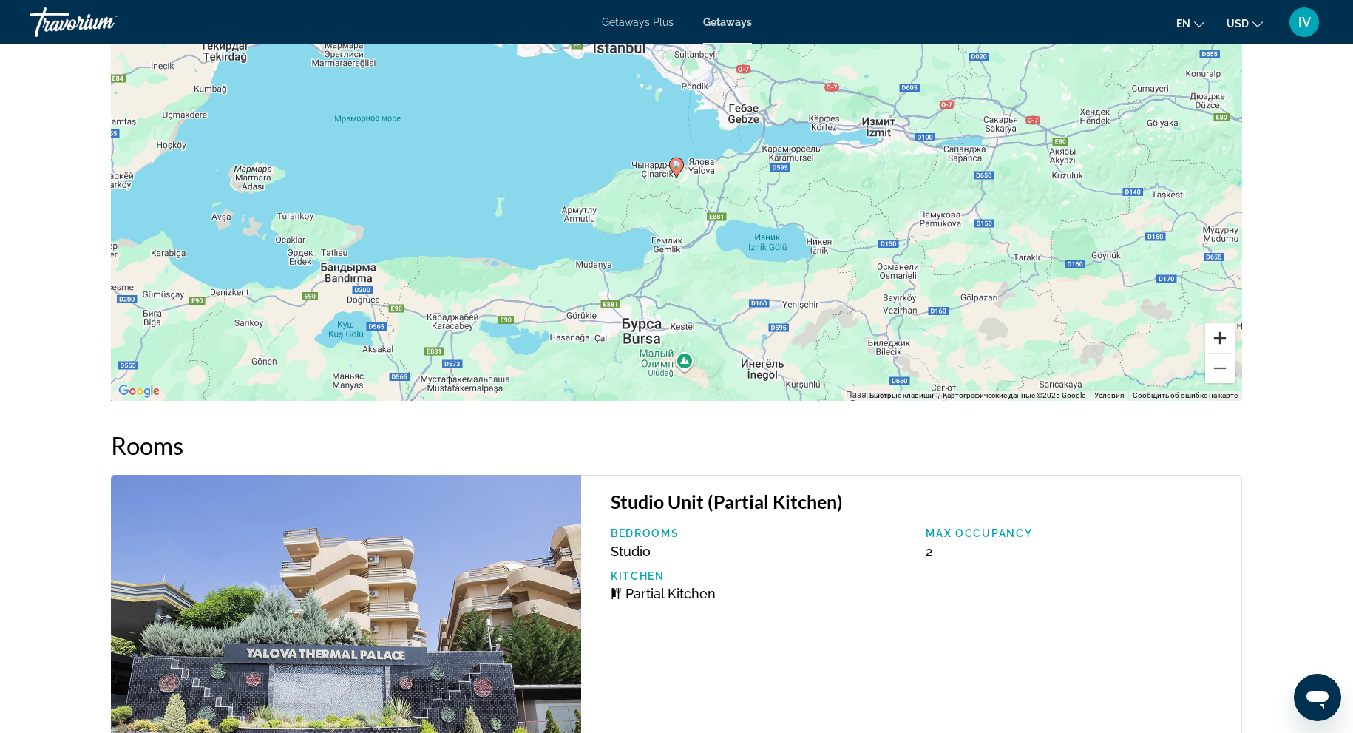
click at [1222, 334] on button "Увеличить" at bounding box center [1220, 338] width 30 height 30
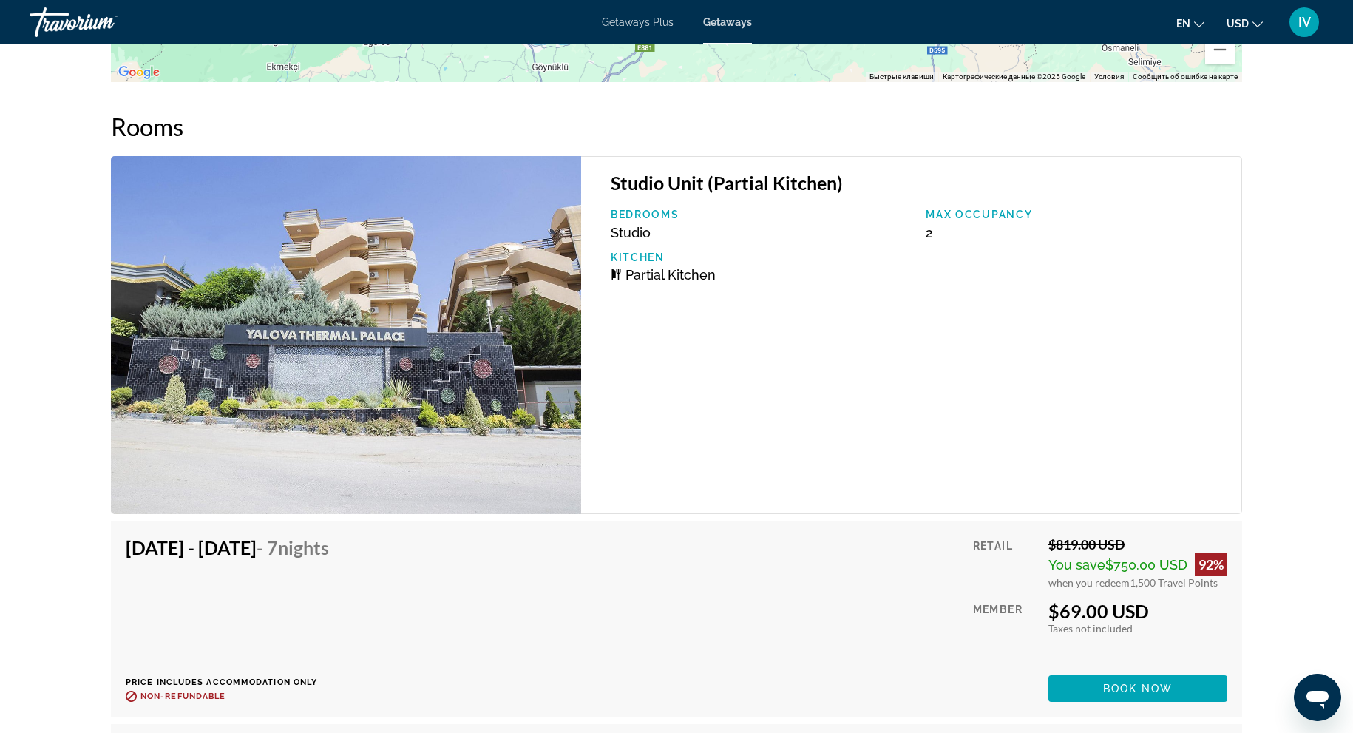
scroll to position [2305, 0]
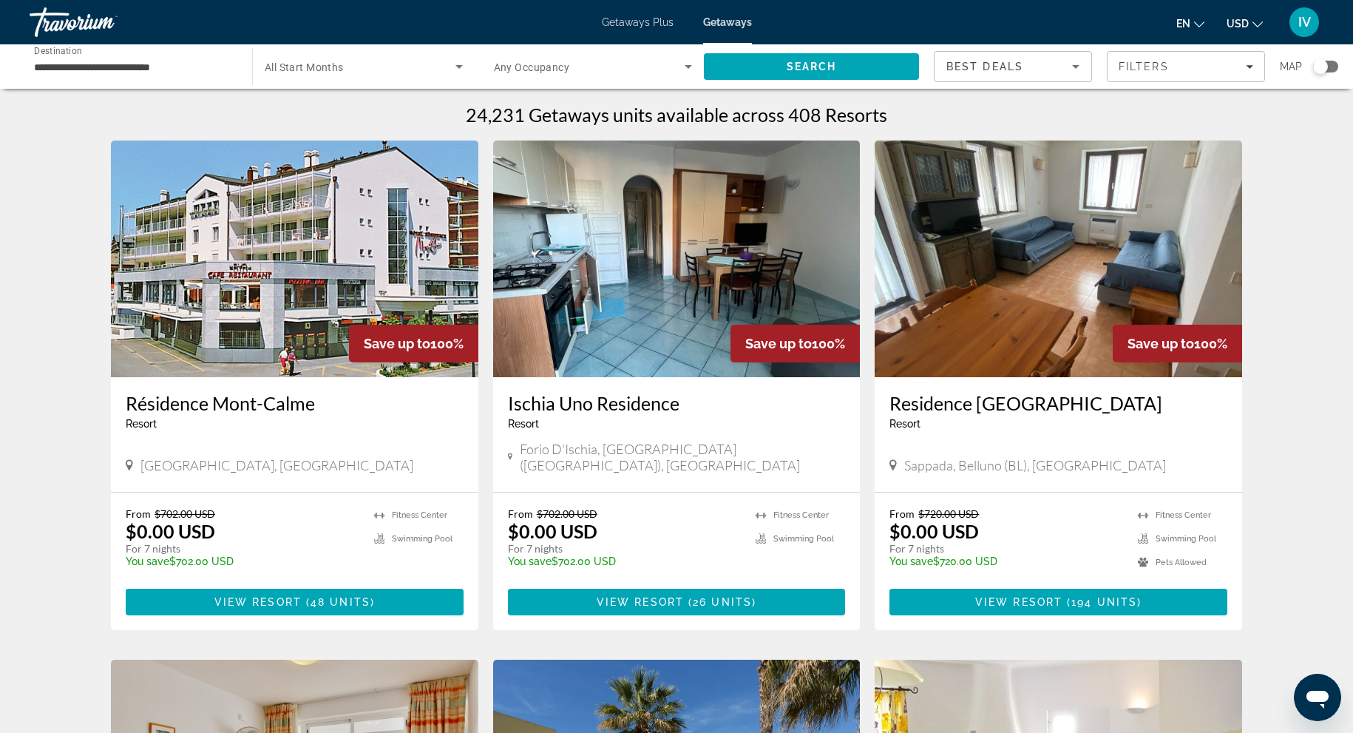
click at [362, 53] on div "Search widget" at bounding box center [364, 66] width 198 height 41
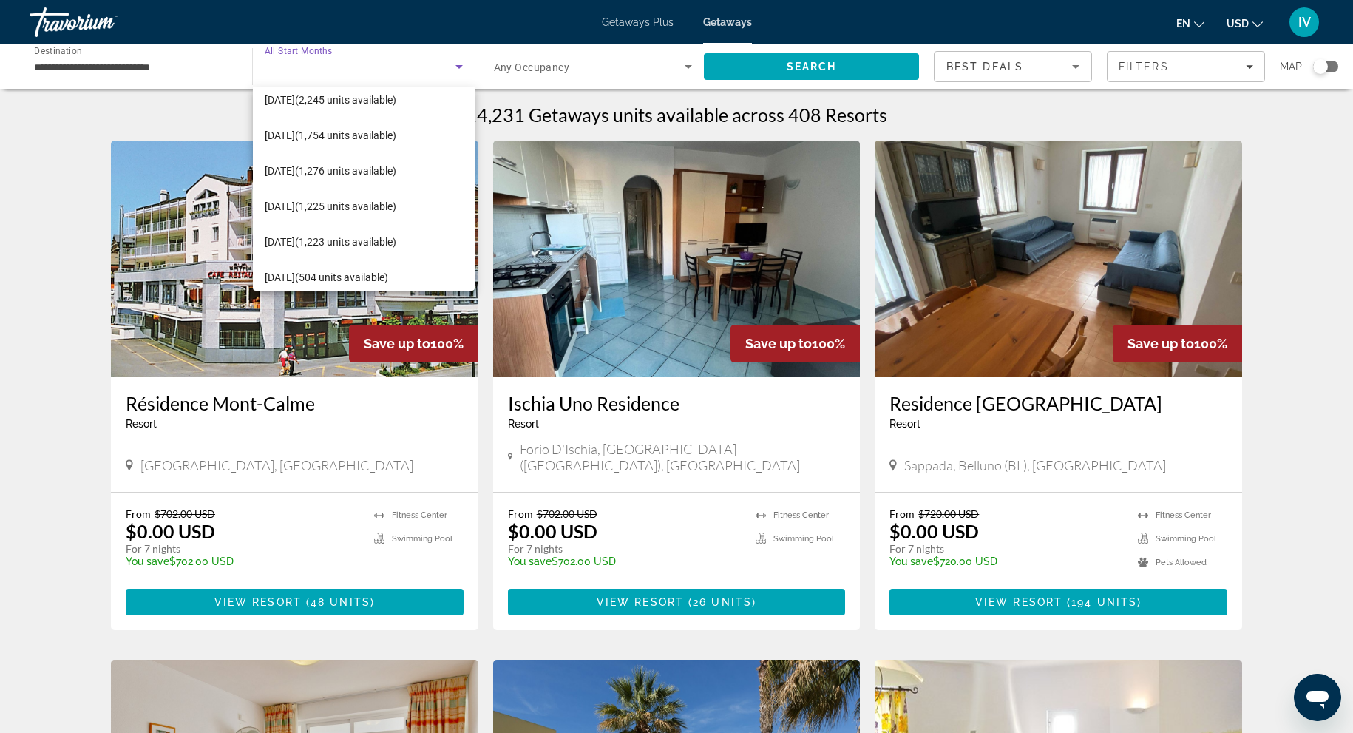
scroll to position [305, 0]
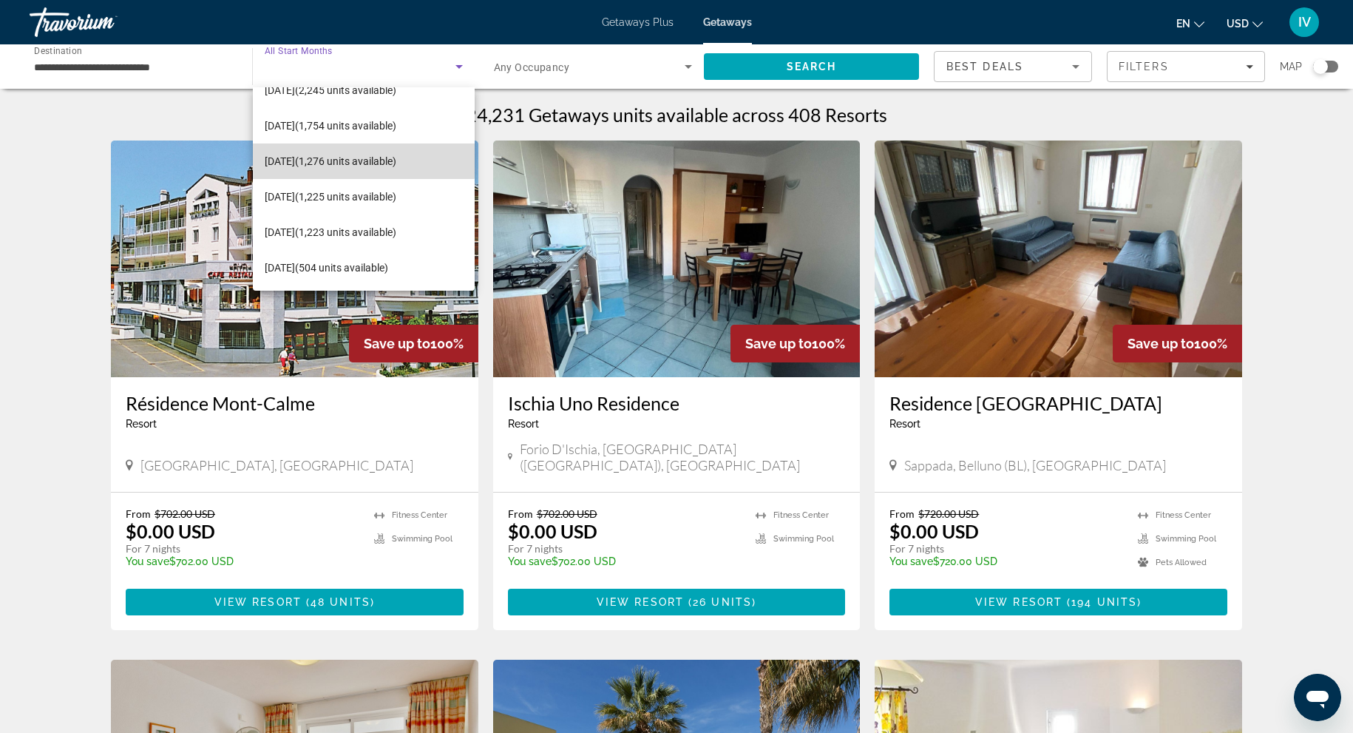
click at [362, 154] on span "[DATE] (1,276 units available)" at bounding box center [331, 161] width 132 height 18
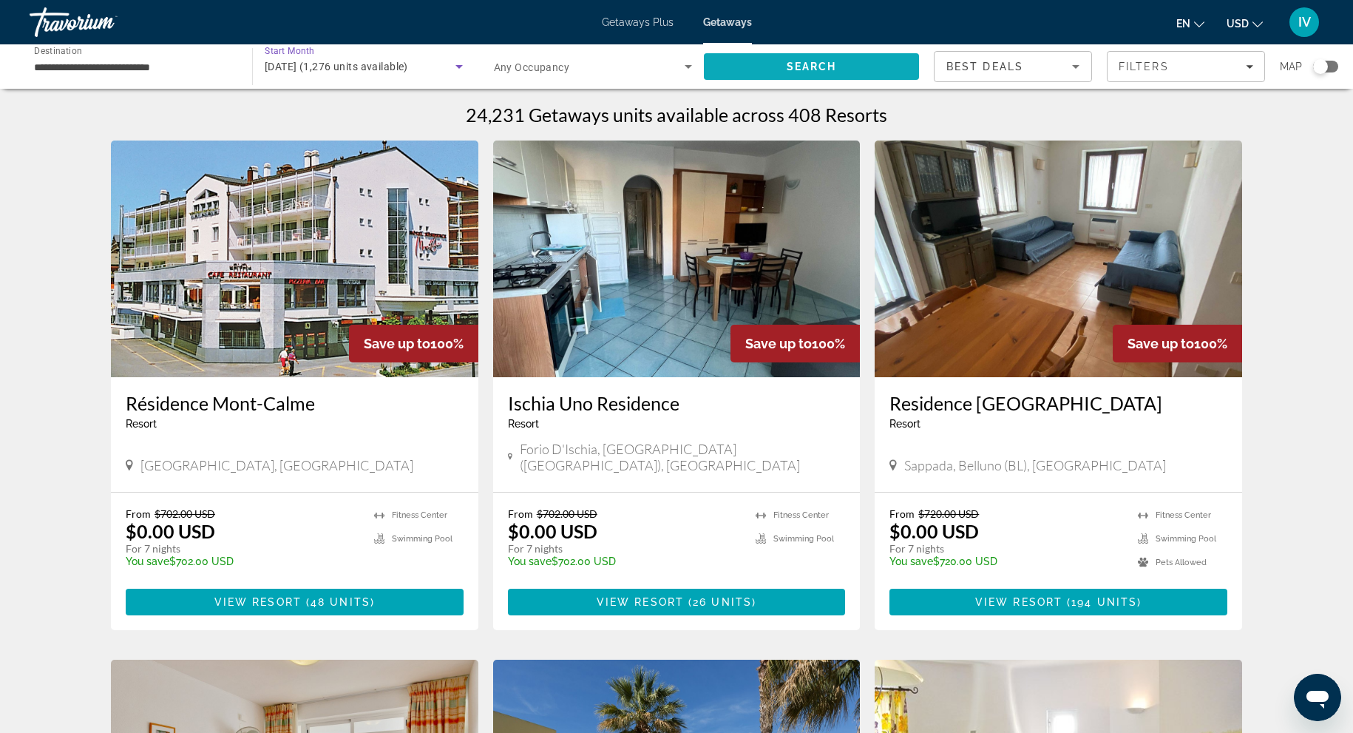
click at [784, 69] on span "Search" at bounding box center [811, 66] width 215 height 35
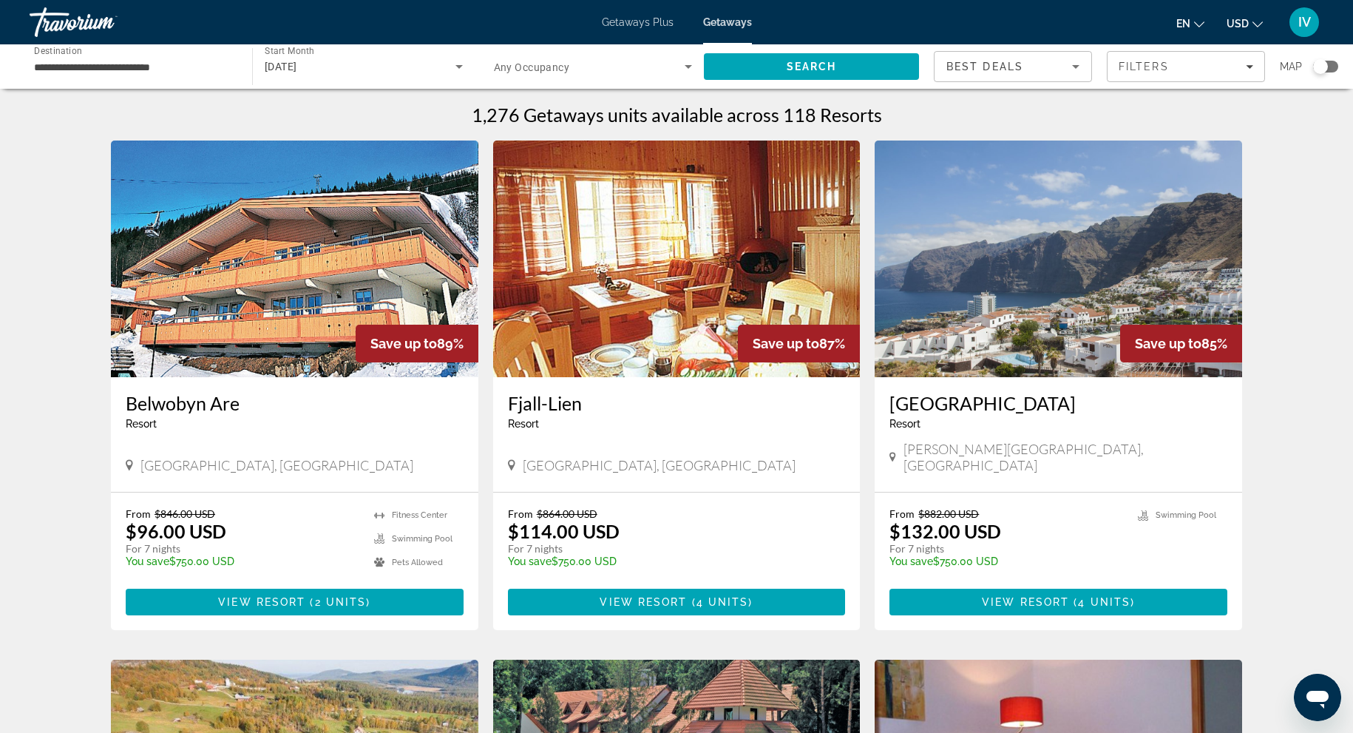
click at [965, 198] on img "Main content" at bounding box center [1057, 258] width 367 height 237
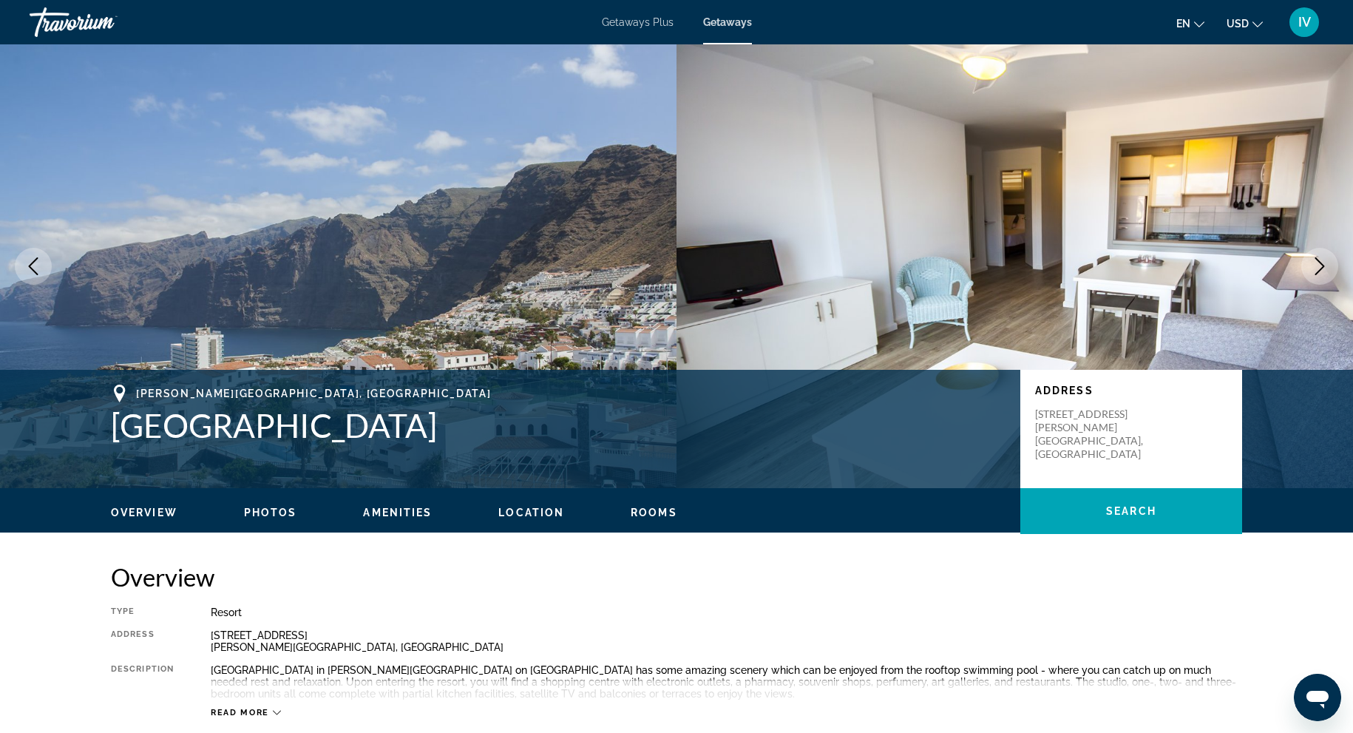
click at [1328, 269] on button "Next image" at bounding box center [1319, 266] width 37 height 37
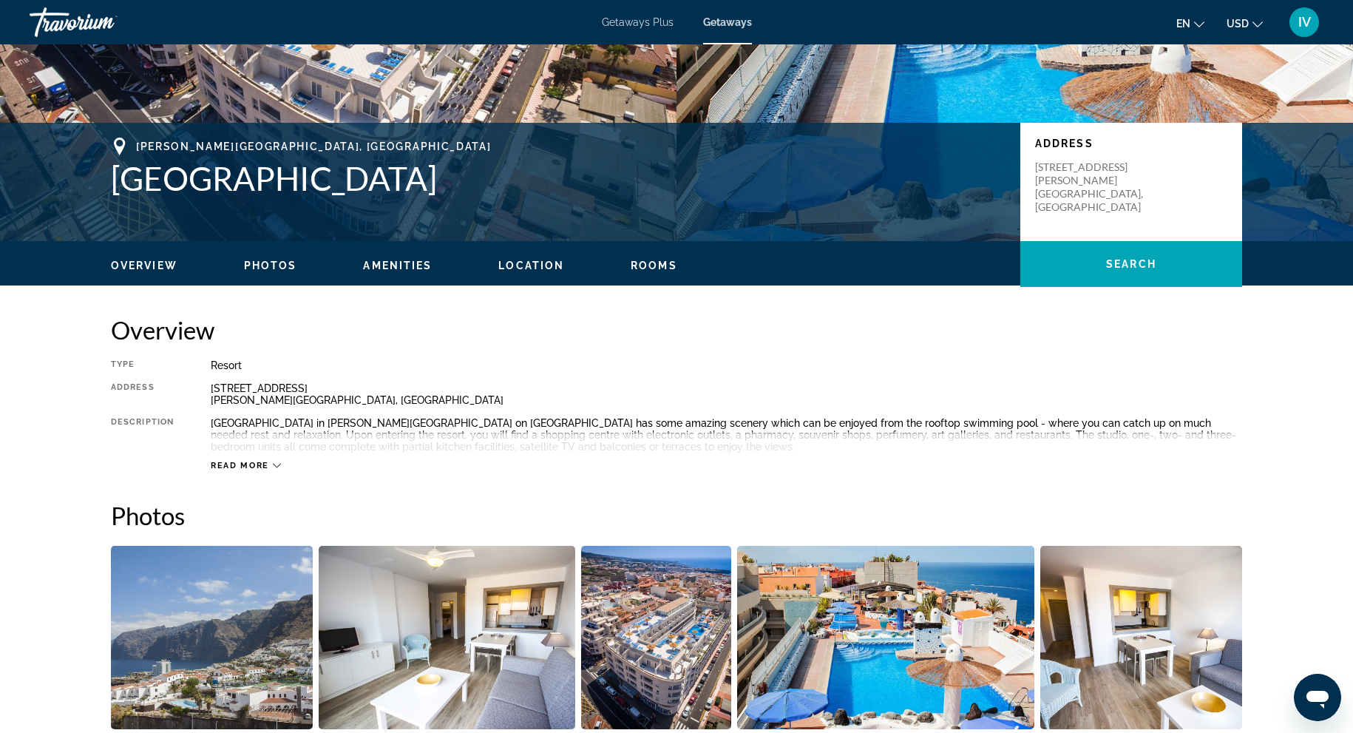
scroll to position [214, 0]
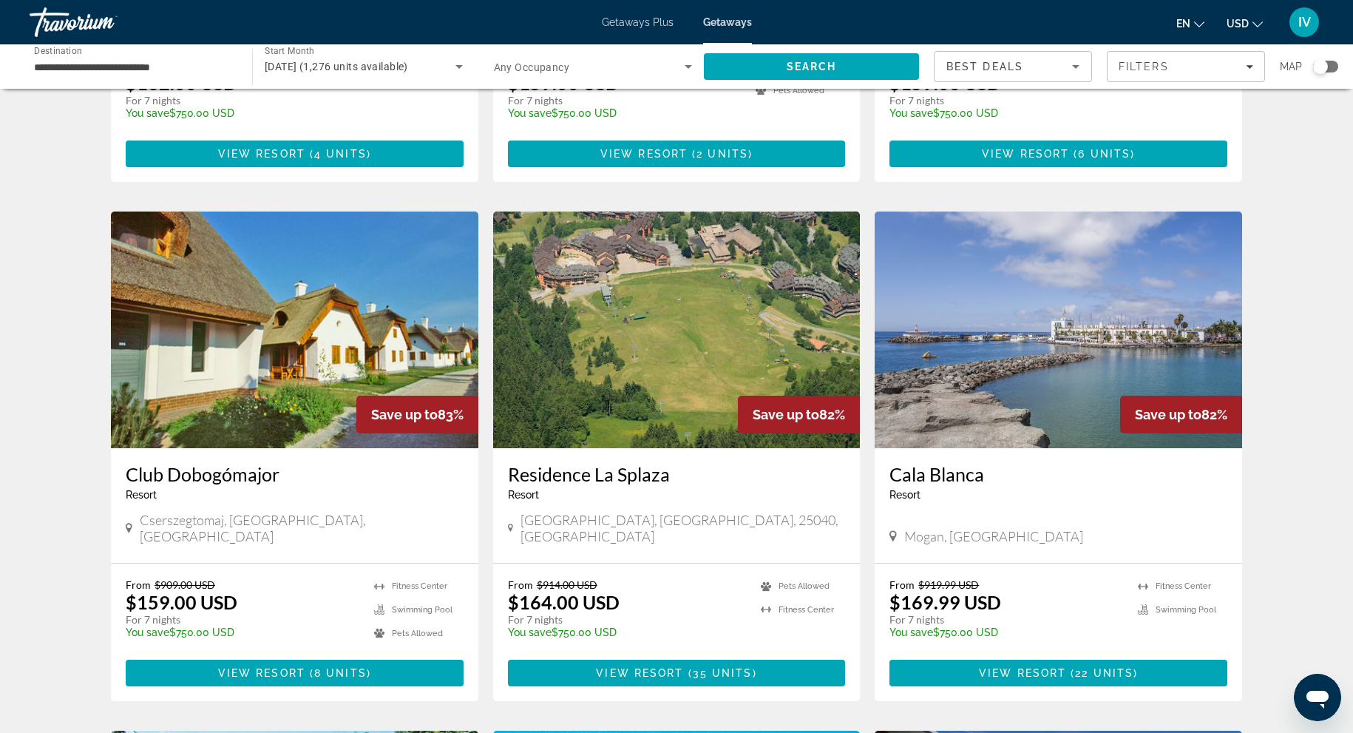
scroll to position [1011, 0]
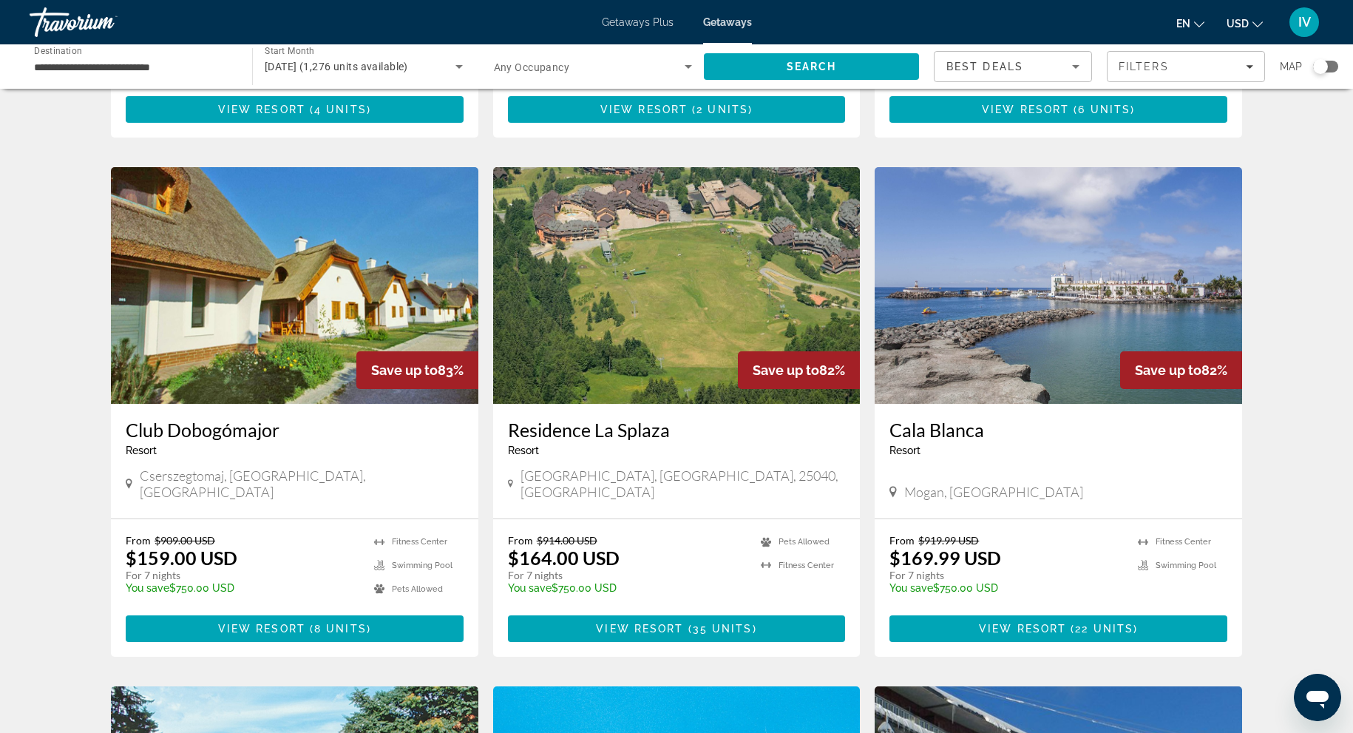
click at [281, 319] on img "Main content" at bounding box center [294, 285] width 367 height 237
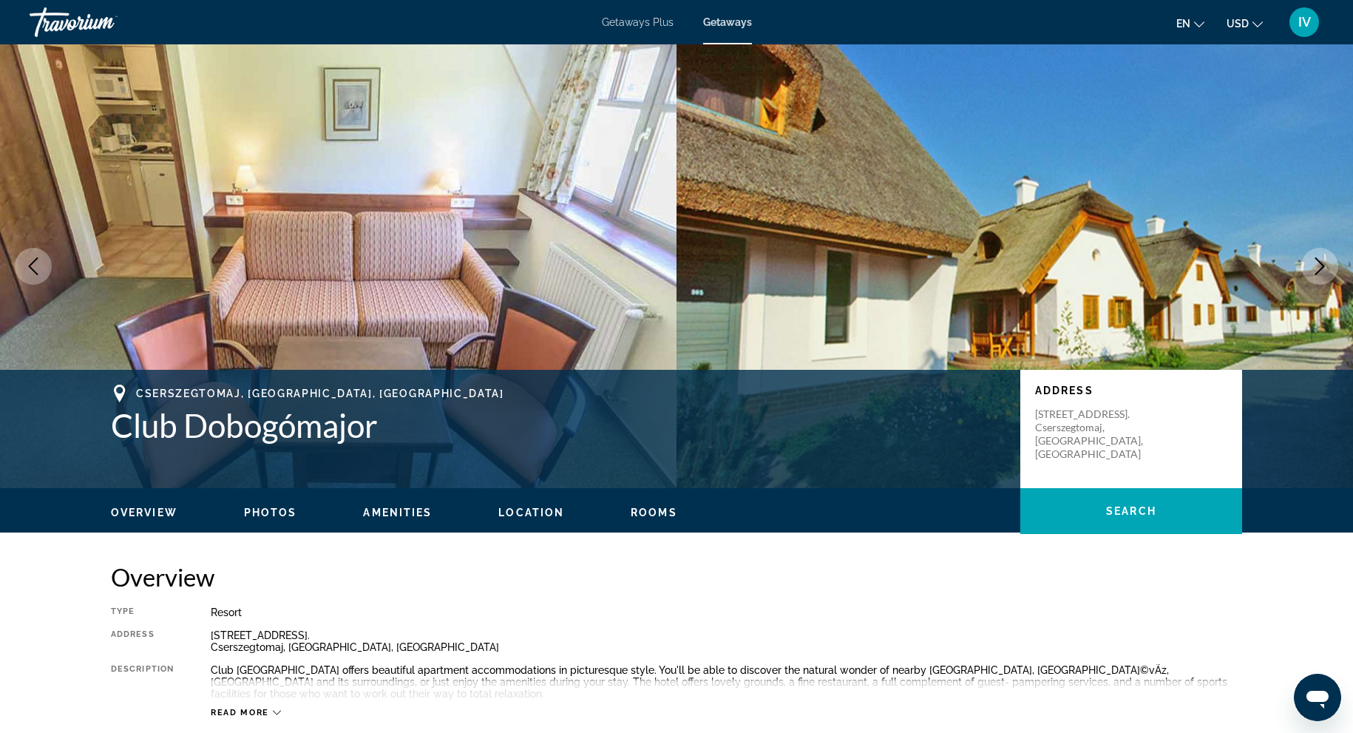
click at [1326, 268] on icon "Next image" at bounding box center [1320, 266] width 18 height 18
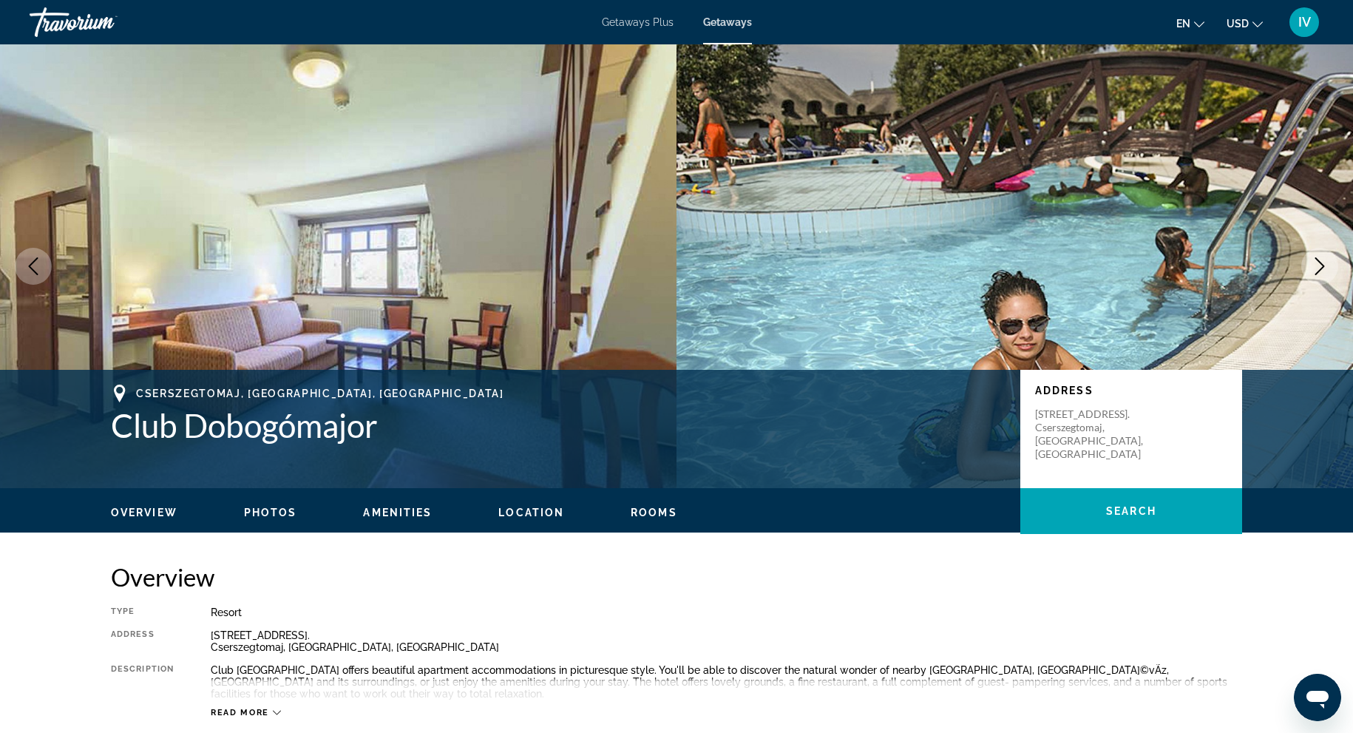
click at [1326, 268] on icon "Next image" at bounding box center [1320, 266] width 18 height 18
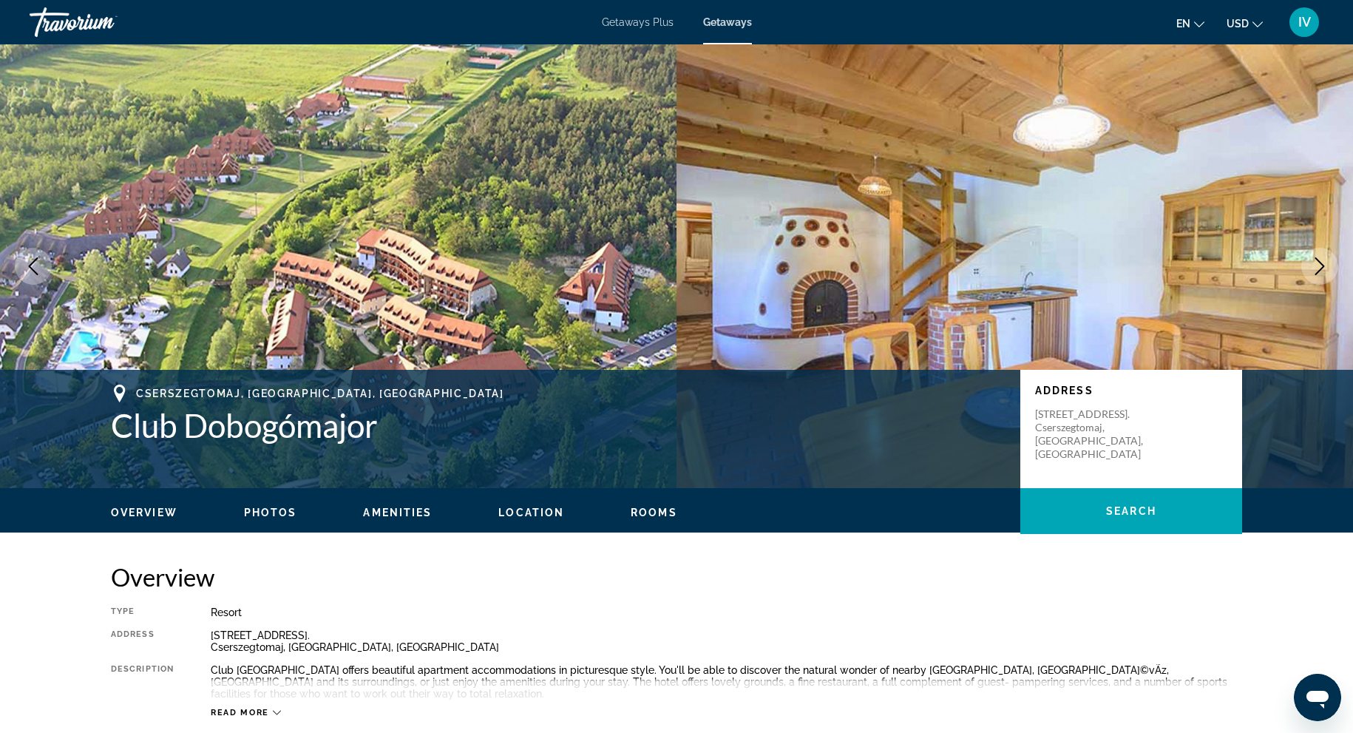
click at [1326, 268] on icon "Next image" at bounding box center [1320, 266] width 18 height 18
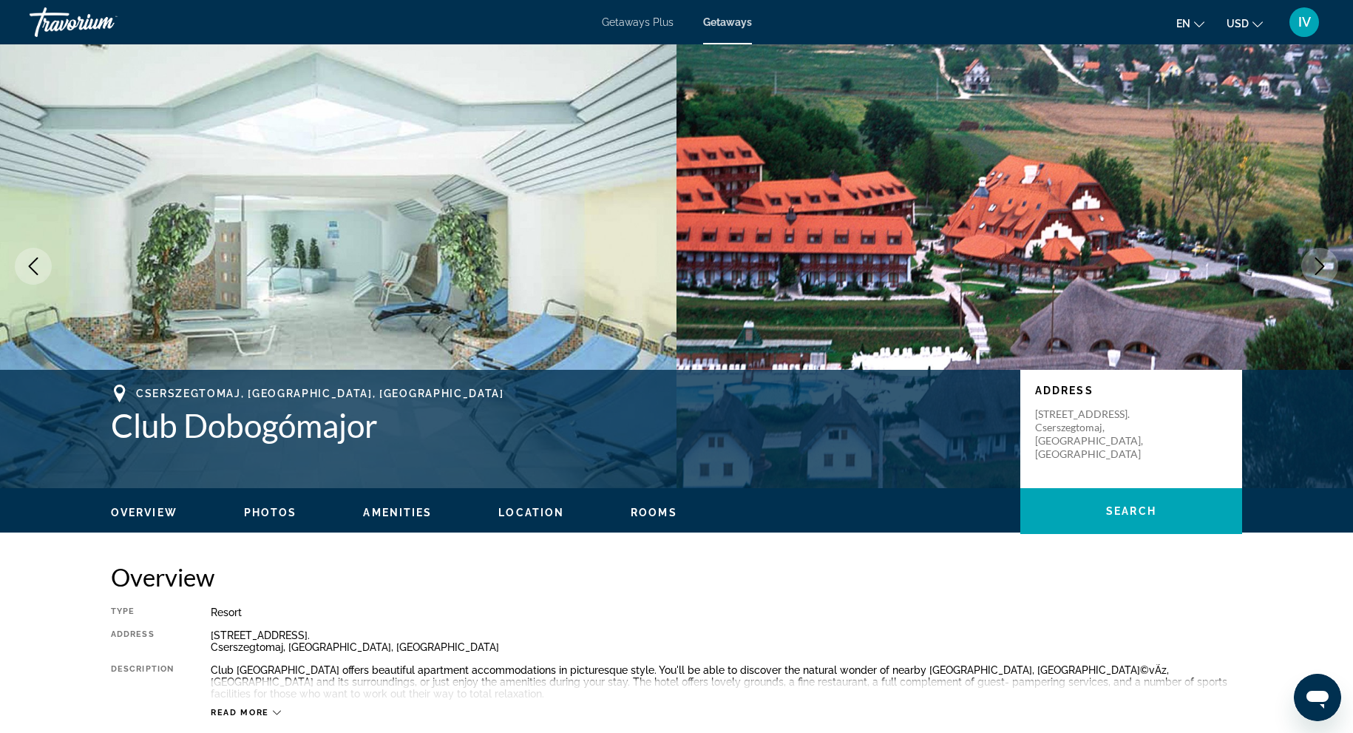
click at [1326, 268] on icon "Next image" at bounding box center [1320, 266] width 18 height 18
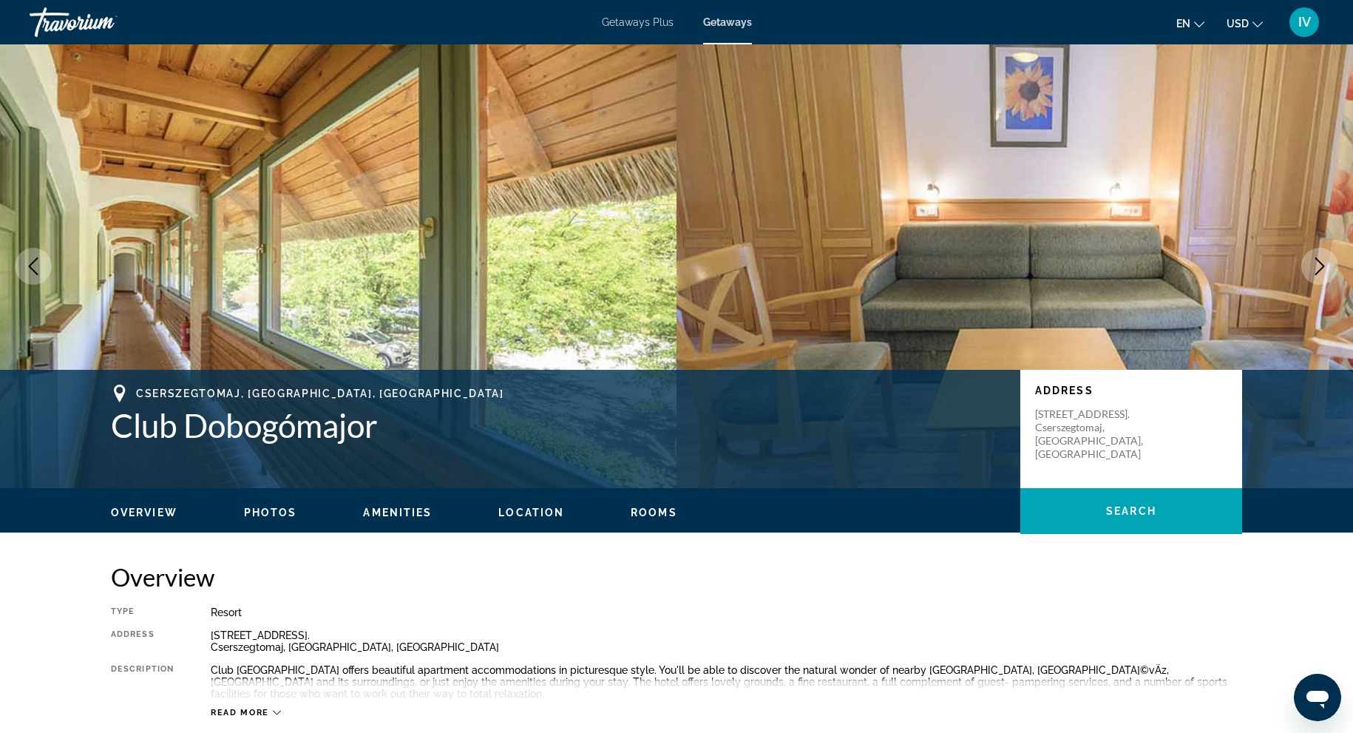
click at [1326, 268] on icon "Next image" at bounding box center [1320, 266] width 18 height 18
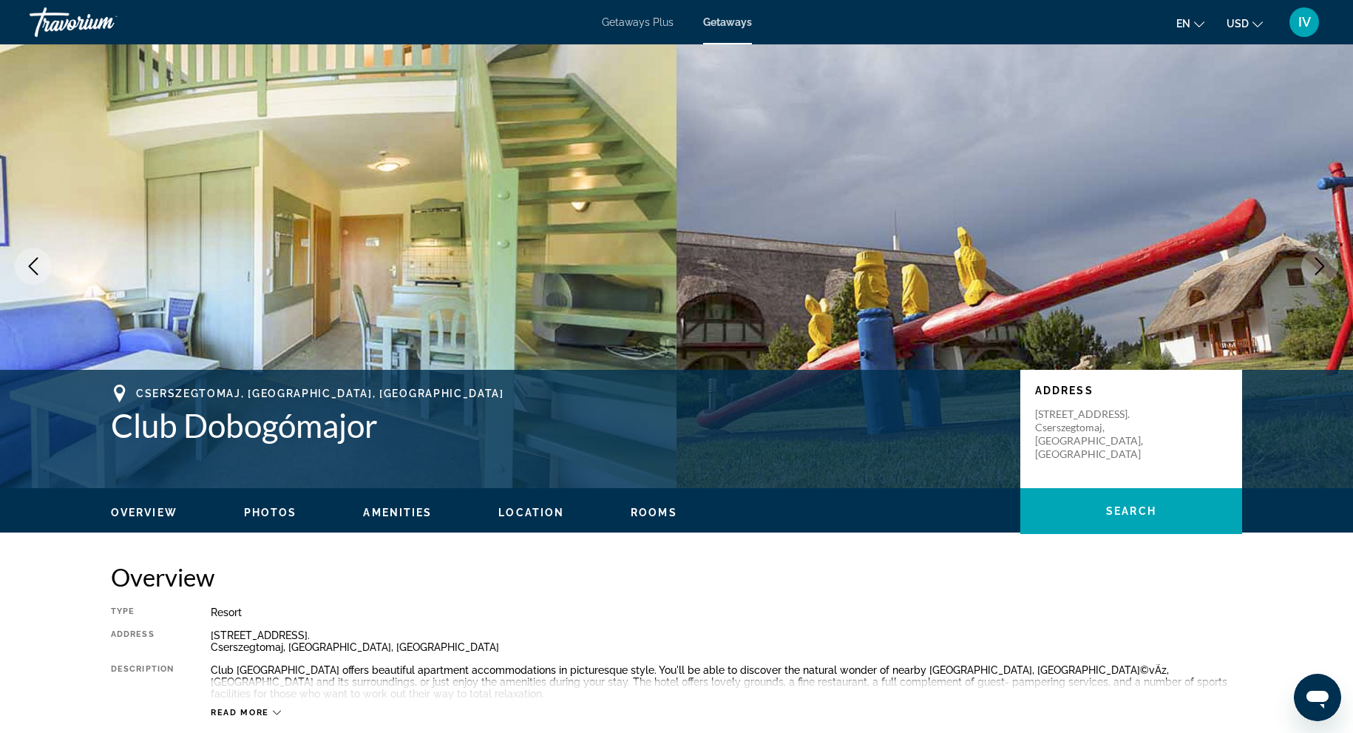
click at [1326, 268] on icon "Next image" at bounding box center [1320, 266] width 18 height 18
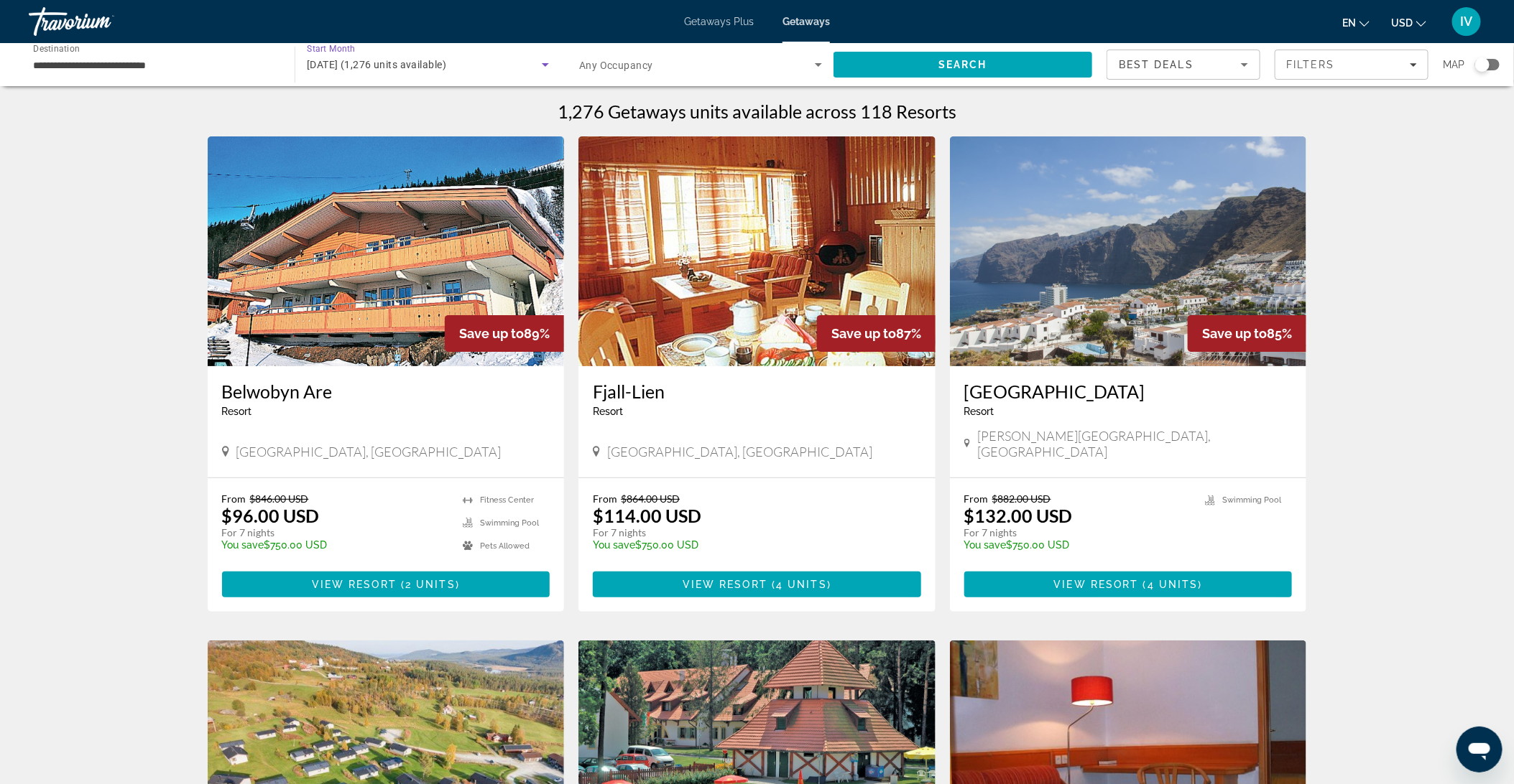
click at [461, 73] on div "[DATE] (1,276 units available)" at bounding box center [425, 65] width 235 height 17
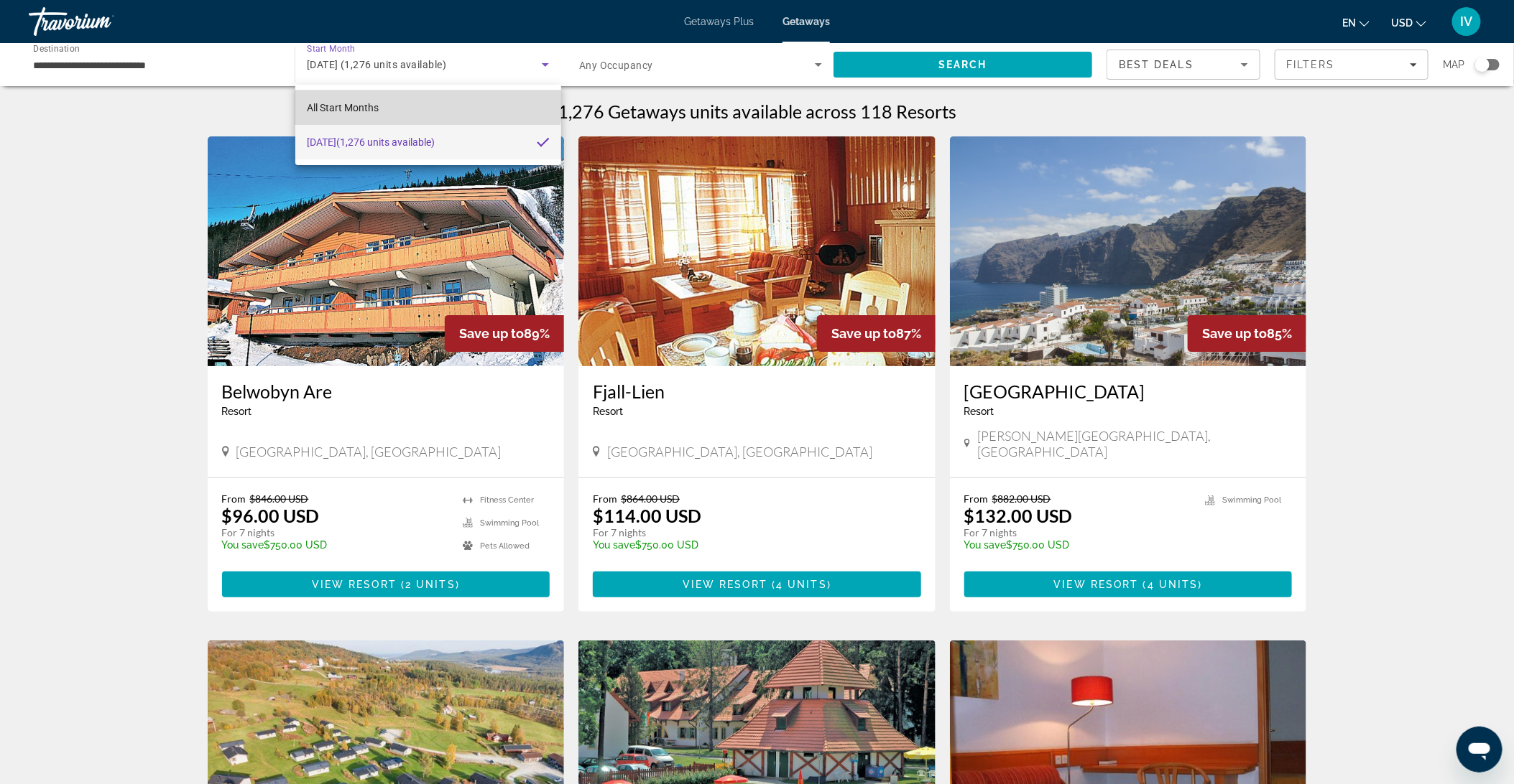
click at [412, 100] on mat-option "All Start Months" at bounding box center [429, 107] width 266 height 34
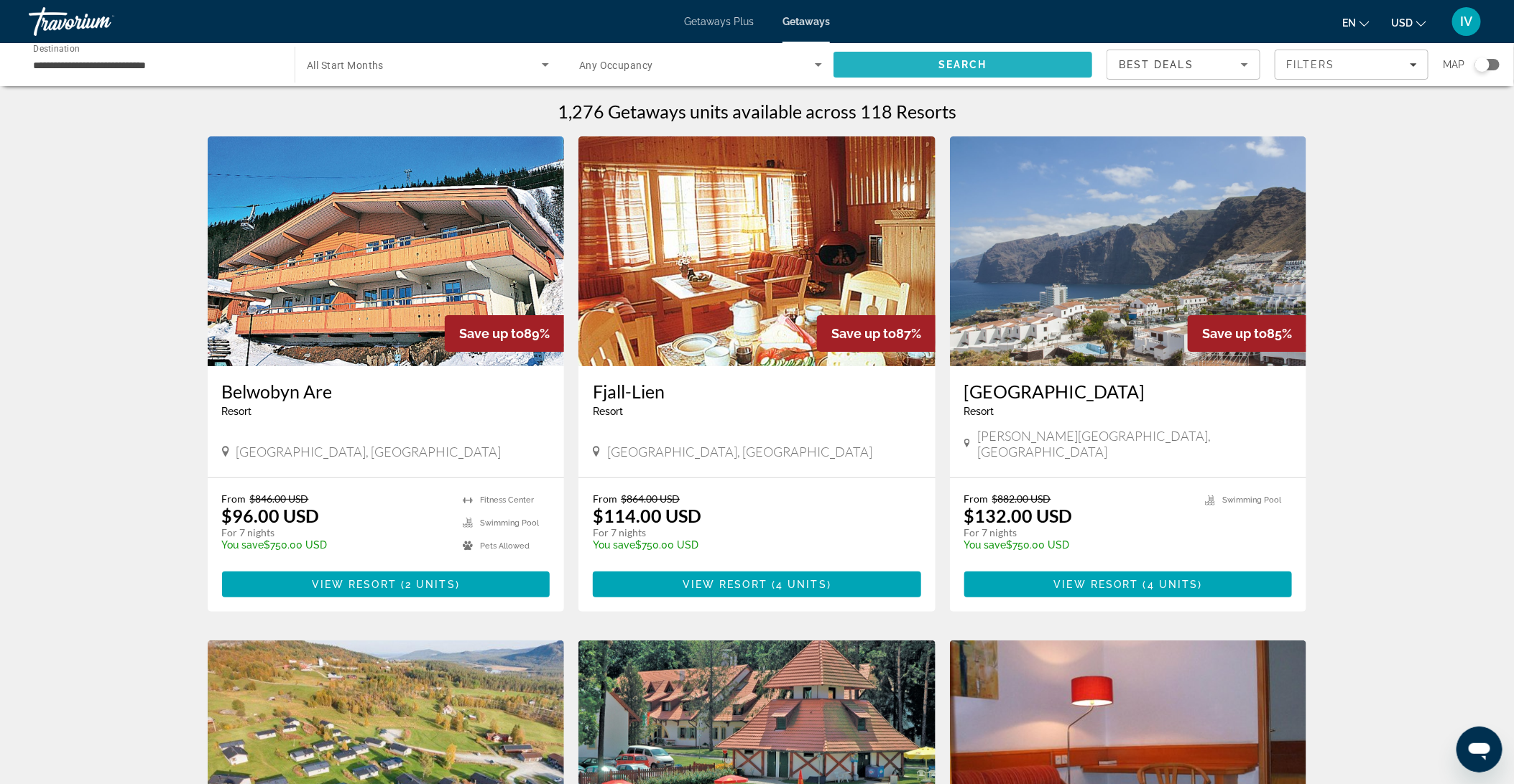
click at [897, 68] on span "Search" at bounding box center [962, 64] width 258 height 34
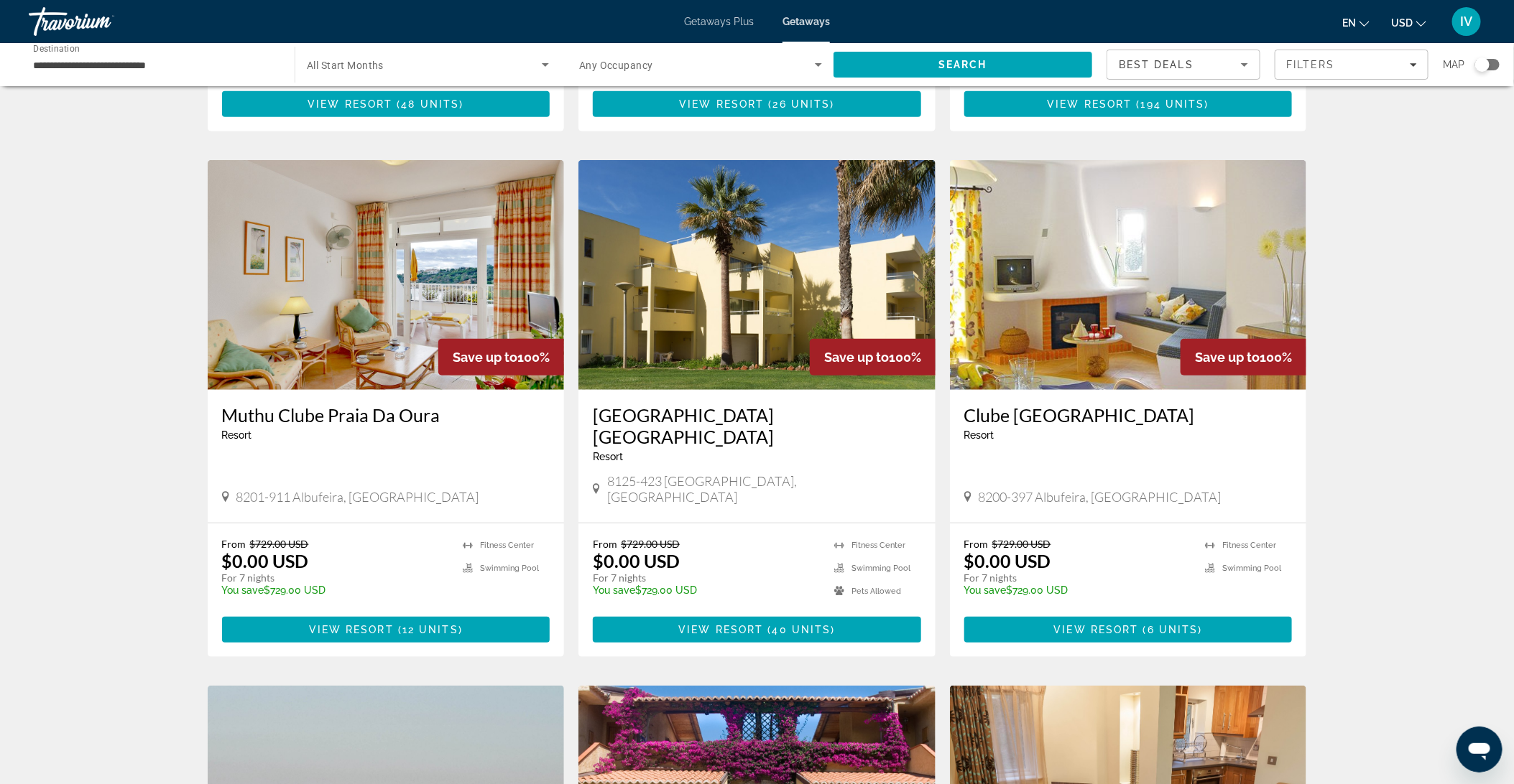
scroll to position [481, 0]
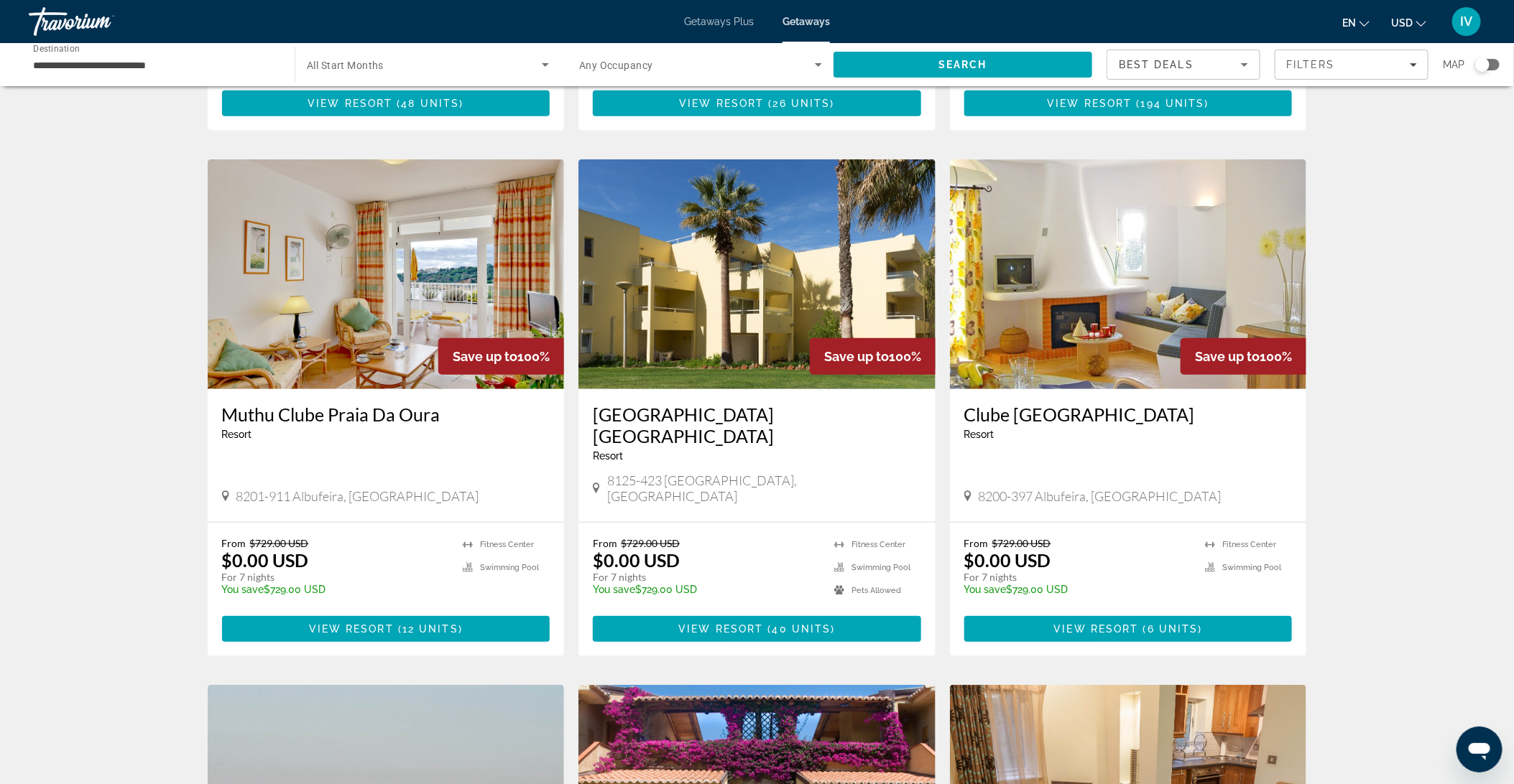
click at [1046, 333] on img "Main content" at bounding box center [1127, 274] width 357 height 230
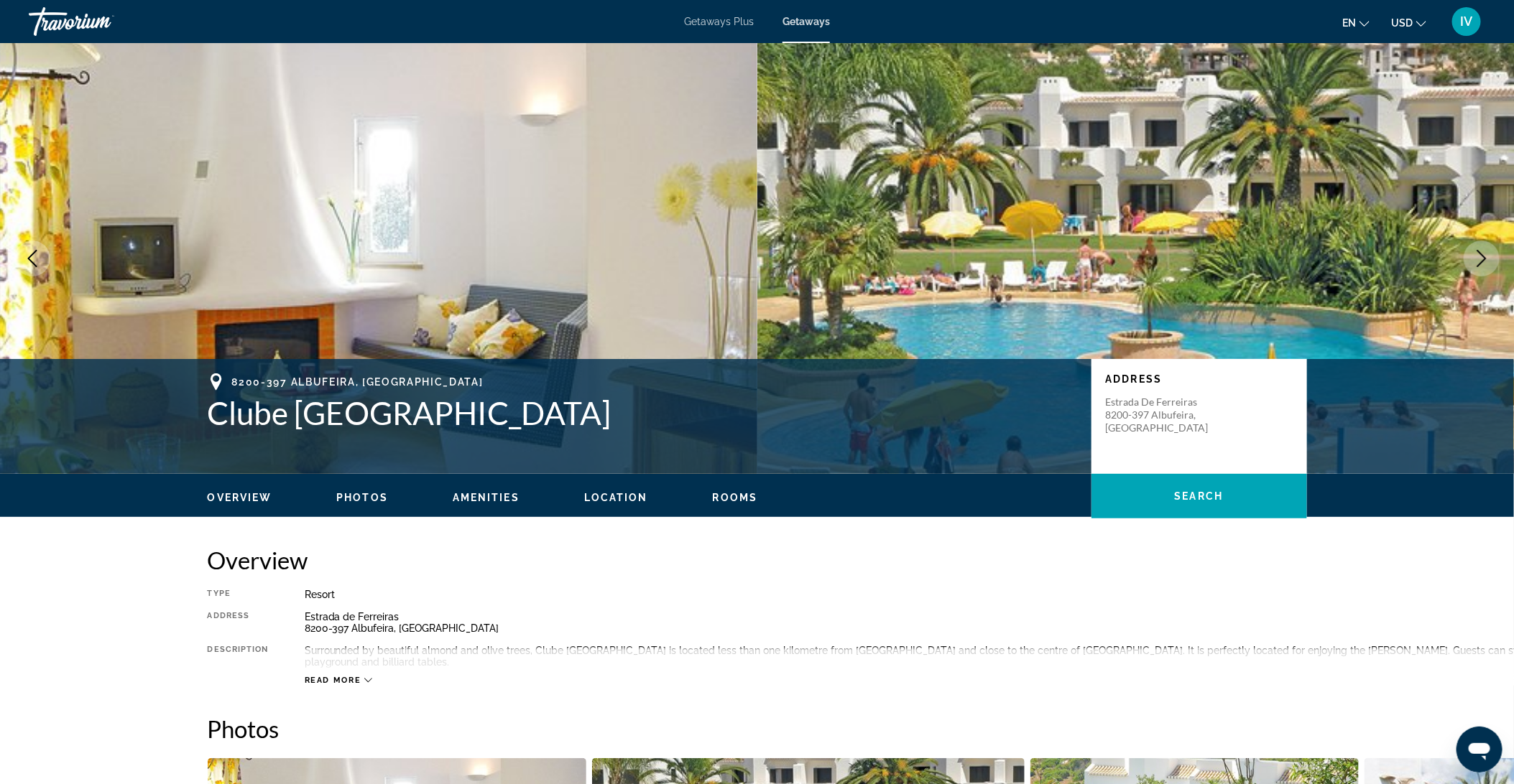
click at [1314, 263] on icon "Next image" at bounding box center [1481, 258] width 17 height 17
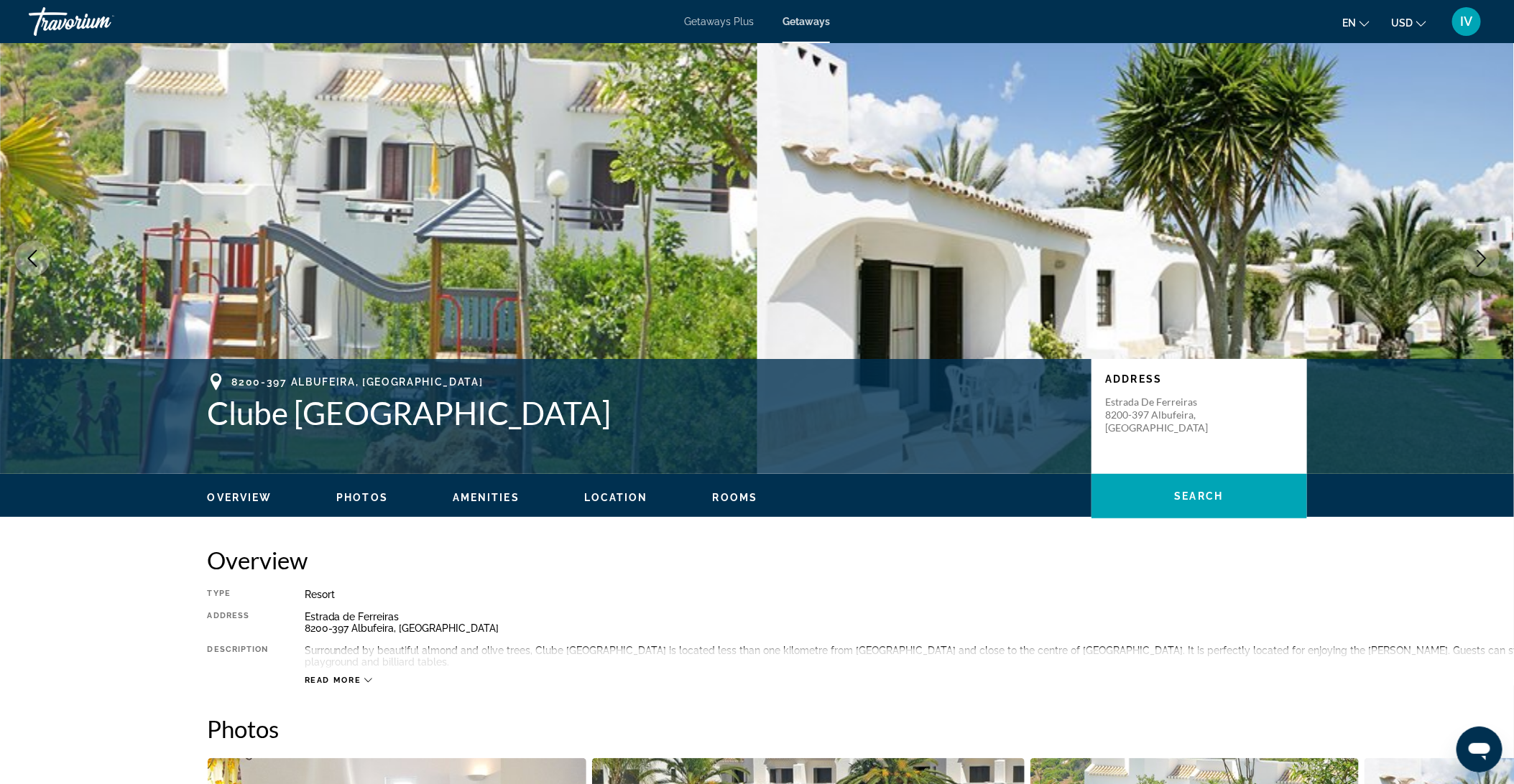
click at [1314, 263] on icon "Next image" at bounding box center [1481, 258] width 17 height 17
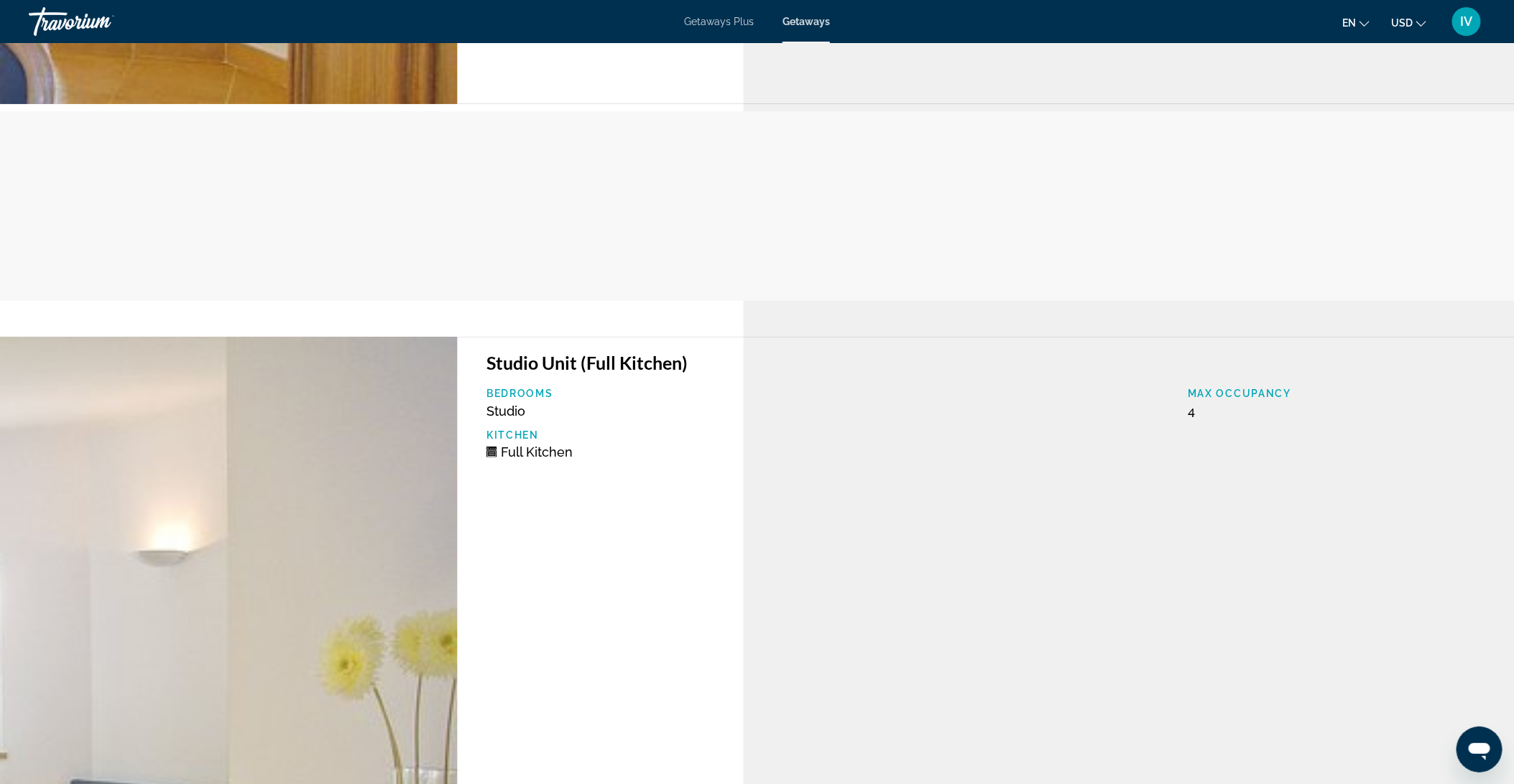
scroll to position [3189, 0]
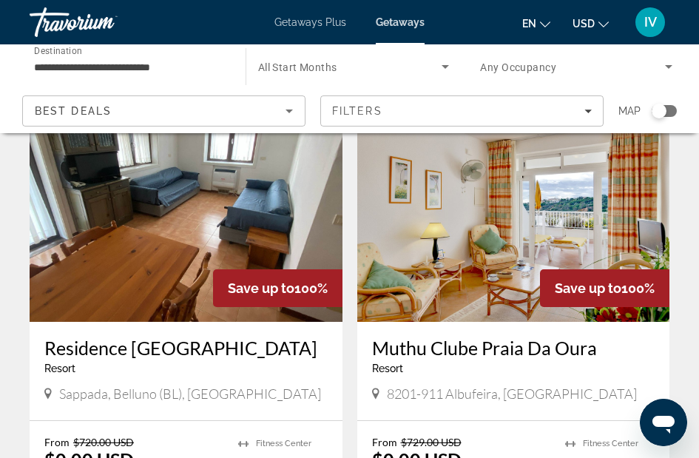
scroll to position [634, 0]
